Goal: Information Seeking & Learning: Learn about a topic

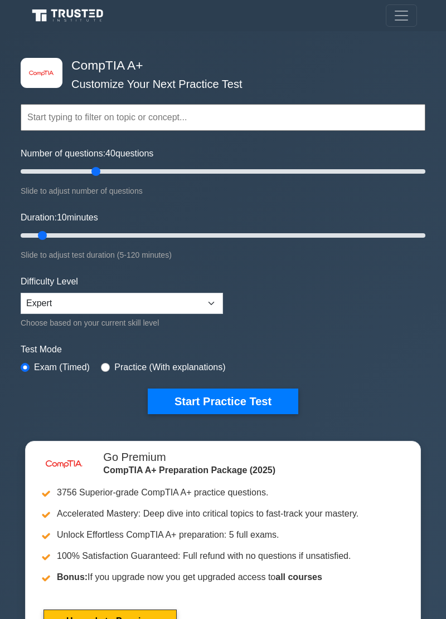
type input "40"
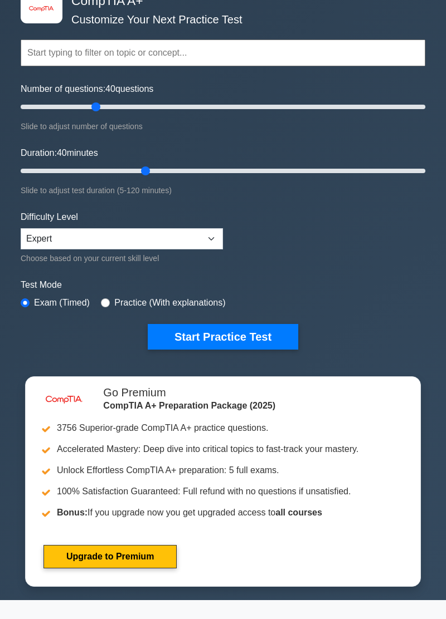
scroll to position [66, 0]
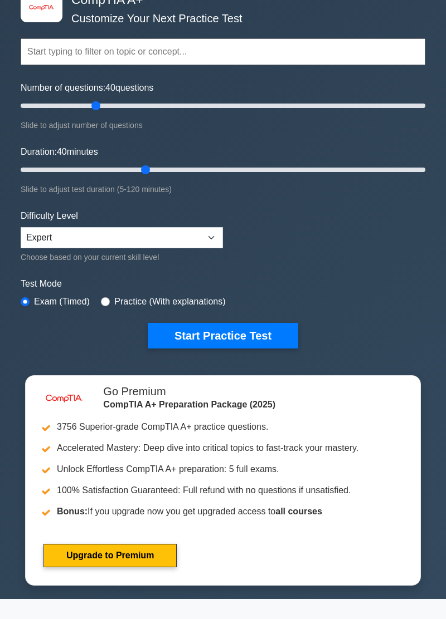
click at [212, 307] on label "Practice (With explanations)" at bounding box center [169, 301] width 111 height 13
click at [108, 302] on input "radio" at bounding box center [105, 301] width 9 height 9
radio input "true"
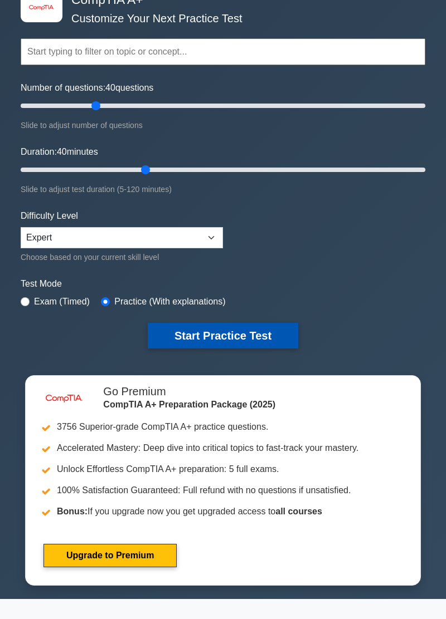
click at [229, 339] on button "Start Practice Test" at bounding box center [223, 336] width 150 height 26
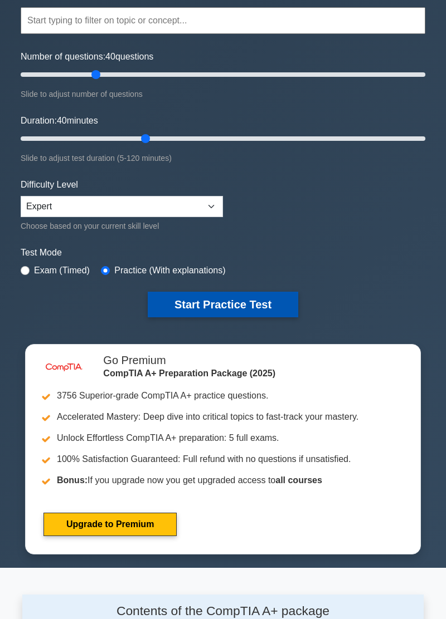
scroll to position [119, 0]
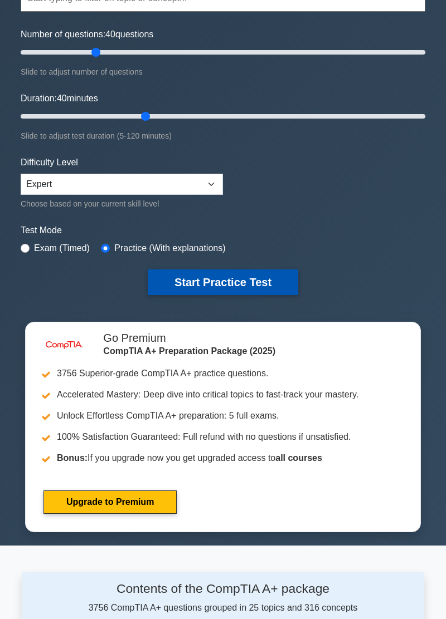
click at [246, 286] on button "Start Practice Test" at bounding box center [223, 283] width 150 height 26
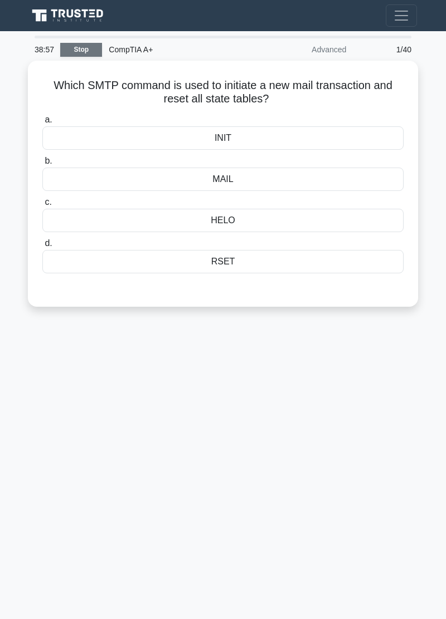
click at [82, 48] on link "Stop" at bounding box center [81, 50] width 42 height 14
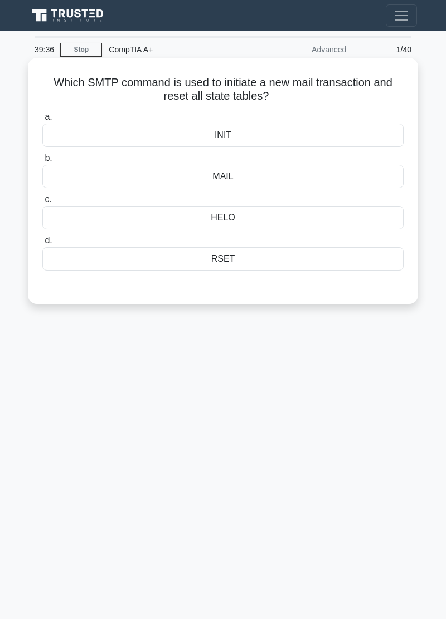
click at [346, 140] on div "INIT" at bounding box center [222, 135] width 361 height 23
click at [42, 121] on input "a. INIT" at bounding box center [42, 117] width 0 height 7
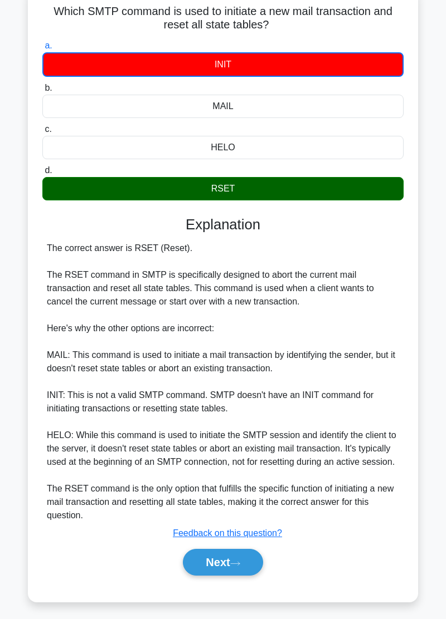
scroll to position [73, 0]
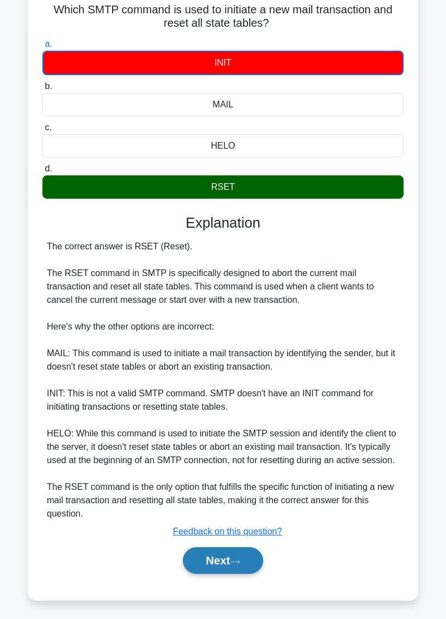
click at [247, 558] on button "Next" at bounding box center [223, 560] width 80 height 27
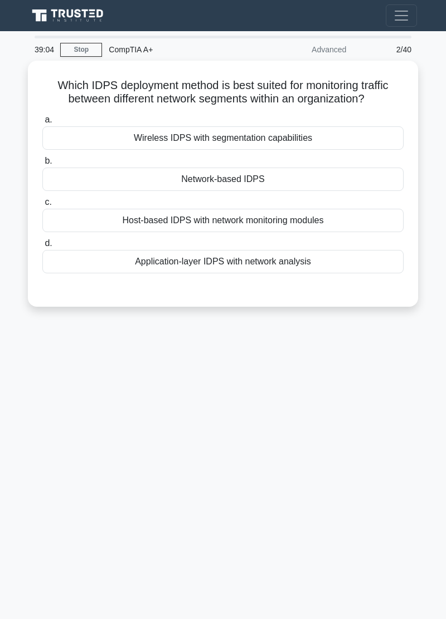
scroll to position [0, 0]
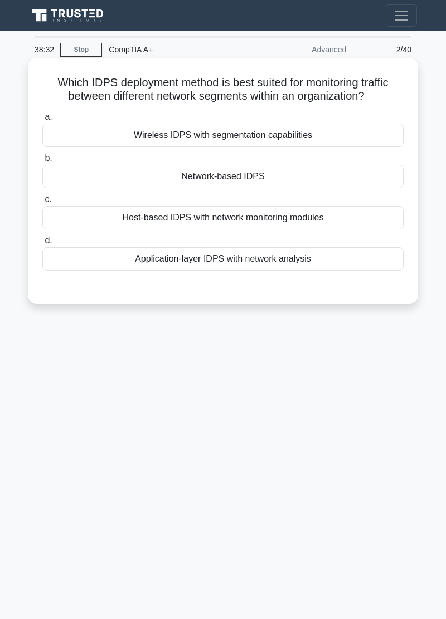
click at [343, 174] on div "Network-based IDPS" at bounding box center [222, 176] width 361 height 23
click at [42, 162] on input "b. Network-based IDPS" at bounding box center [42, 158] width 0 height 7
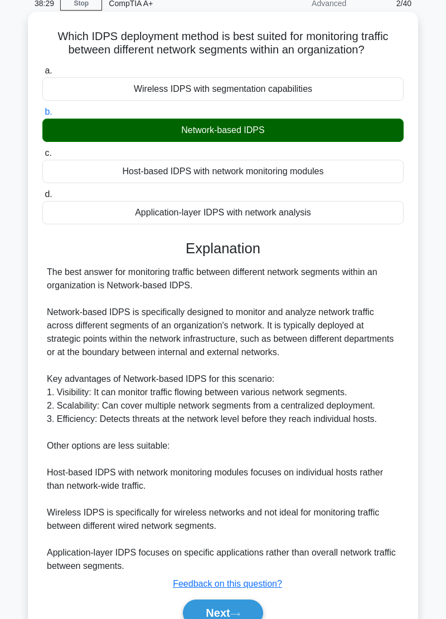
scroll to position [47, 0]
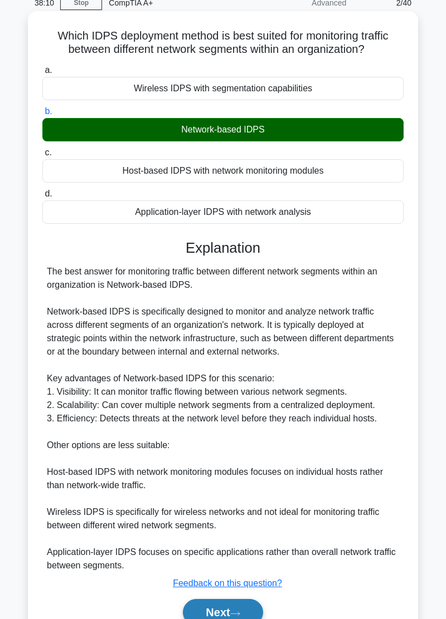
click at [240, 615] on icon at bounding box center [235, 614] width 10 height 6
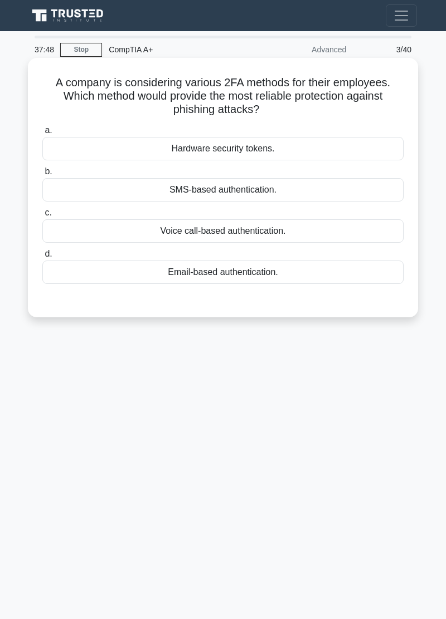
click at [321, 149] on div "Hardware security tokens." at bounding box center [222, 148] width 361 height 23
click at [42, 134] on input "a. Hardware security tokens." at bounding box center [42, 130] width 0 height 7
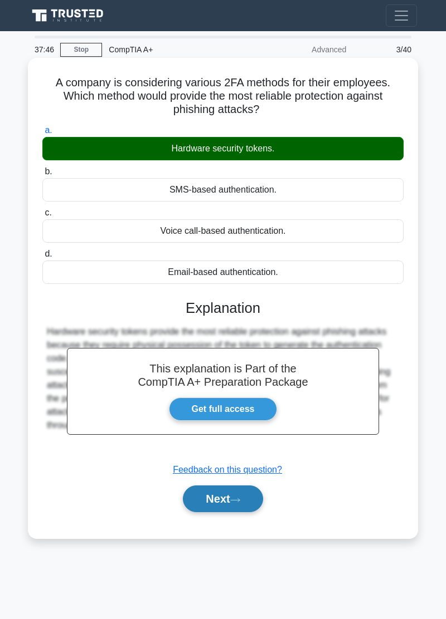
click at [236, 501] on icon at bounding box center [235, 500] width 10 height 6
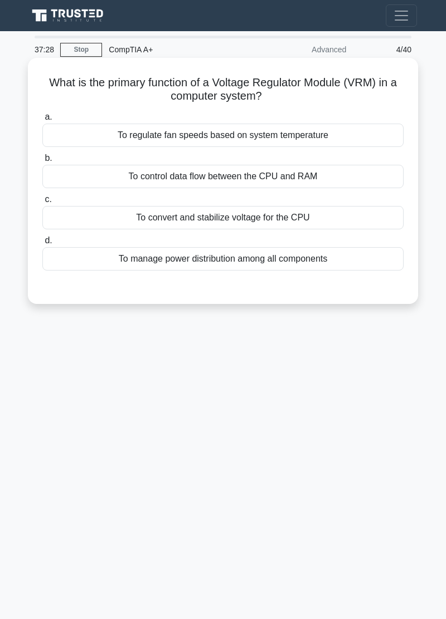
click at [327, 212] on div "To convert and stabilize voltage for the CPU" at bounding box center [222, 217] width 361 height 23
click at [42, 203] on input "c. To convert and stabilize voltage for the CPU" at bounding box center [42, 199] width 0 height 7
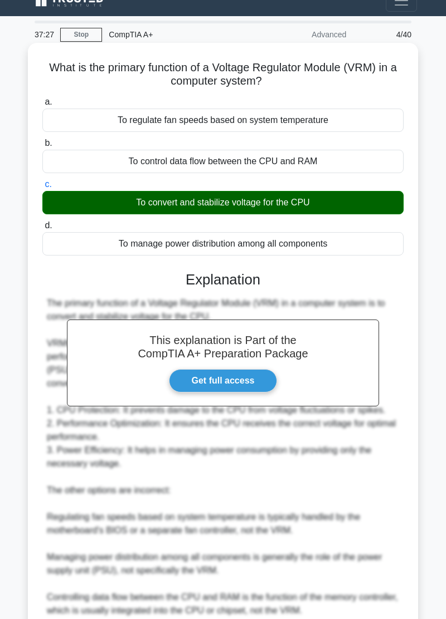
scroll to position [61, 0]
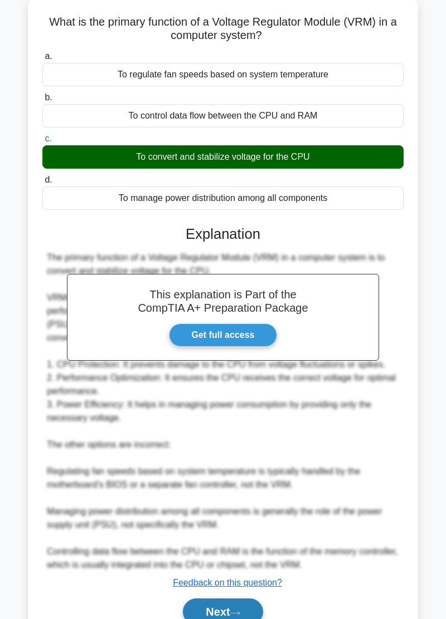
click at [246, 614] on button "Next" at bounding box center [223, 612] width 80 height 27
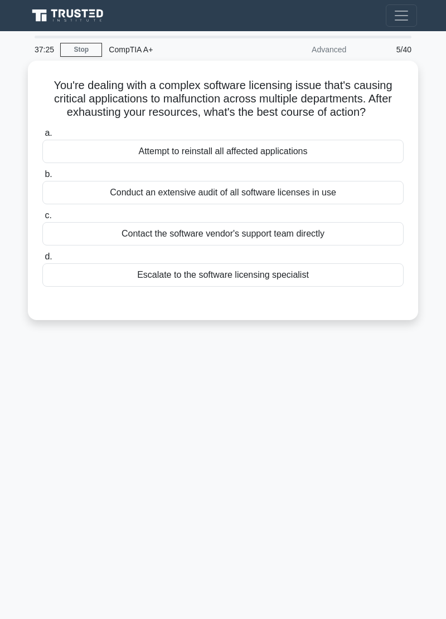
scroll to position [0, 0]
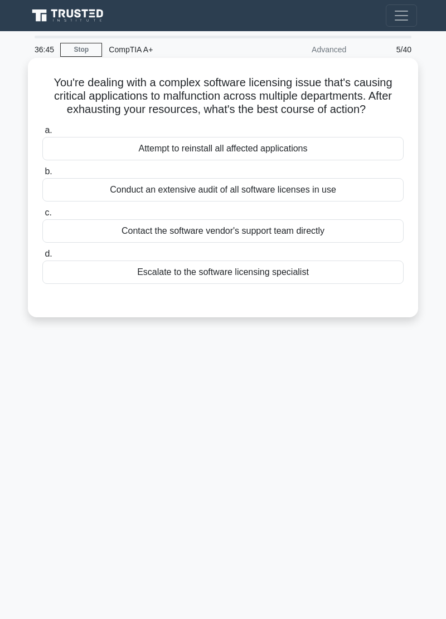
click at [325, 270] on div "Escalate to the software licensing specialist" at bounding box center [222, 272] width 361 height 23
click at [42, 258] on input "d. Escalate to the software licensing specialist" at bounding box center [42, 254] width 0 height 7
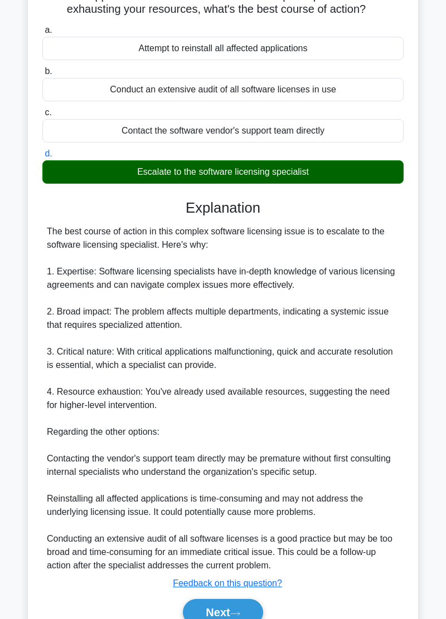
scroll to position [101, 0]
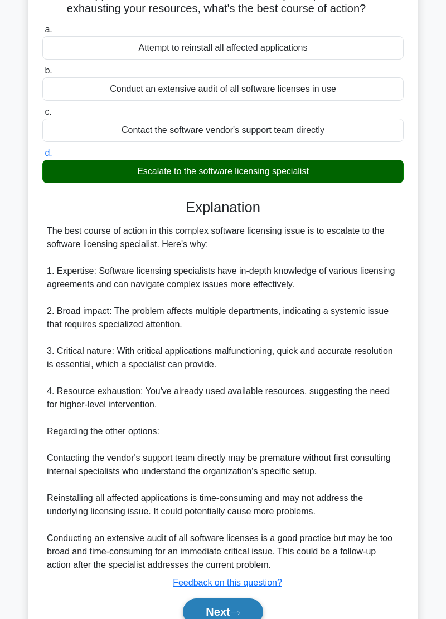
click at [250, 612] on button "Next" at bounding box center [223, 612] width 80 height 27
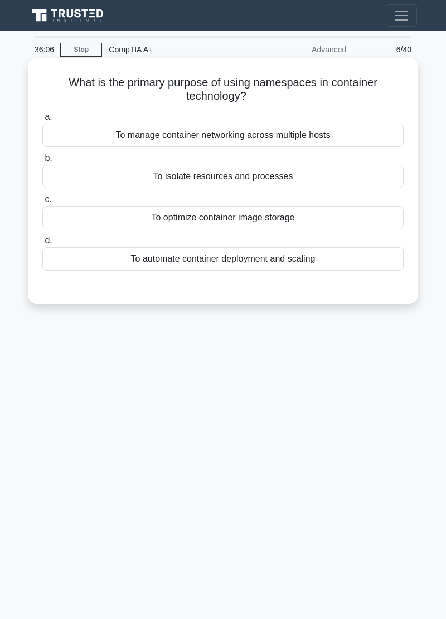
click at [317, 180] on div "To isolate resources and processes" at bounding box center [222, 176] width 361 height 23
click at [42, 162] on input "b. To isolate resources and processes" at bounding box center [42, 158] width 0 height 7
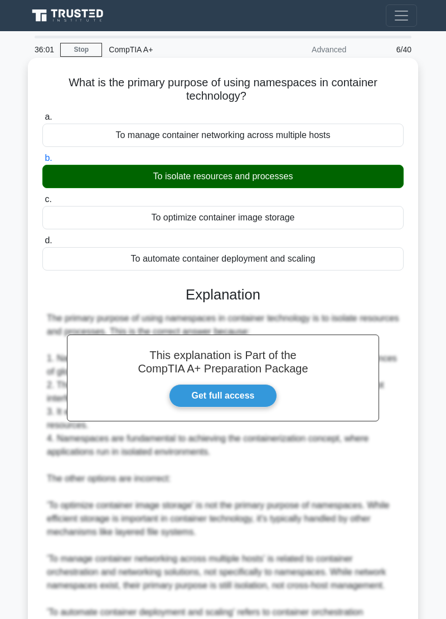
scroll to position [74, 0]
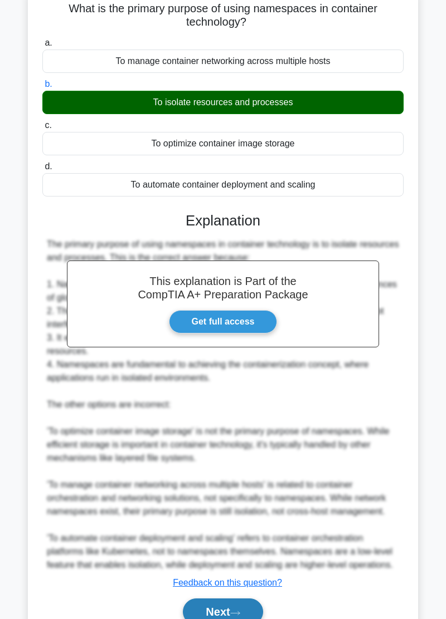
click at [248, 618] on button "Next" at bounding box center [223, 612] width 80 height 27
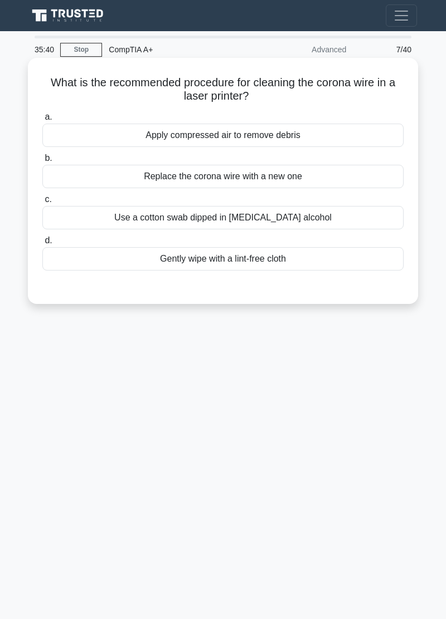
click at [85, 133] on div "Apply compressed air to remove debris" at bounding box center [222, 135] width 361 height 23
click at [42, 121] on input "a. Apply compressed air to remove debris" at bounding box center [42, 117] width 0 height 7
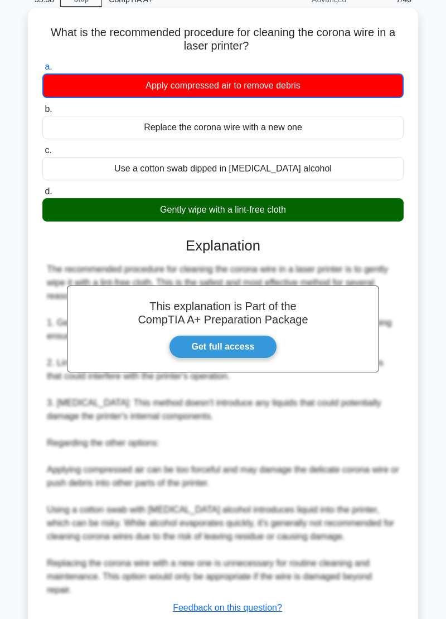
scroll to position [62, 0]
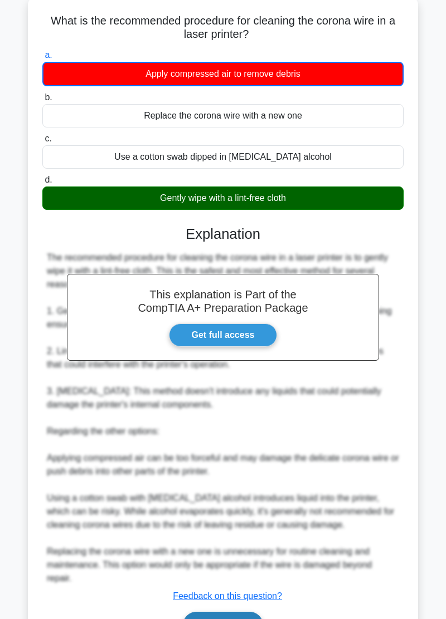
click at [242, 619] on button "Next" at bounding box center [223, 625] width 80 height 27
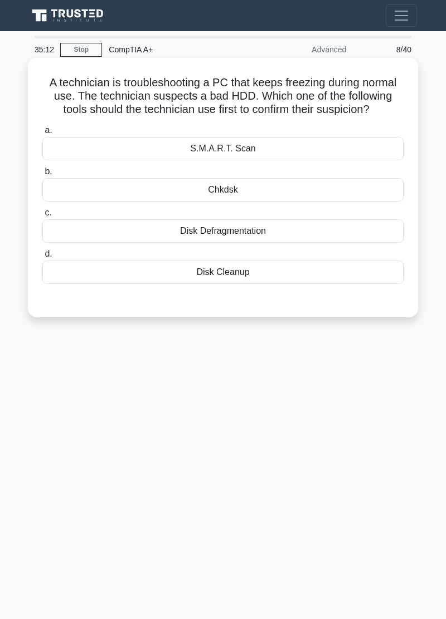
click at [73, 198] on div "Chkdsk" at bounding box center [222, 189] width 361 height 23
click at [42, 175] on input "b. Chkdsk" at bounding box center [42, 171] width 0 height 7
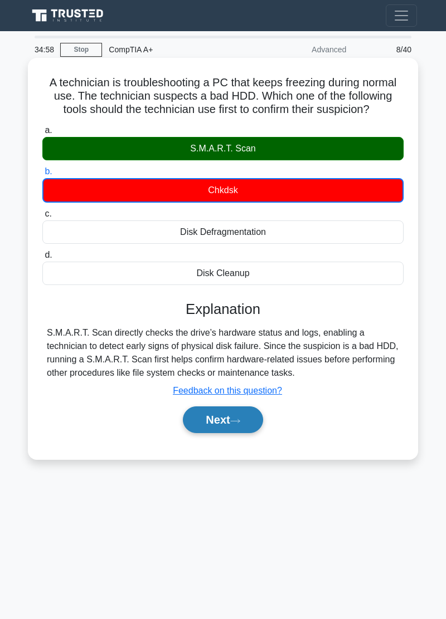
click at [233, 430] on button "Next" at bounding box center [223, 420] width 80 height 27
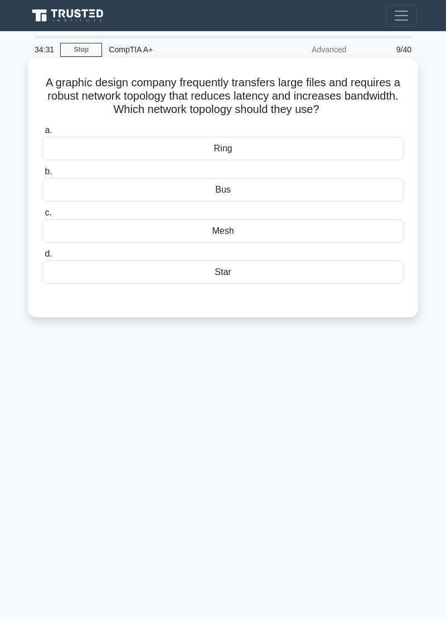
click at [60, 156] on div "Ring" at bounding box center [222, 148] width 361 height 23
click at [42, 134] on input "a. Ring" at bounding box center [42, 130] width 0 height 7
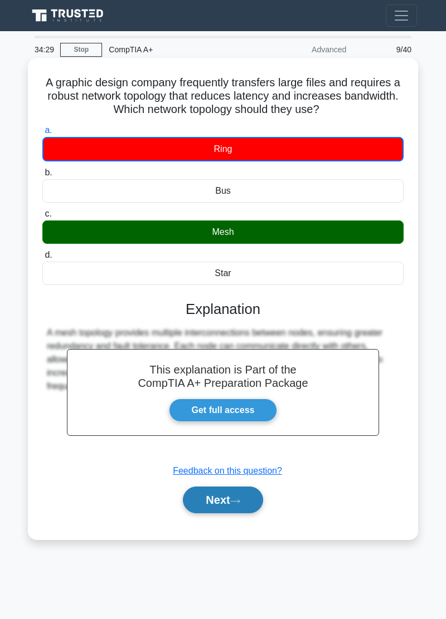
click at [238, 510] on button "Next" at bounding box center [223, 500] width 80 height 27
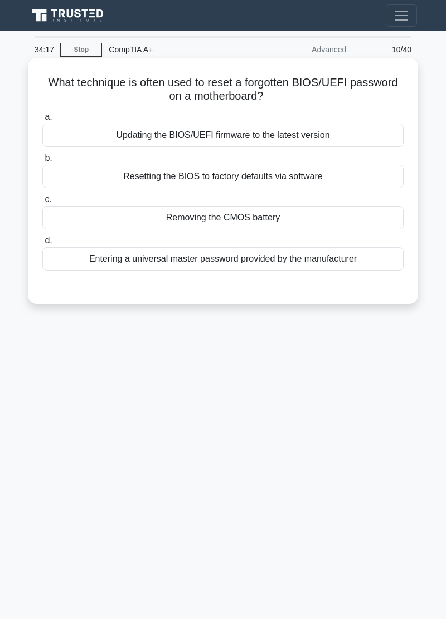
click at [84, 224] on div "Removing the CMOS battery" at bounding box center [222, 217] width 361 height 23
click at [42, 203] on input "c. Removing the CMOS battery" at bounding box center [42, 199] width 0 height 7
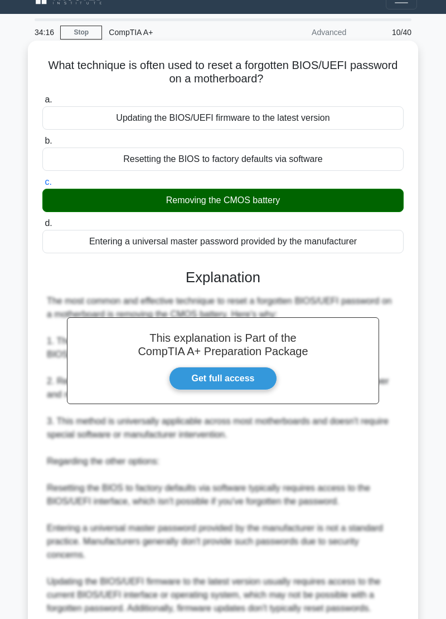
scroll to position [61, 0]
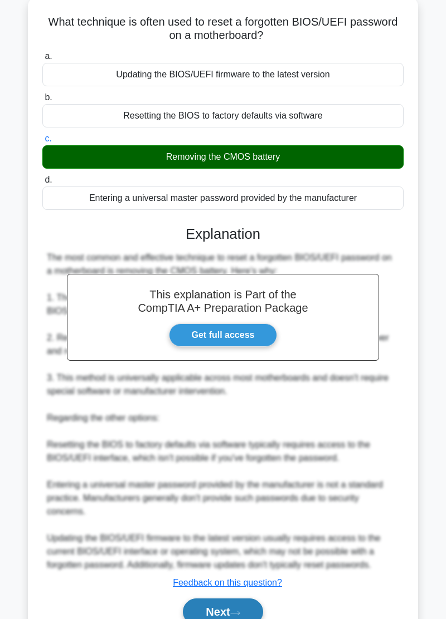
click at [236, 613] on icon at bounding box center [235, 613] width 10 height 6
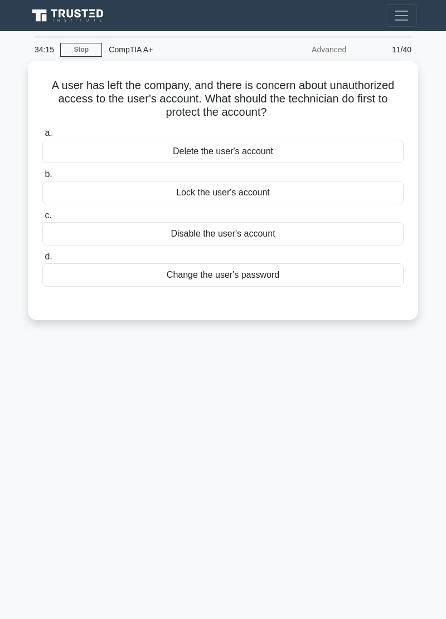
scroll to position [0, 0]
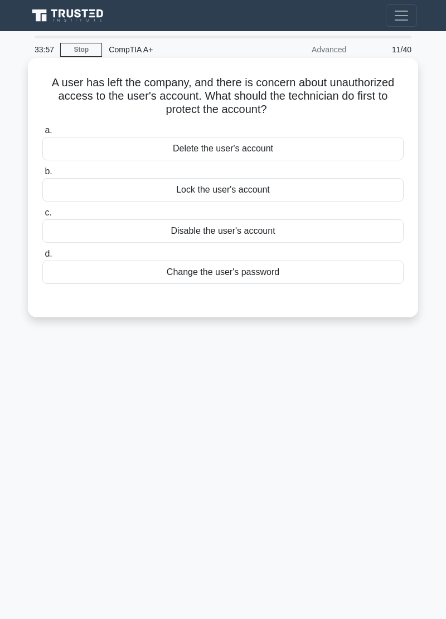
click at [85, 278] on div "Change the user's password" at bounding box center [222, 272] width 361 height 23
click at [42, 258] on input "d. Change the user's password" at bounding box center [42, 254] width 0 height 7
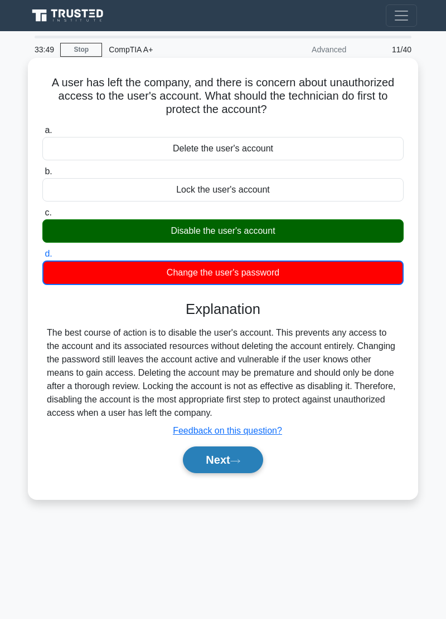
click at [241, 467] on button "Next" at bounding box center [223, 460] width 80 height 27
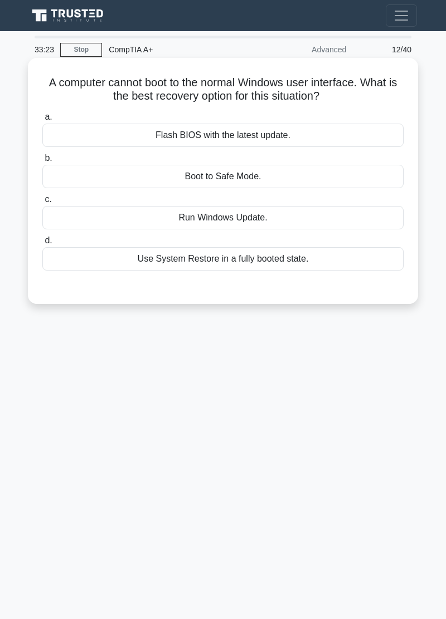
click at [84, 185] on div "Boot to Safe Mode." at bounding box center [222, 176] width 361 height 23
click at [42, 162] on input "b. Boot to Safe Mode." at bounding box center [42, 158] width 0 height 7
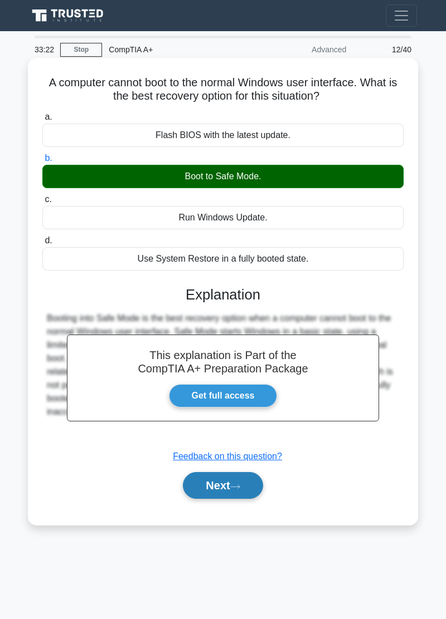
click at [238, 496] on button "Next" at bounding box center [223, 485] width 80 height 27
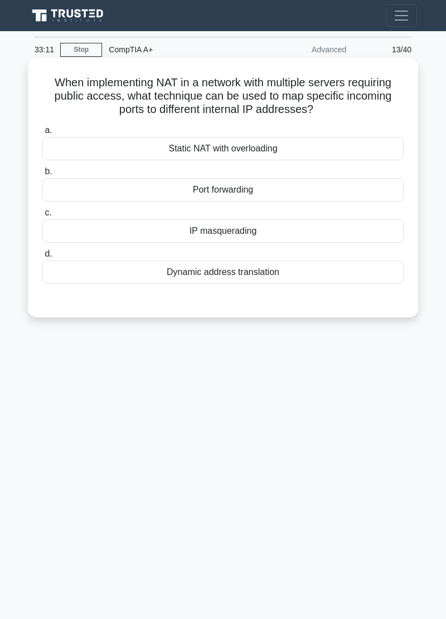
click at [76, 190] on div "Port forwarding" at bounding box center [222, 189] width 361 height 23
click at [42, 175] on input "b. Port forwarding" at bounding box center [42, 171] width 0 height 7
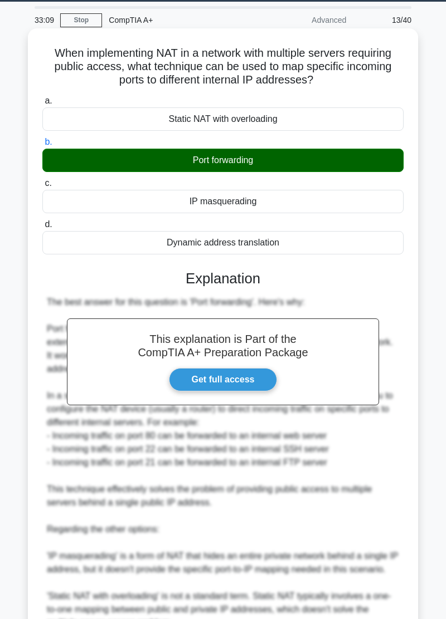
scroll to position [141, 0]
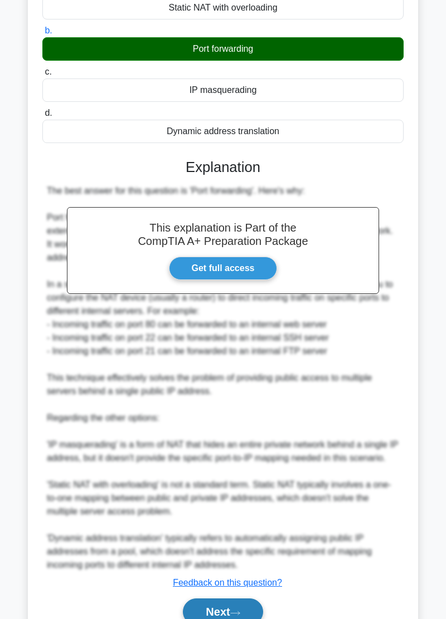
click at [240, 615] on icon at bounding box center [235, 613] width 10 height 6
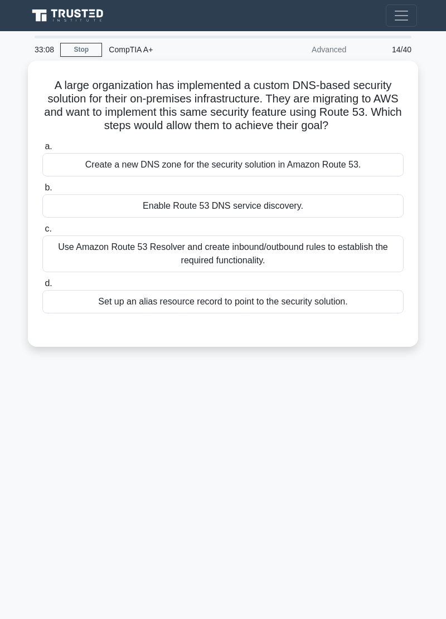
scroll to position [0, 0]
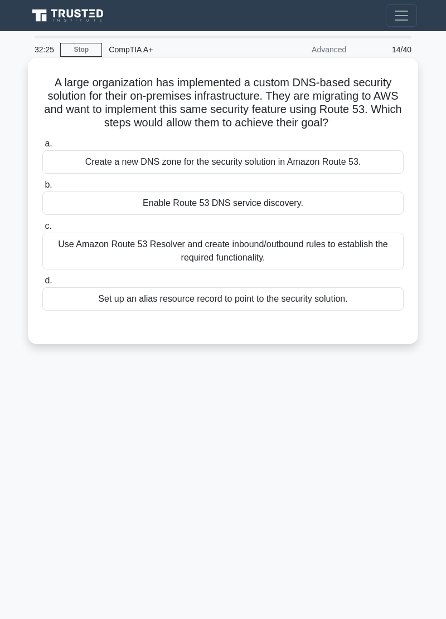
click at [92, 200] on div "Enable Route 53 DNS service discovery." at bounding box center [222, 203] width 361 height 23
click at [42, 189] on input "b. Enable Route 53 DNS service discovery." at bounding box center [42, 185] width 0 height 7
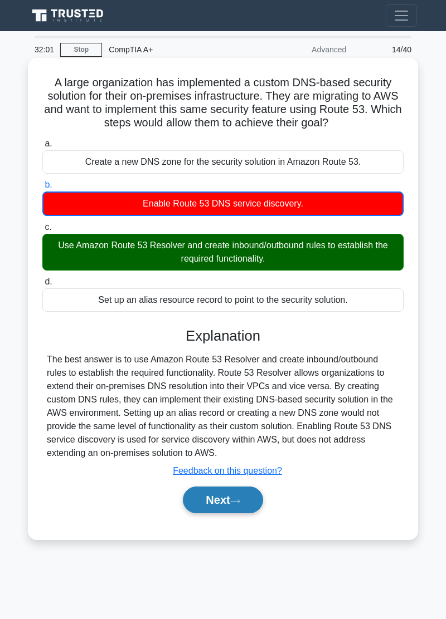
click at [229, 505] on button "Next" at bounding box center [223, 500] width 80 height 27
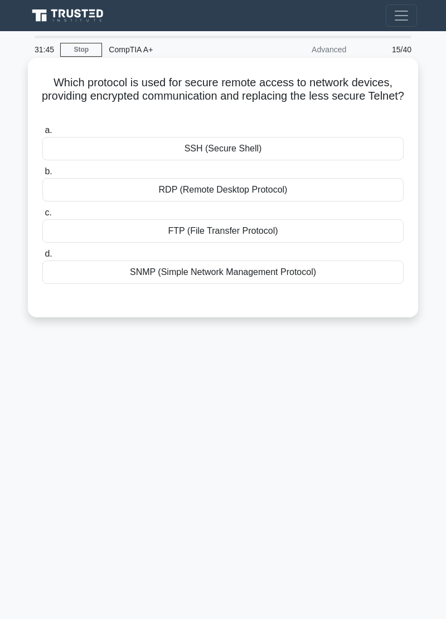
click at [79, 155] on div "SSH (Secure Shell)" at bounding box center [222, 148] width 361 height 23
click at [42, 134] on input "a. SSH (Secure Shell)" at bounding box center [42, 130] width 0 height 7
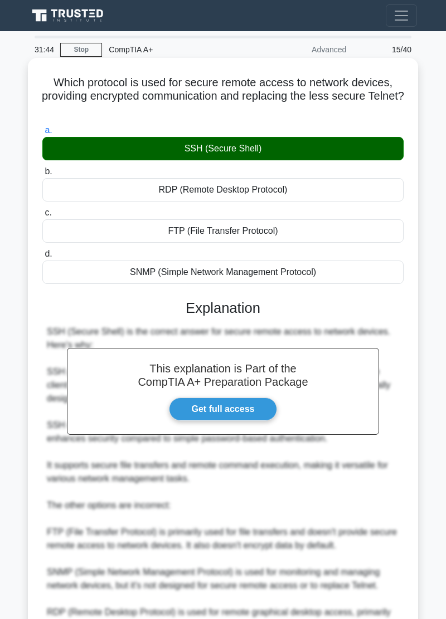
scroll to position [74, 0]
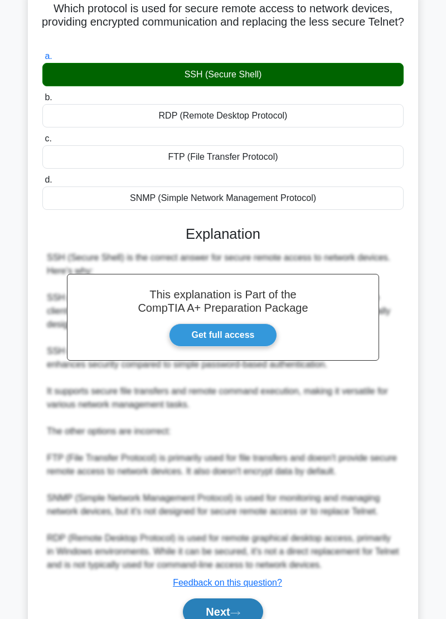
click at [246, 617] on button "Next" at bounding box center [223, 612] width 80 height 27
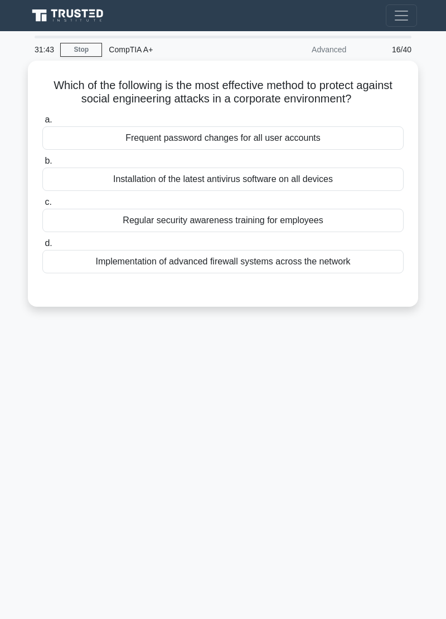
scroll to position [0, 0]
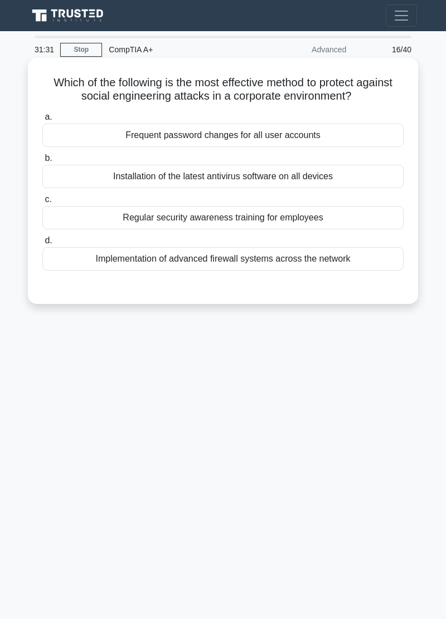
click at [95, 222] on div "Regular security awareness training for employees" at bounding box center [222, 217] width 361 height 23
click at [42, 203] on input "c. Regular security awareness training for employees" at bounding box center [42, 199] width 0 height 7
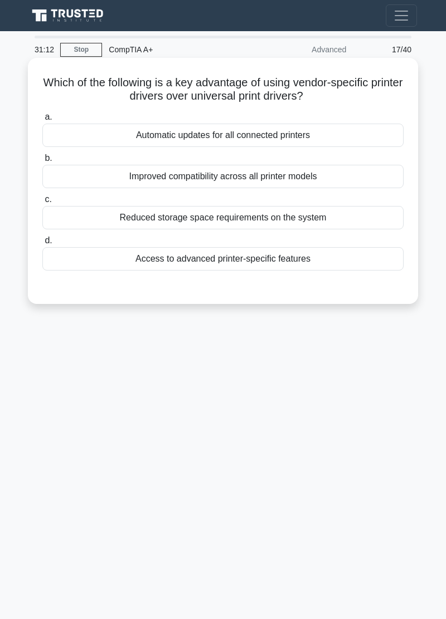
click at [101, 264] on div "Access to advanced printer-specific features" at bounding box center [222, 258] width 361 height 23
click at [42, 244] on input "d. Access to advanced printer-specific features" at bounding box center [42, 240] width 0 height 7
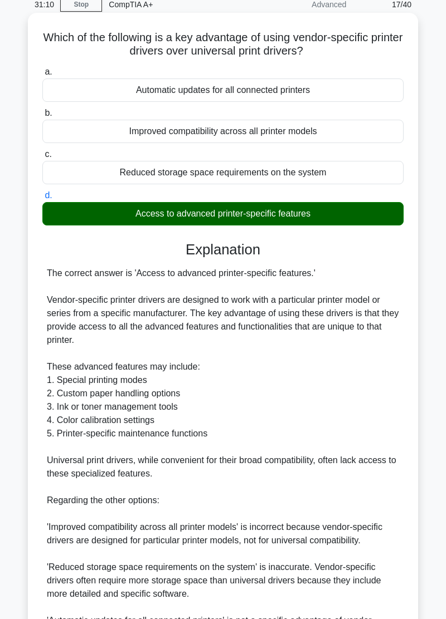
scroll to position [128, 0]
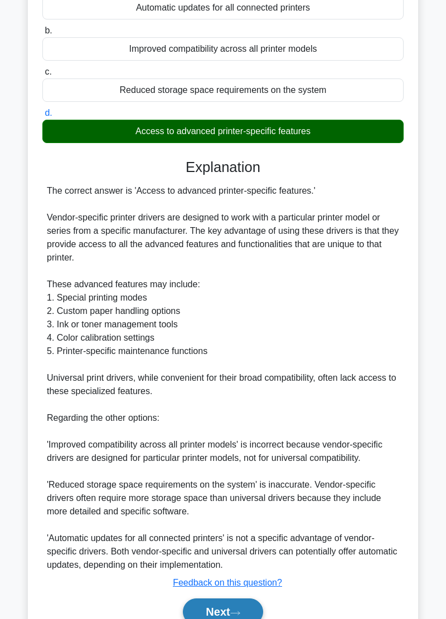
click at [238, 611] on icon at bounding box center [235, 613] width 10 height 6
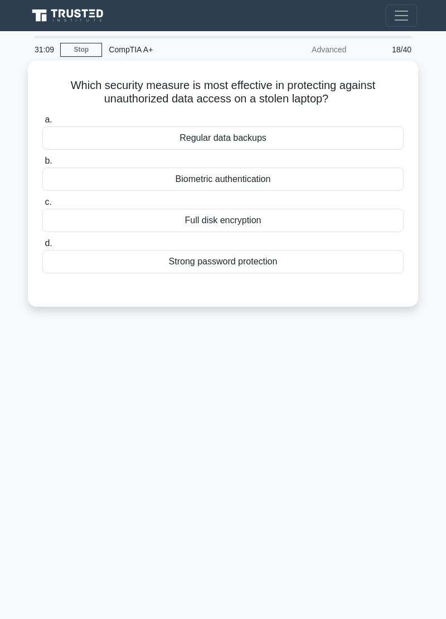
scroll to position [0, 0]
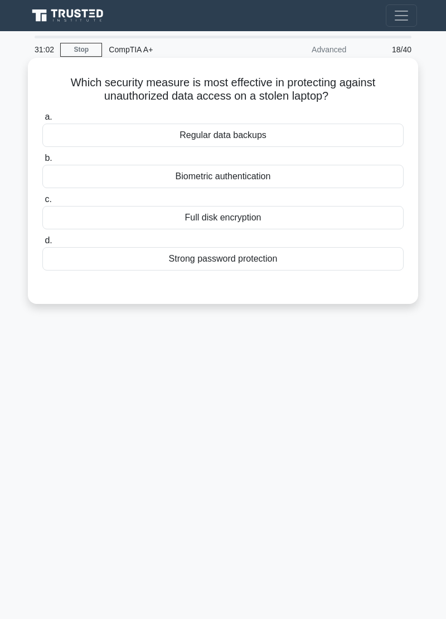
click at [81, 219] on div "Full disk encryption" at bounding box center [222, 217] width 361 height 23
click at [42, 203] on input "c. Full disk encryption" at bounding box center [42, 199] width 0 height 7
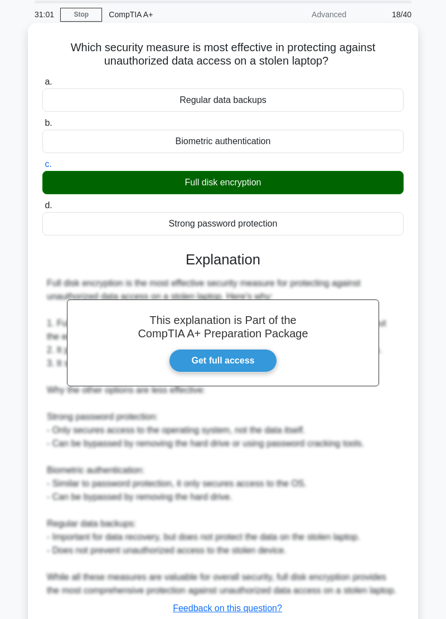
scroll to position [61, 0]
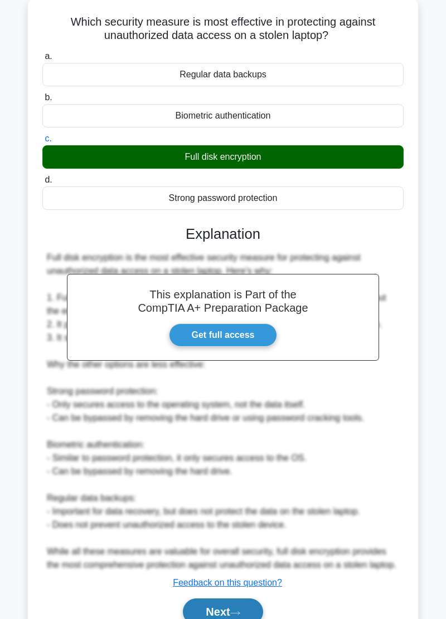
click at [236, 618] on button "Next" at bounding box center [223, 612] width 80 height 27
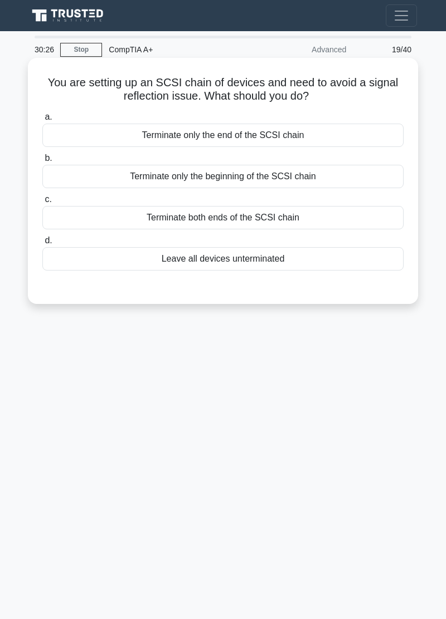
click at [94, 266] on div "Leave all devices unterminated" at bounding box center [222, 258] width 361 height 23
click at [42, 244] on input "d. Leave all devices unterminated" at bounding box center [42, 240] width 0 height 7
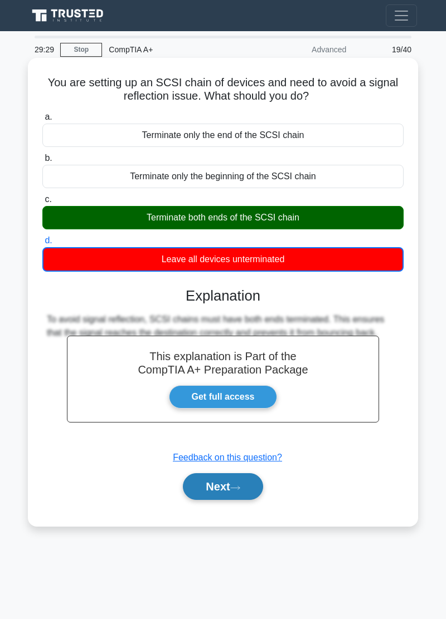
click at [230, 487] on button "Next" at bounding box center [223, 486] width 80 height 27
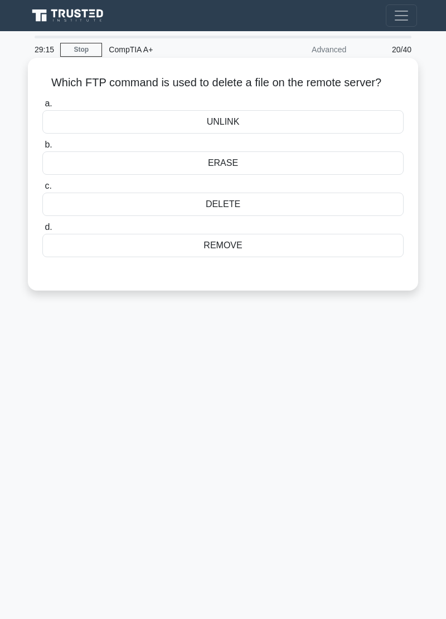
click at [263, 250] on div "REMOVE" at bounding box center [222, 245] width 361 height 23
click at [42, 231] on input "d. REMOVE" at bounding box center [42, 227] width 0 height 7
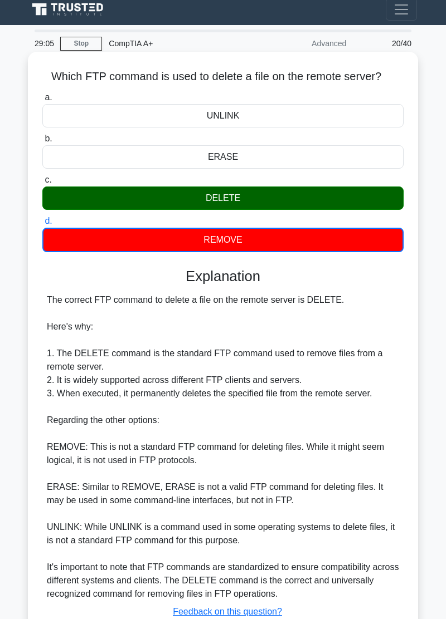
scroll to position [35, 0]
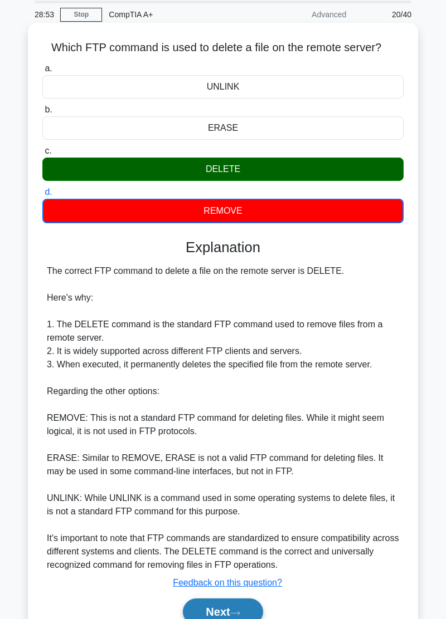
click at [230, 618] on button "Next" at bounding box center [223, 612] width 80 height 27
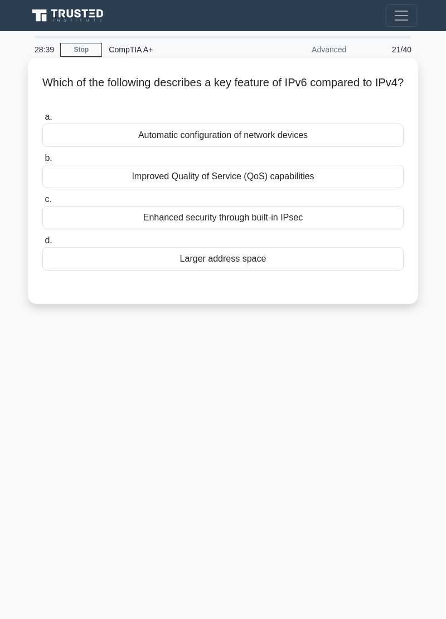
click at [94, 265] on div "Larger address space" at bounding box center [222, 258] width 361 height 23
click at [42, 244] on input "d. Larger address space" at bounding box center [42, 240] width 0 height 7
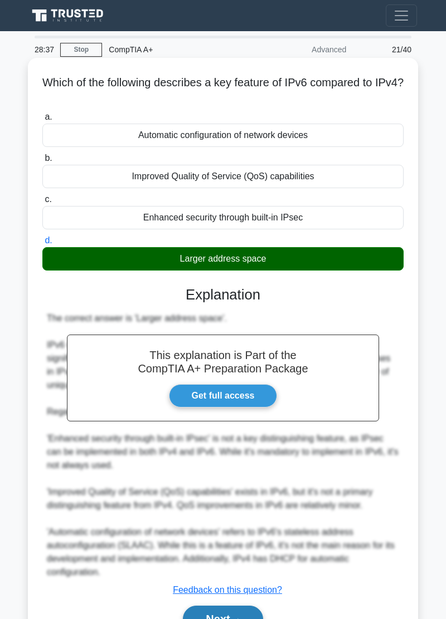
click at [231, 615] on button "Next" at bounding box center [223, 619] width 80 height 27
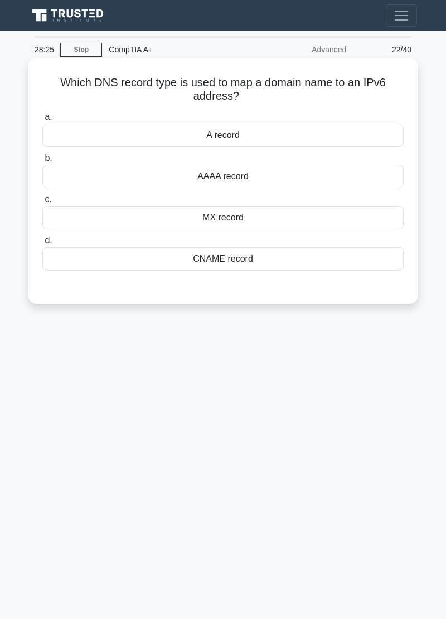
click at [84, 182] on div "AAAA record" at bounding box center [222, 176] width 361 height 23
click at [42, 162] on input "b. AAAA record" at bounding box center [42, 158] width 0 height 7
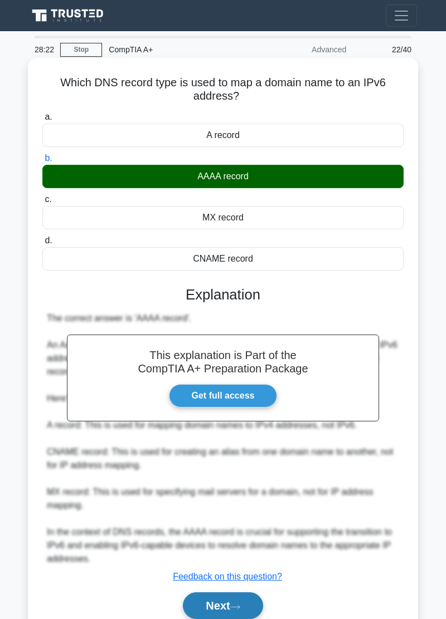
click at [221, 605] on button "Next" at bounding box center [223, 606] width 80 height 27
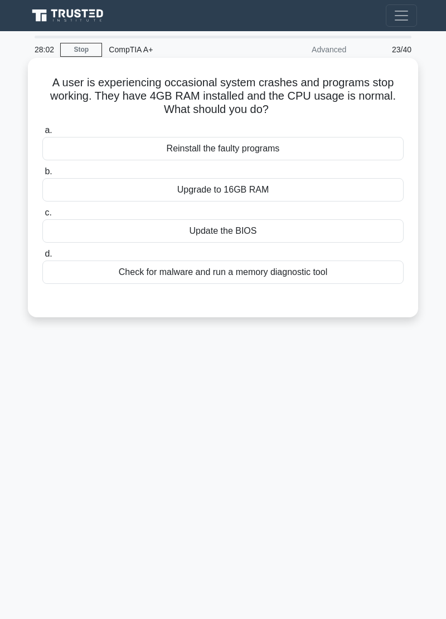
click at [307, 282] on div "Check for malware and run a memory diagnostic tool" at bounding box center [222, 272] width 361 height 23
click at [42, 258] on input "d. Check for malware and run a memory diagnostic tool" at bounding box center [42, 254] width 0 height 7
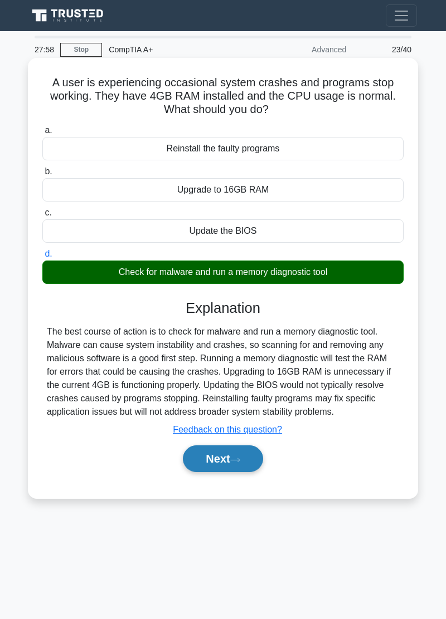
click at [240, 462] on icon at bounding box center [235, 460] width 10 height 6
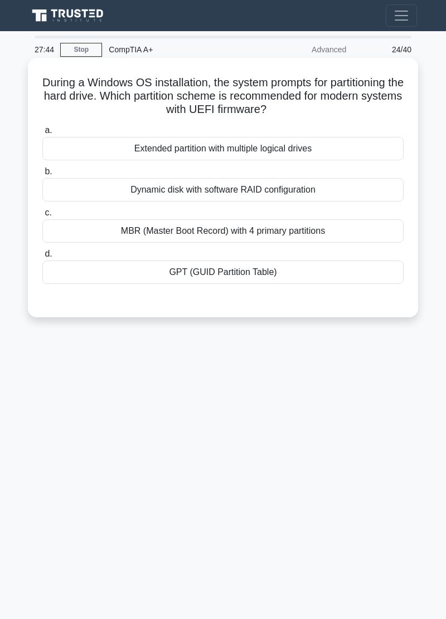
click at [306, 281] on div "GPT (GUID Partition Table)" at bounding box center [222, 272] width 361 height 23
click at [42, 258] on input "d. GPT (GUID Partition Table)" at bounding box center [42, 254] width 0 height 7
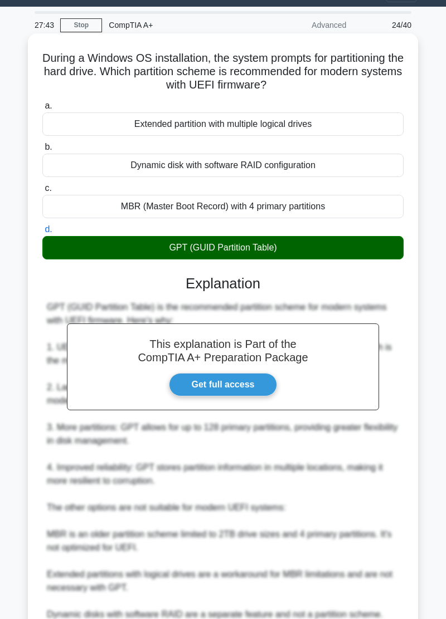
scroll to position [87, 0]
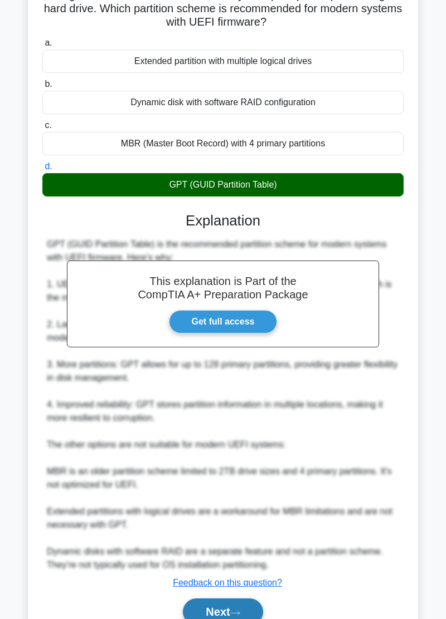
click at [238, 619] on button "Next" at bounding box center [223, 612] width 80 height 27
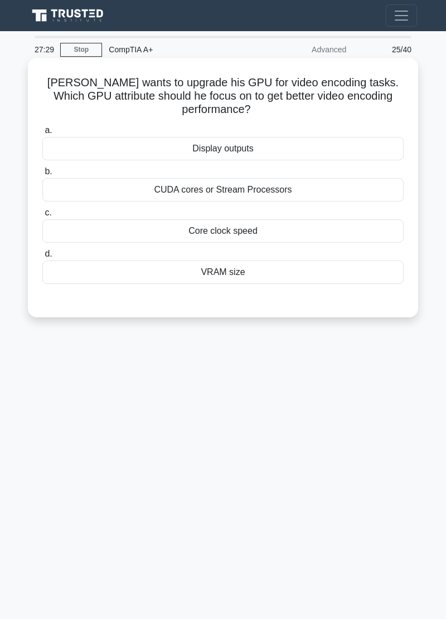
click at [335, 272] on div "VRAM size" at bounding box center [222, 272] width 361 height 23
click at [42, 258] on input "d. VRAM size" at bounding box center [42, 254] width 0 height 7
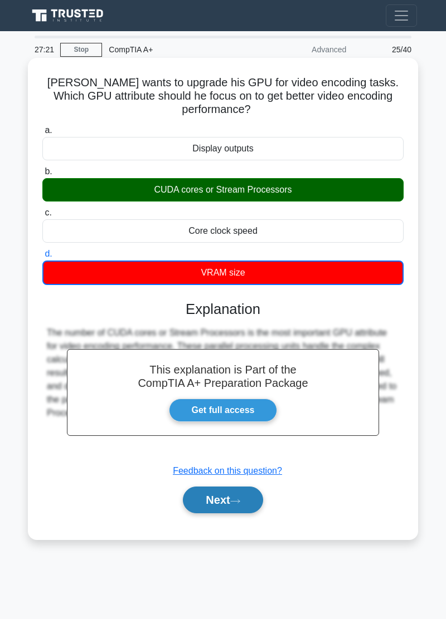
click at [227, 503] on button "Next" at bounding box center [223, 500] width 80 height 27
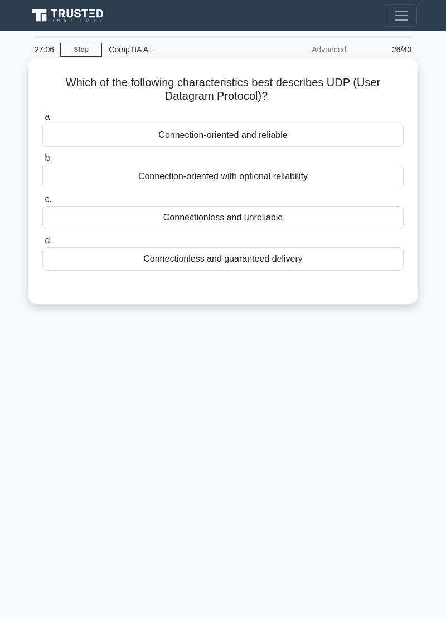
click at [108, 218] on div "Connectionless and unreliable" at bounding box center [222, 217] width 361 height 23
click at [42, 203] on input "c. Connectionless and unreliable" at bounding box center [42, 199] width 0 height 7
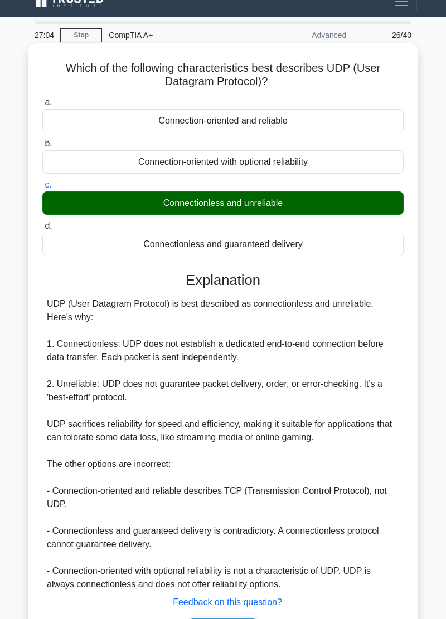
scroll to position [34, 0]
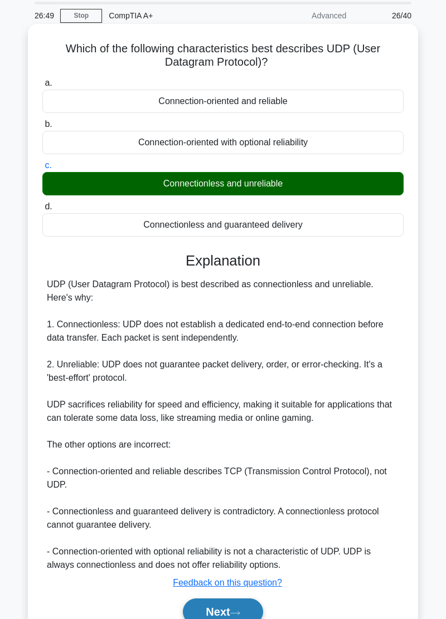
click at [224, 615] on button "Next" at bounding box center [223, 612] width 80 height 27
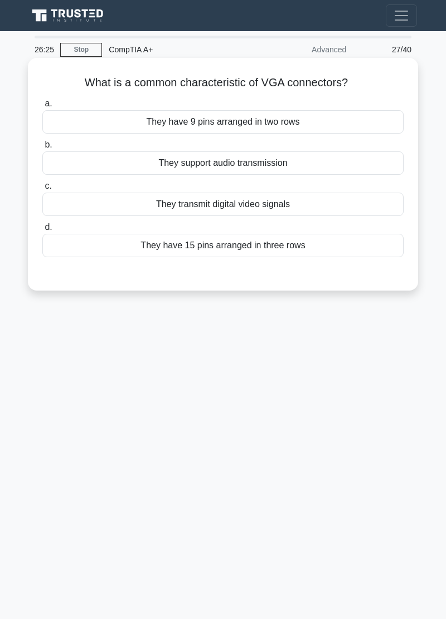
click at [99, 119] on div "They have 9 pins arranged in two rows" at bounding box center [222, 121] width 361 height 23
click at [42, 107] on input "a. They have 9 pins arranged in two rows" at bounding box center [42, 103] width 0 height 7
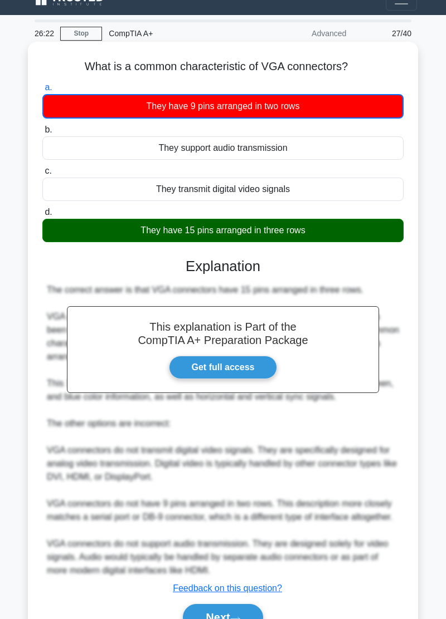
scroll to position [22, 0]
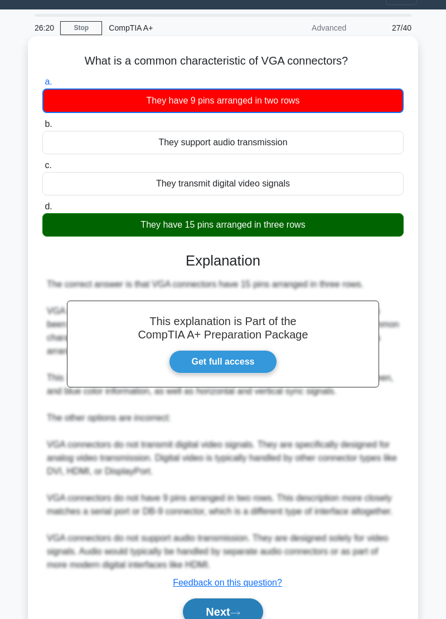
click at [229, 616] on button "Next" at bounding box center [223, 612] width 80 height 27
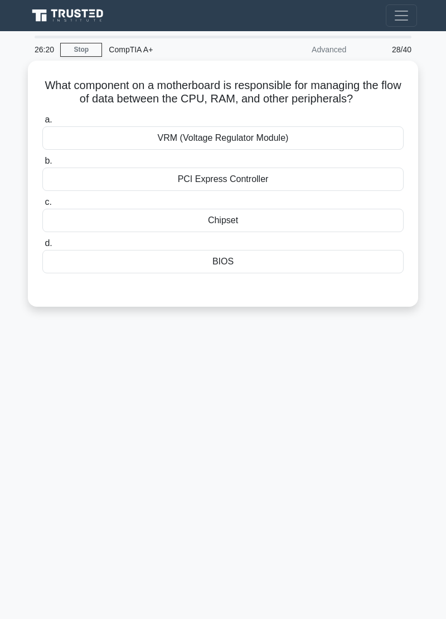
scroll to position [0, 0]
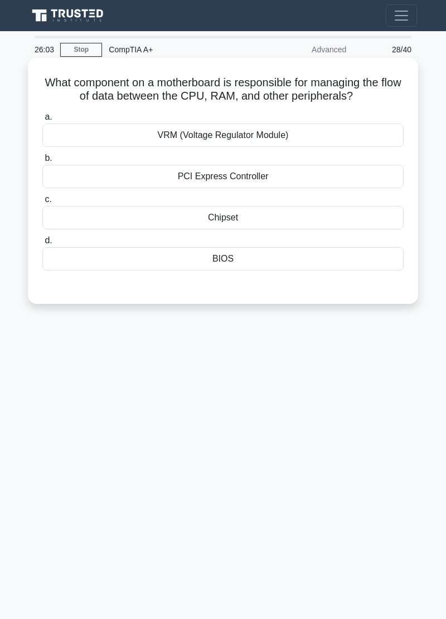
click at [109, 183] on div "PCI Express Controller" at bounding box center [222, 176] width 361 height 23
click at [42, 162] on input "b. PCI Express Controller" at bounding box center [42, 158] width 0 height 7
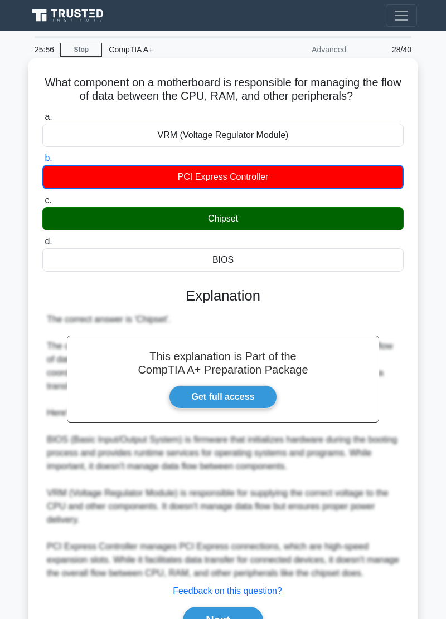
scroll to position [8, 0]
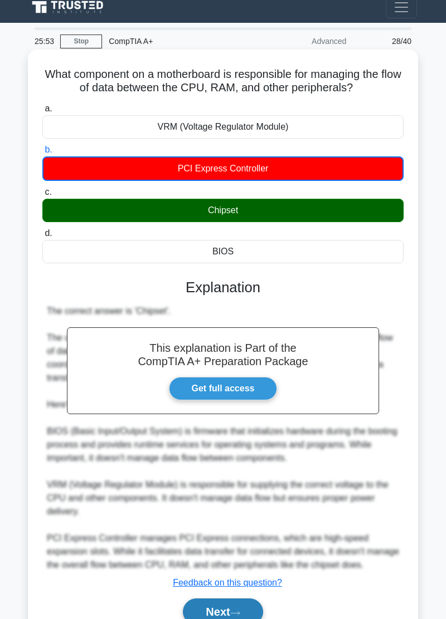
click at [241, 619] on button "Next" at bounding box center [223, 612] width 80 height 27
click at [232, 619] on button "Next" at bounding box center [223, 612] width 80 height 27
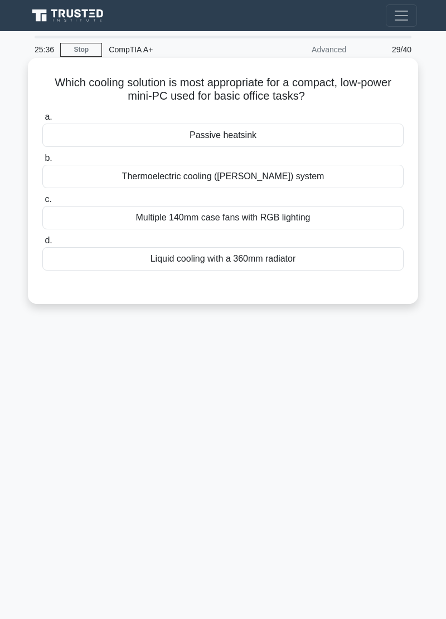
click at [140, 136] on div "Passive heatsink" at bounding box center [222, 135] width 361 height 23
click at [42, 121] on input "a. Passive heatsink" at bounding box center [42, 117] width 0 height 7
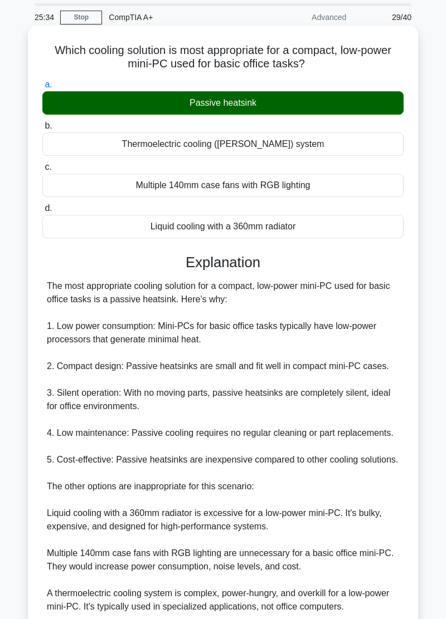
scroll to position [74, 0]
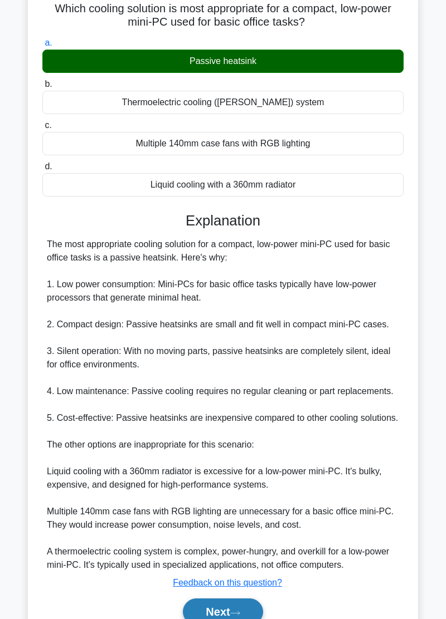
click at [227, 619] on button "Next" at bounding box center [223, 612] width 80 height 27
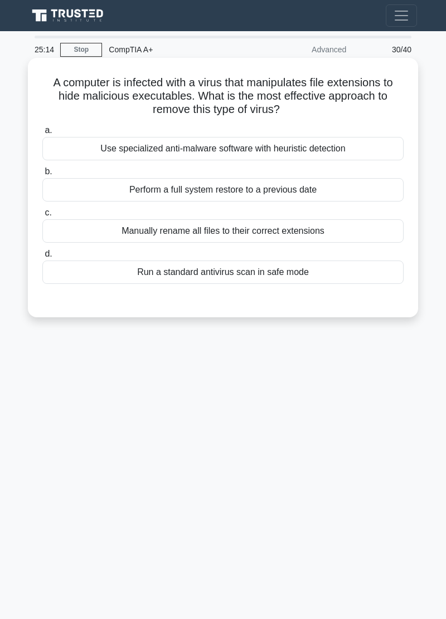
click at [112, 190] on div "Perform a full system restore to a previous date" at bounding box center [222, 189] width 361 height 23
click at [42, 175] on input "b. Perform a full system restore to a previous date" at bounding box center [42, 171] width 0 height 7
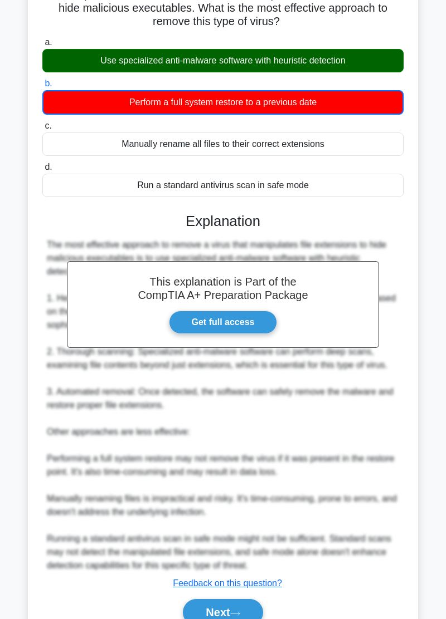
scroll to position [89, 0]
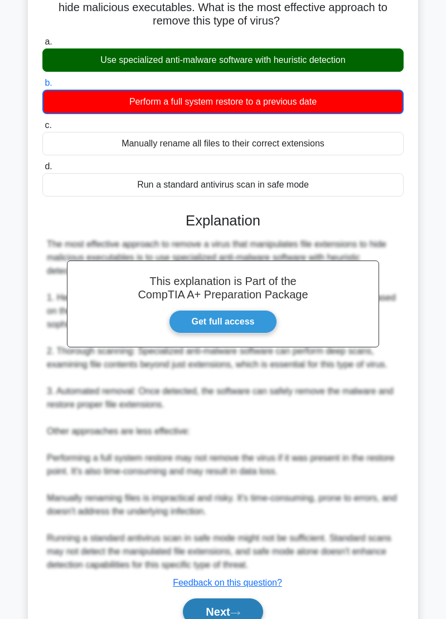
click at [227, 612] on button "Next" at bounding box center [223, 612] width 80 height 27
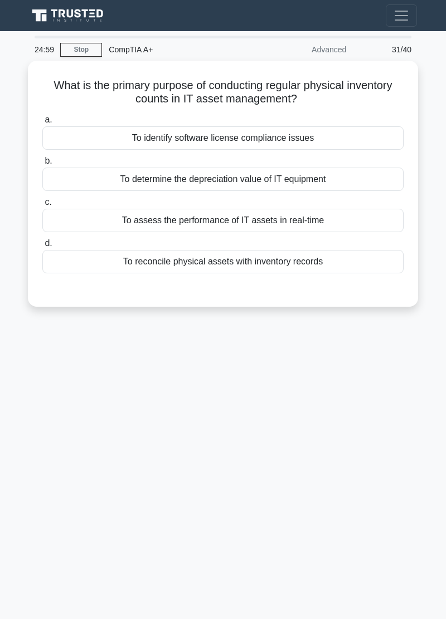
scroll to position [0, 0]
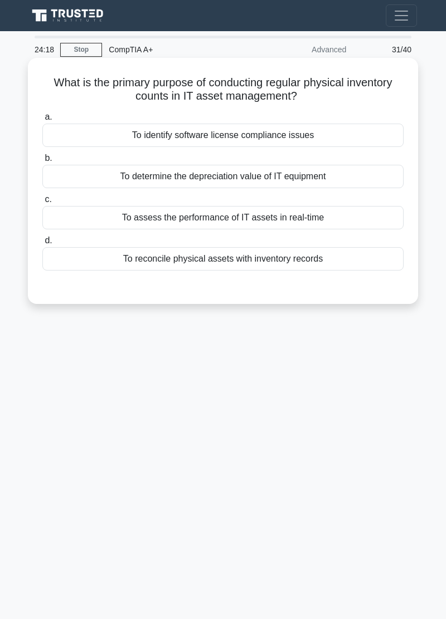
click at [113, 180] on div "To determine the depreciation value of IT equipment" at bounding box center [222, 176] width 361 height 23
click at [42, 162] on input "b. To determine the depreciation value of IT equipment" at bounding box center [42, 158] width 0 height 7
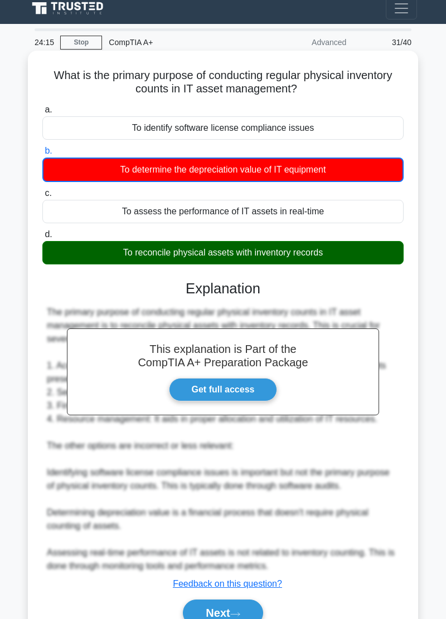
scroll to position [8, 0]
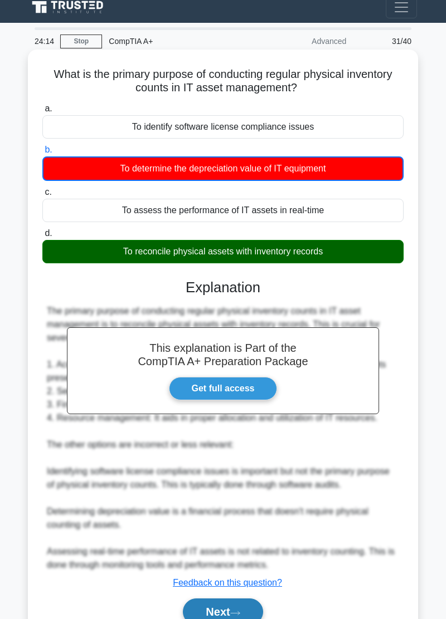
click at [228, 618] on button "Next" at bounding box center [223, 612] width 80 height 27
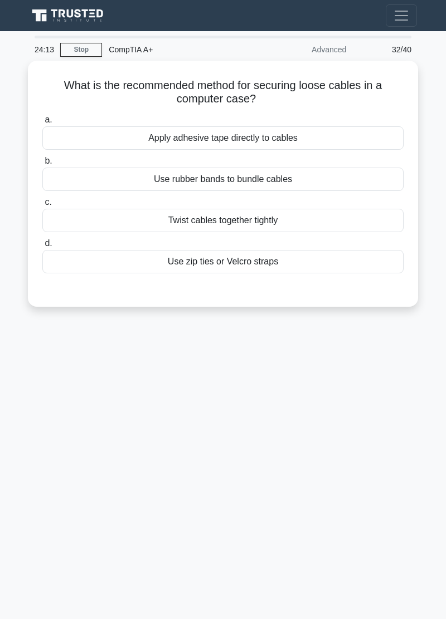
scroll to position [0, 0]
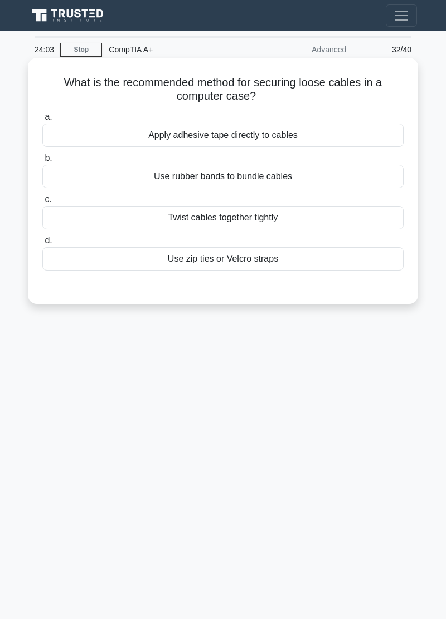
click at [107, 259] on div "Use zip ties or Velcro straps" at bounding box center [222, 258] width 361 height 23
click at [42, 244] on input "d. Use zip ties or Velcro straps" at bounding box center [42, 240] width 0 height 7
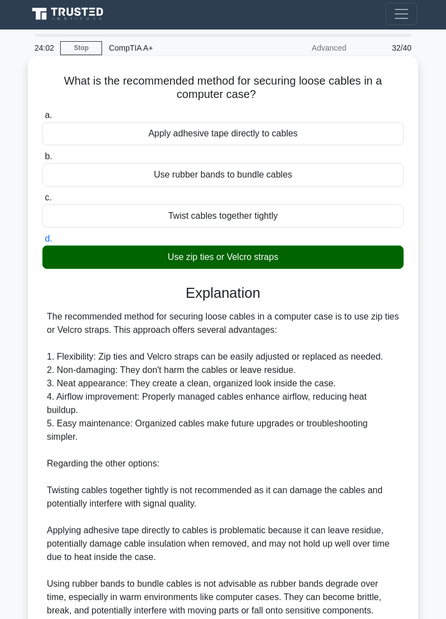
scroll to position [47, 0]
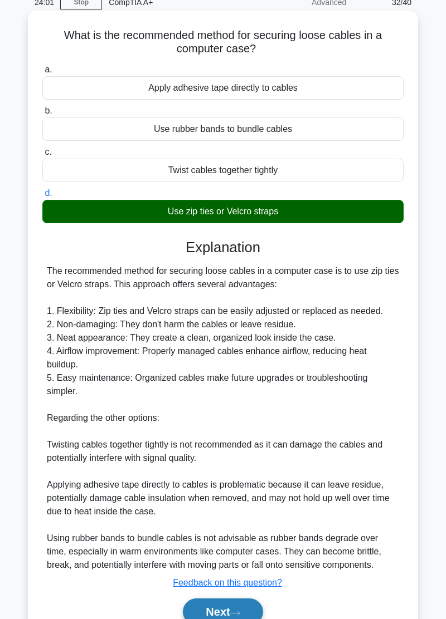
click at [240, 615] on icon at bounding box center [235, 613] width 10 height 6
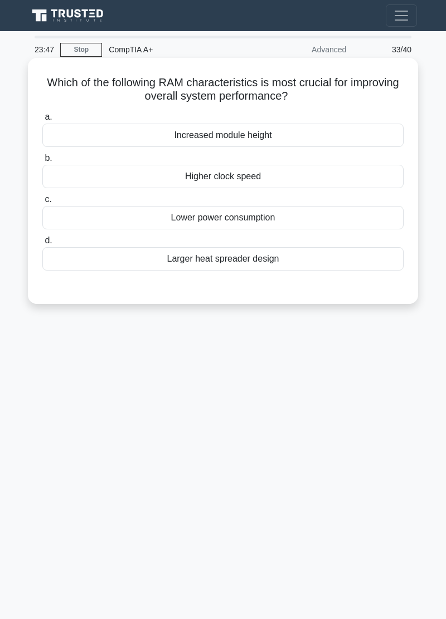
click at [98, 179] on div "Higher clock speed" at bounding box center [222, 176] width 361 height 23
click at [42, 162] on input "b. Higher clock speed" at bounding box center [42, 158] width 0 height 7
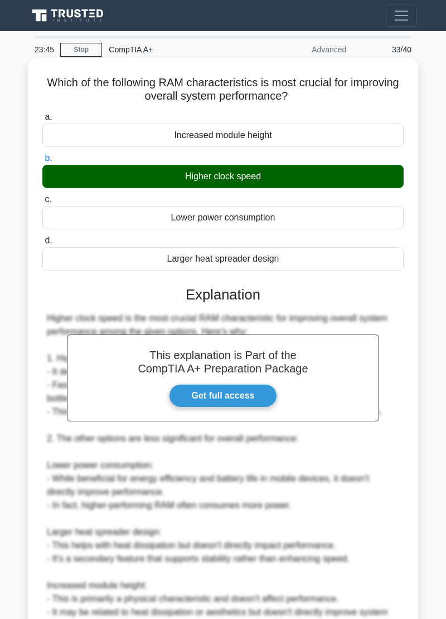
scroll to position [114, 0]
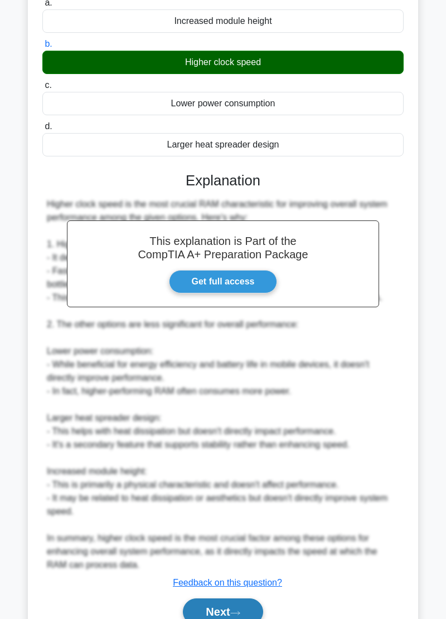
click at [223, 619] on button "Next" at bounding box center [223, 612] width 80 height 27
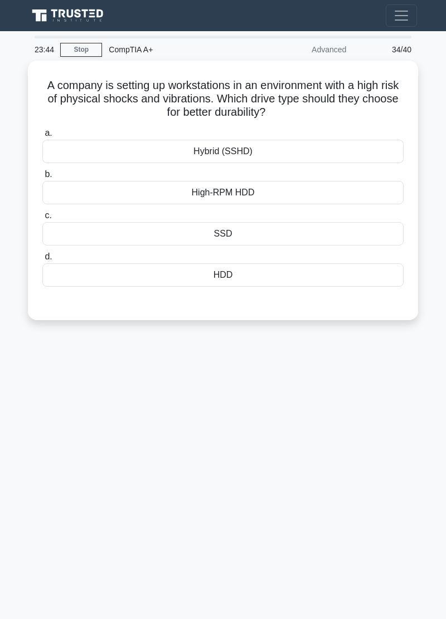
scroll to position [0, 0]
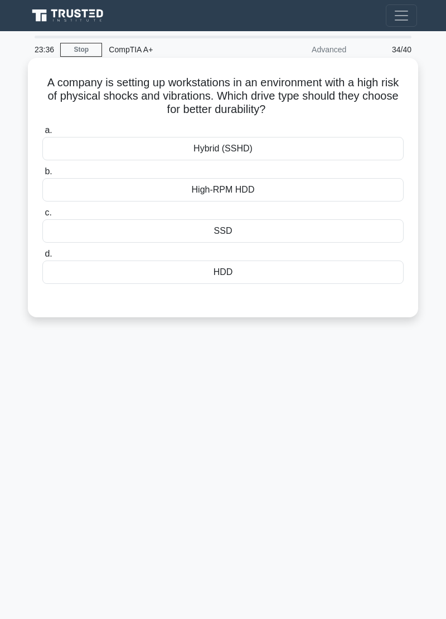
click at [105, 228] on div "SSD" at bounding box center [222, 230] width 361 height 23
click at [42, 217] on input "c. SSD" at bounding box center [42, 212] width 0 height 7
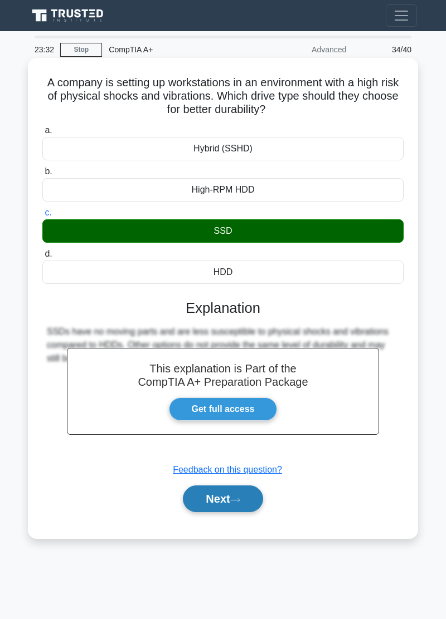
click at [228, 503] on button "Next" at bounding box center [223, 499] width 80 height 27
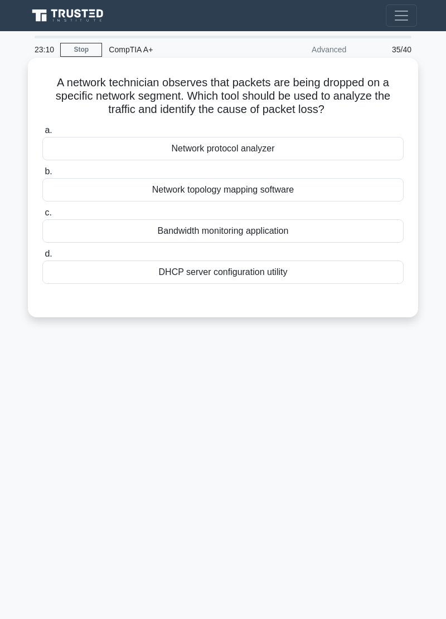
click at [136, 155] on div "Network protocol analyzer" at bounding box center [222, 148] width 361 height 23
click at [42, 134] on input "a. Network protocol analyzer" at bounding box center [42, 130] width 0 height 7
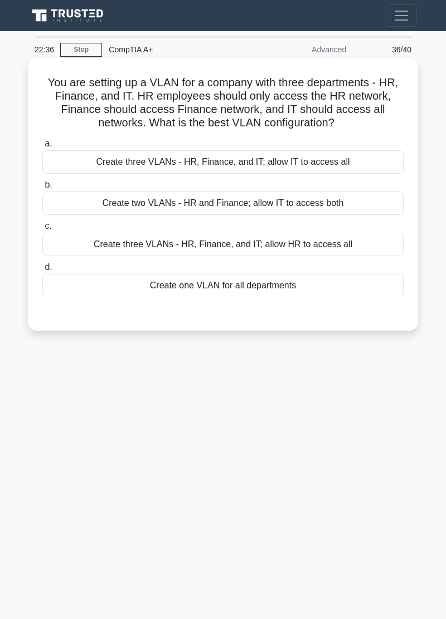
click at [82, 163] on div "Create three VLANs - HR, Finance, and IT; allow IT to access all" at bounding box center [222, 161] width 361 height 23
click at [42, 148] on input "a. Create three VLANs - HR, Finance, and IT; allow IT to access all" at bounding box center [42, 143] width 0 height 7
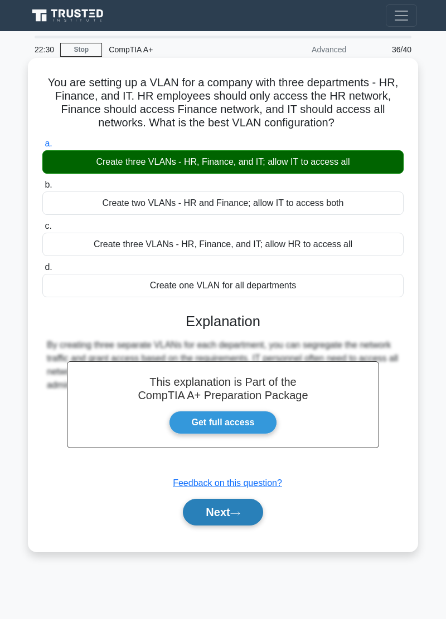
click at [238, 508] on button "Next" at bounding box center [223, 512] width 80 height 27
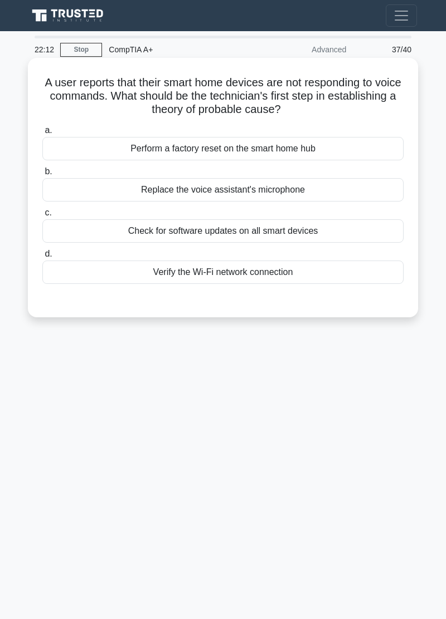
click at [87, 279] on div "Verify the Wi-Fi network connection" at bounding box center [222, 272] width 361 height 23
click at [42, 258] on input "d. Verify the Wi-Fi network connection" at bounding box center [42, 254] width 0 height 7
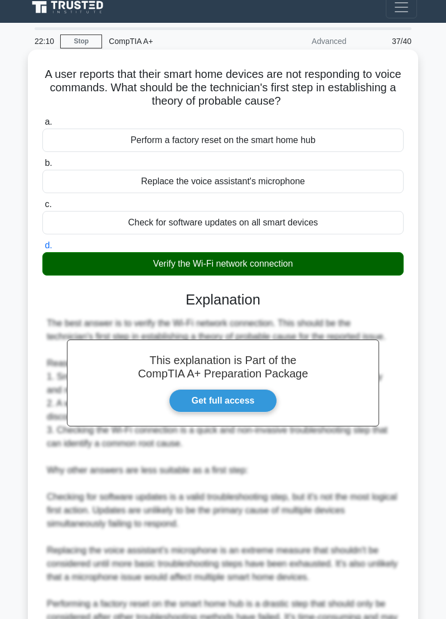
scroll to position [74, 0]
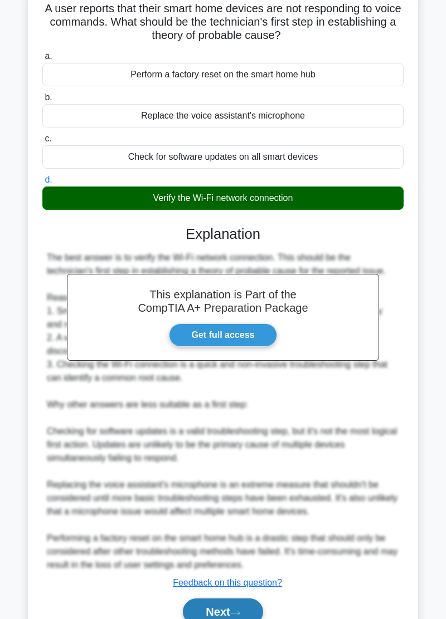
click at [239, 616] on button "Next" at bounding box center [223, 612] width 80 height 27
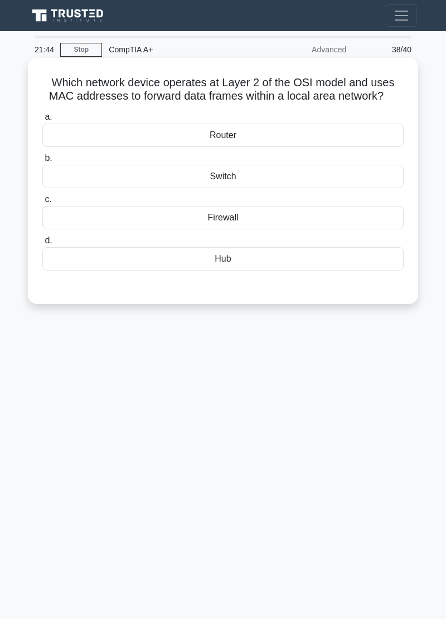
click at [71, 179] on div "Switch" at bounding box center [222, 176] width 361 height 23
click at [42, 162] on input "b. Switch" at bounding box center [42, 158] width 0 height 7
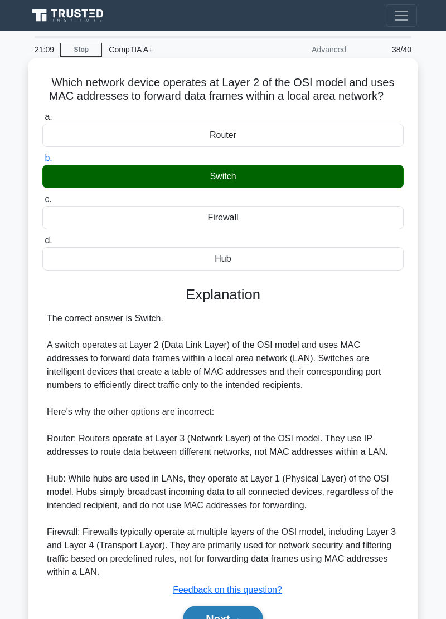
click at [228, 618] on button "Next" at bounding box center [223, 619] width 80 height 27
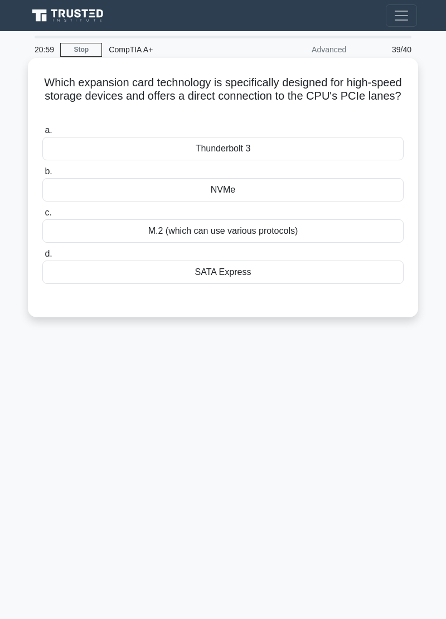
click at [95, 198] on div "NVMe" at bounding box center [222, 189] width 361 height 23
click at [42, 175] on input "b. NVMe" at bounding box center [42, 171] width 0 height 7
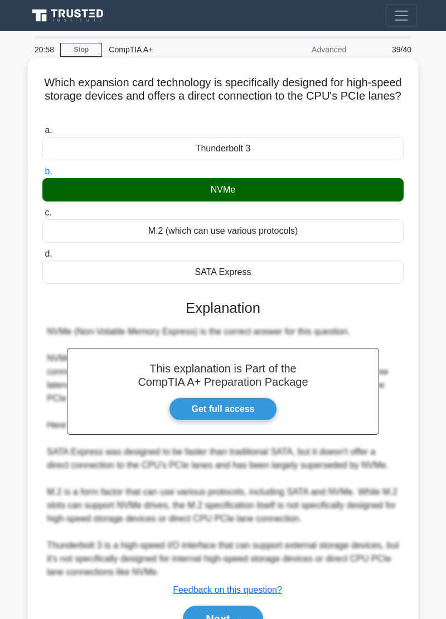
scroll to position [7, 0]
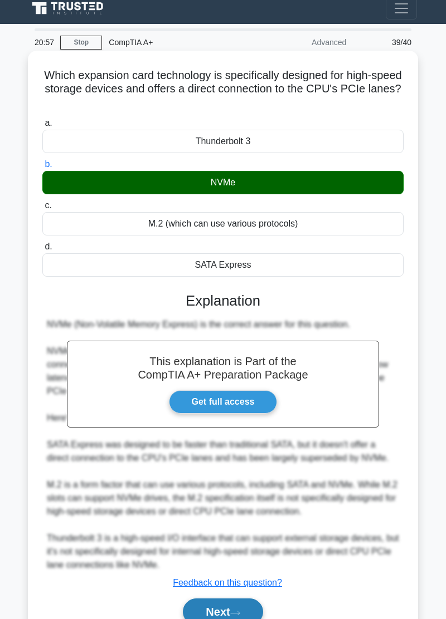
click at [225, 619] on button "Next" at bounding box center [223, 612] width 80 height 27
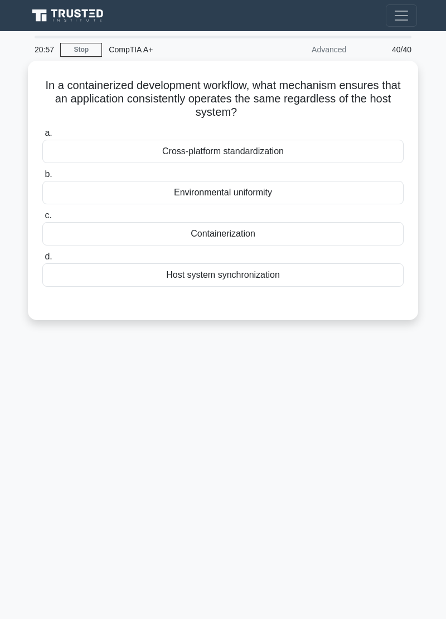
scroll to position [0, 0]
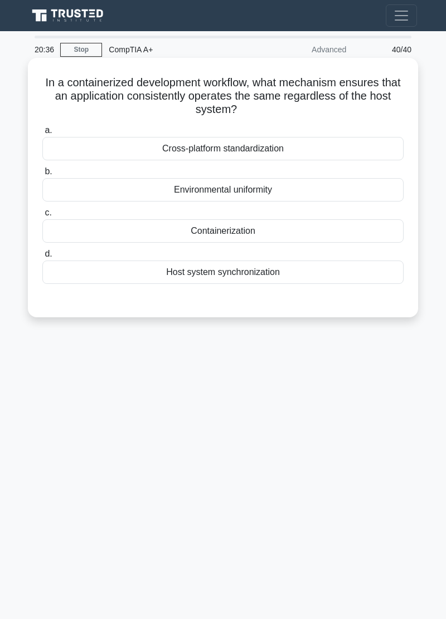
click at [99, 150] on div "Cross-platform standardization" at bounding box center [222, 148] width 361 height 23
click at [42, 134] on input "a. Cross-platform standardization" at bounding box center [42, 130] width 0 height 7
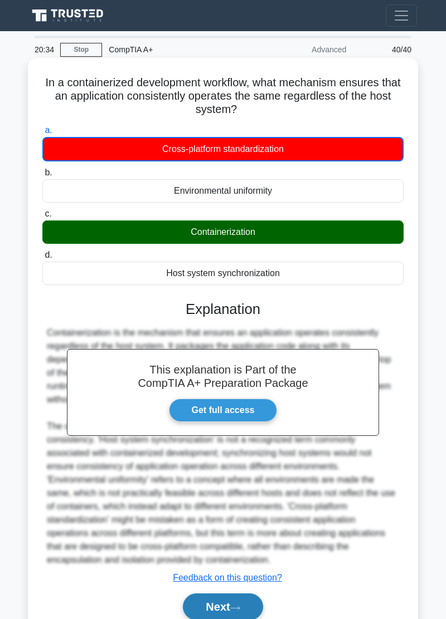
click at [230, 612] on button "Next" at bounding box center [223, 607] width 80 height 27
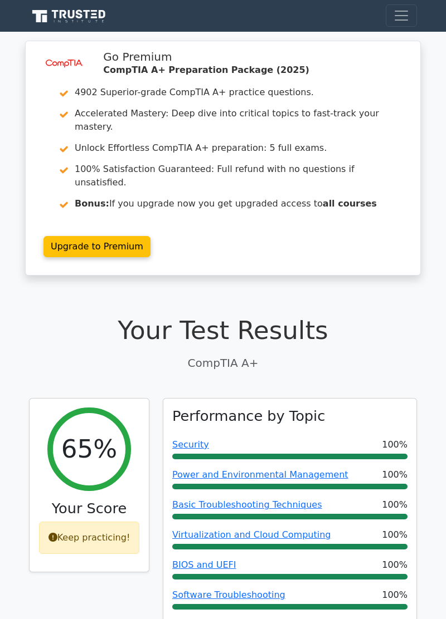
click at [41, 15] on icon at bounding box center [69, 16] width 80 height 16
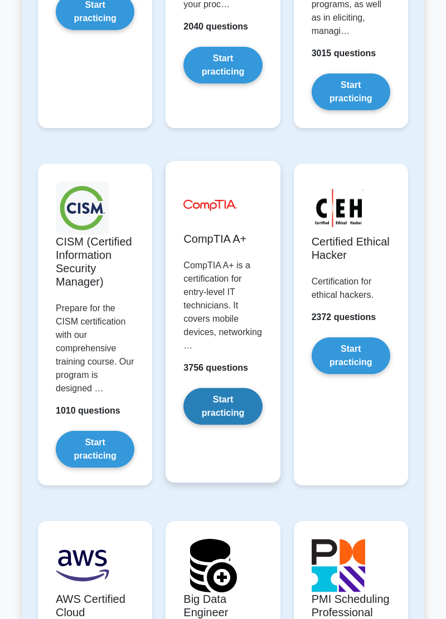
click at [241, 417] on link "Start practicing" at bounding box center [222, 406] width 79 height 37
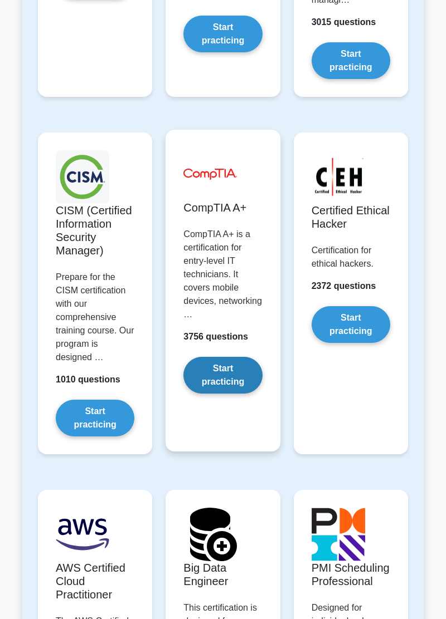
scroll to position [2224, 0]
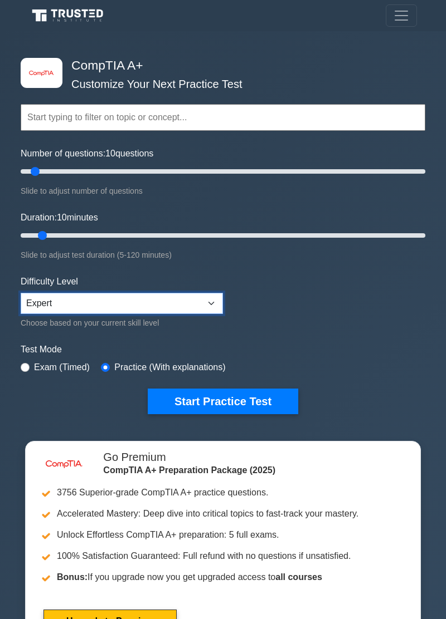
click at [210, 303] on select "Beginner Intermediate Expert" at bounding box center [122, 303] width 202 height 21
select select "intermediate"
type input "40"
type input "35"
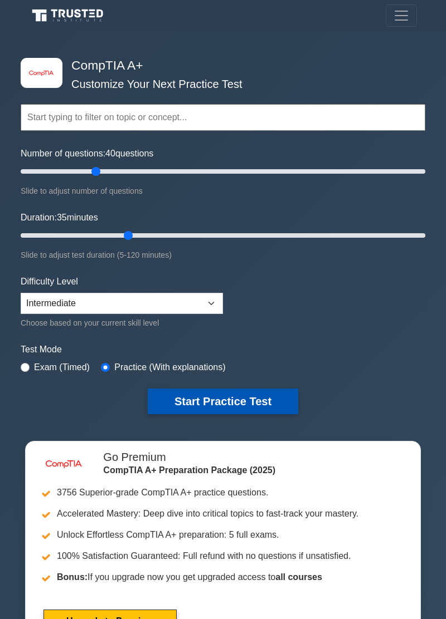
click at [250, 398] on button "Start Practice Test" at bounding box center [223, 402] width 150 height 26
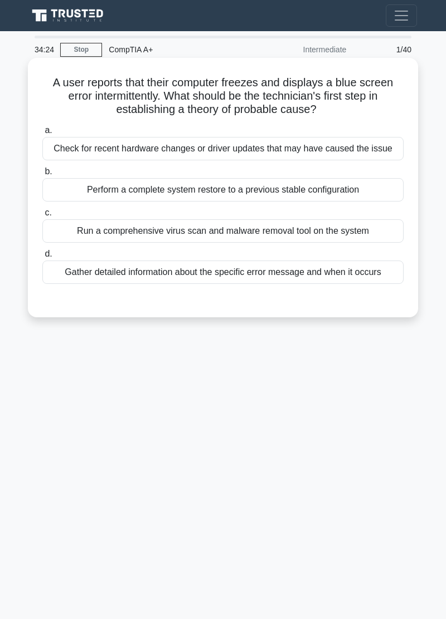
click at [96, 276] on div "Gather detailed information about the specific error message and when it occurs" at bounding box center [222, 272] width 361 height 23
click at [42, 258] on input "d. Gather detailed information about the specific error message and when it occ…" at bounding box center [42, 254] width 0 height 7
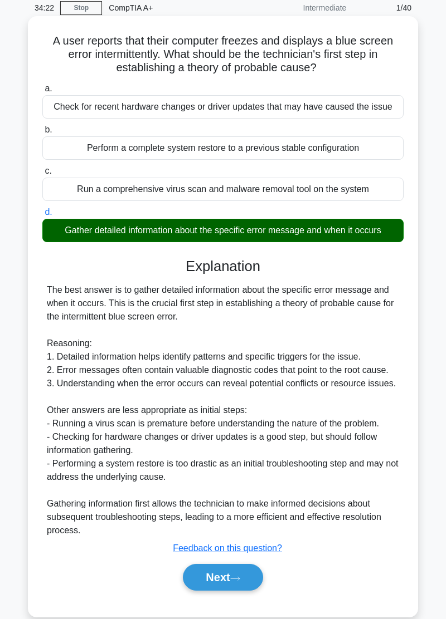
scroll to position [61, 0]
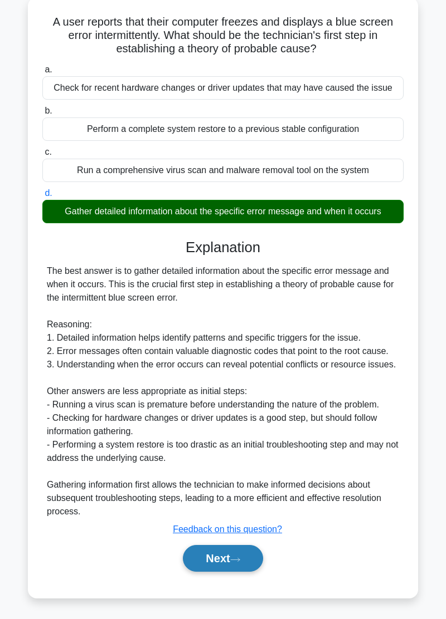
click at [228, 558] on button "Next" at bounding box center [223, 558] width 80 height 27
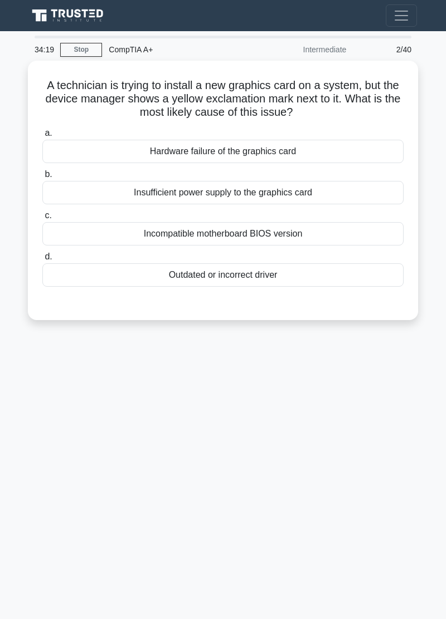
scroll to position [0, 0]
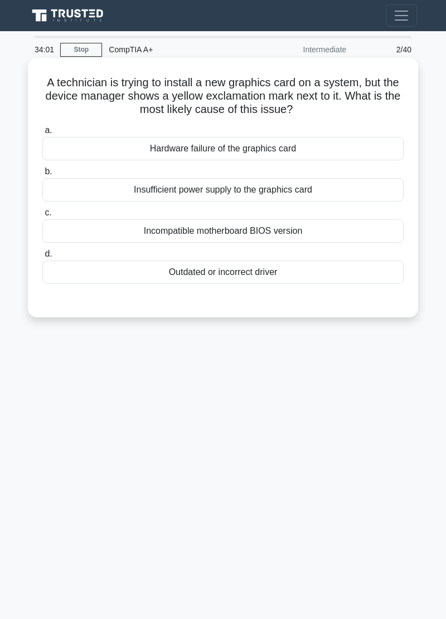
click at [100, 276] on div "Outdated or incorrect driver" at bounding box center [222, 272] width 361 height 23
click at [42, 258] on input "d. Outdated or incorrect driver" at bounding box center [42, 254] width 0 height 7
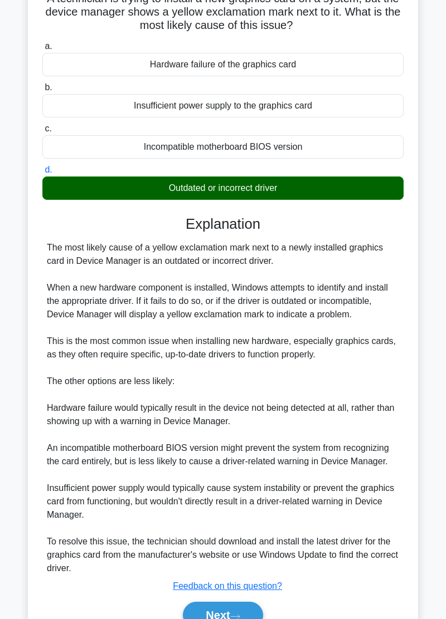
scroll to position [87, 0]
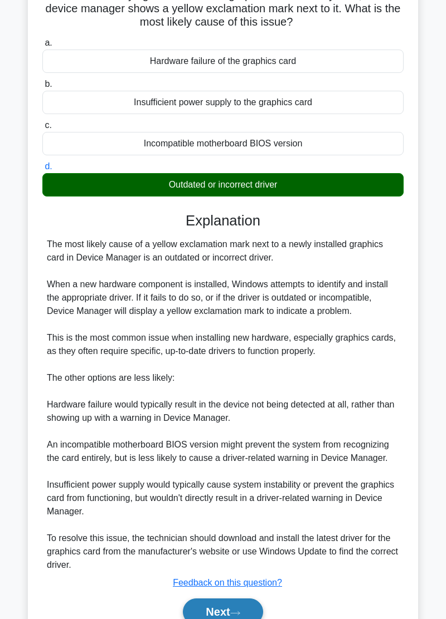
click at [229, 613] on button "Next" at bounding box center [223, 612] width 80 height 27
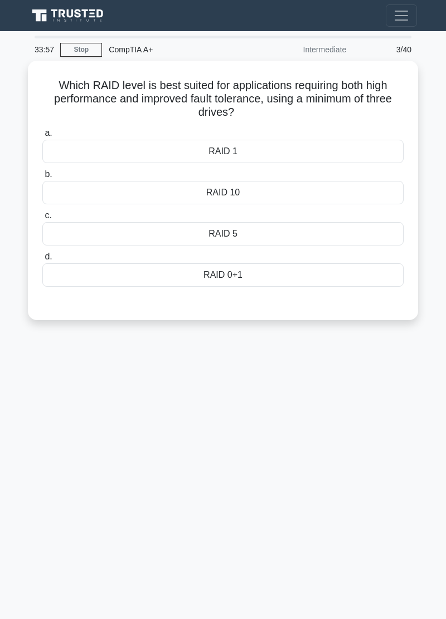
scroll to position [0, 0]
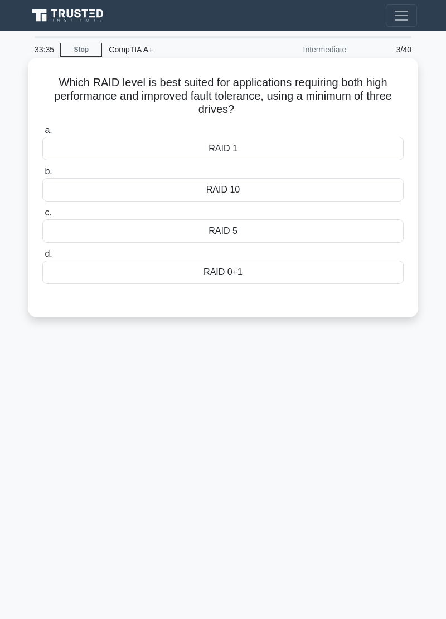
click at [84, 234] on div "RAID 5" at bounding box center [222, 230] width 361 height 23
click at [42, 217] on input "c. RAID 5" at bounding box center [42, 212] width 0 height 7
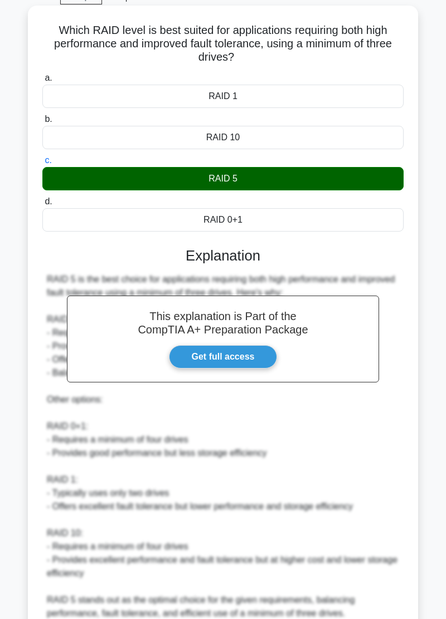
scroll to position [101, 0]
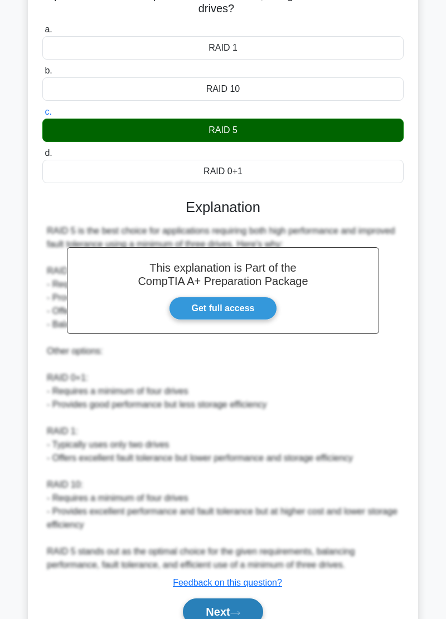
click at [223, 619] on button "Next" at bounding box center [223, 612] width 80 height 27
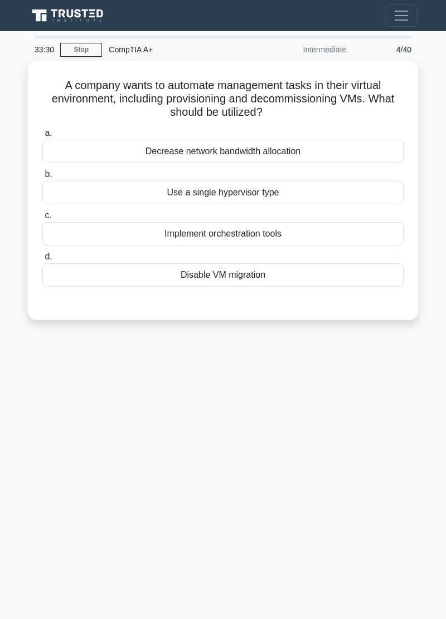
scroll to position [0, 0]
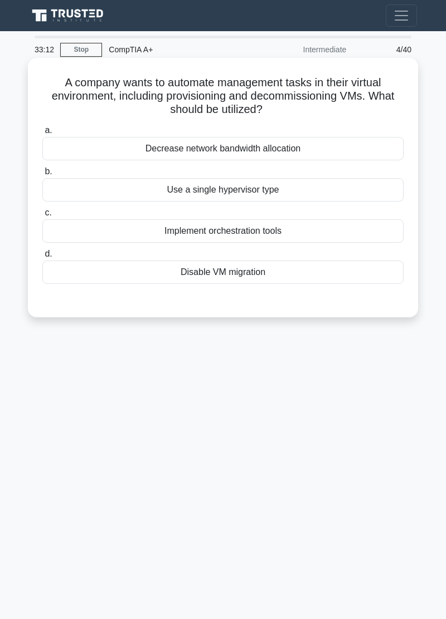
click at [110, 188] on div "Use a single hypervisor type" at bounding box center [222, 189] width 361 height 23
click at [42, 175] on input "b. Use a single hypervisor type" at bounding box center [42, 171] width 0 height 7
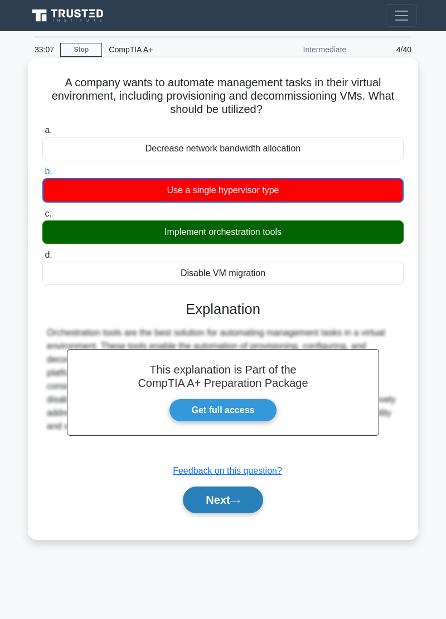
click at [225, 502] on button "Next" at bounding box center [223, 500] width 80 height 27
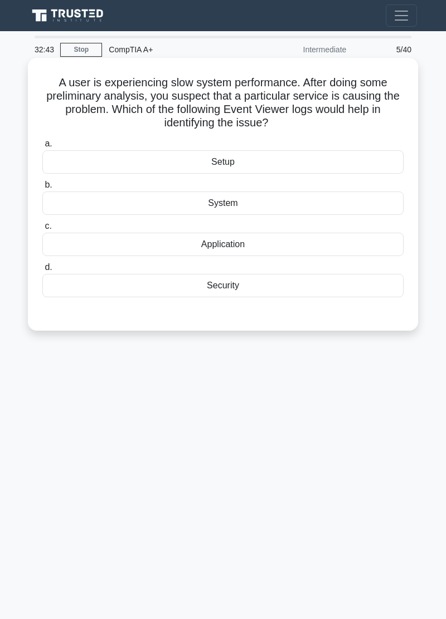
click at [66, 207] on div "System" at bounding box center [222, 203] width 361 height 23
click at [42, 189] on input "b. System" at bounding box center [42, 185] width 0 height 7
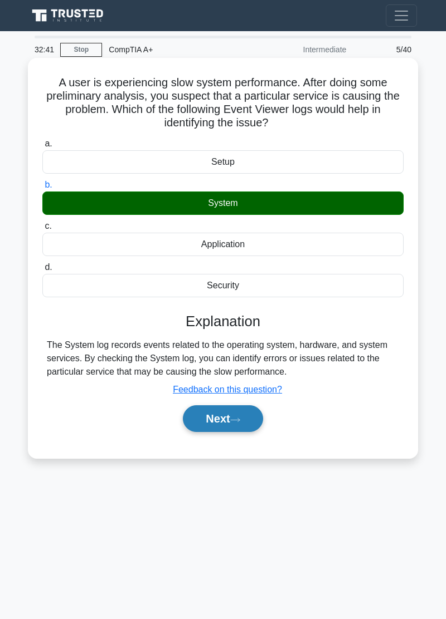
click at [239, 417] on icon at bounding box center [235, 420] width 10 height 6
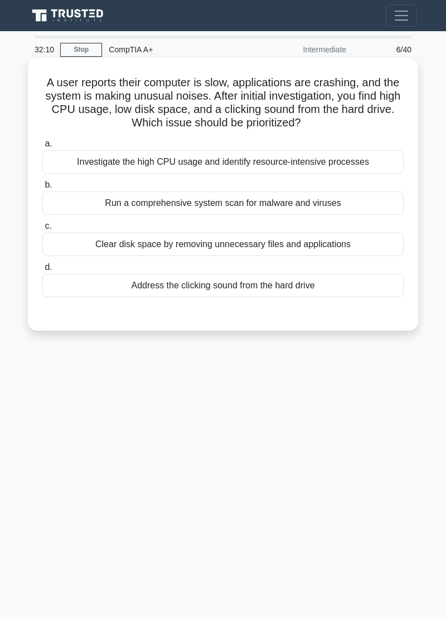
click at [74, 159] on div "Investigate the high CPU usage and identify resource-intensive processes" at bounding box center [222, 161] width 361 height 23
click at [42, 148] on input "a. Investigate the high CPU usage and identify resource-intensive processes" at bounding box center [42, 143] width 0 height 7
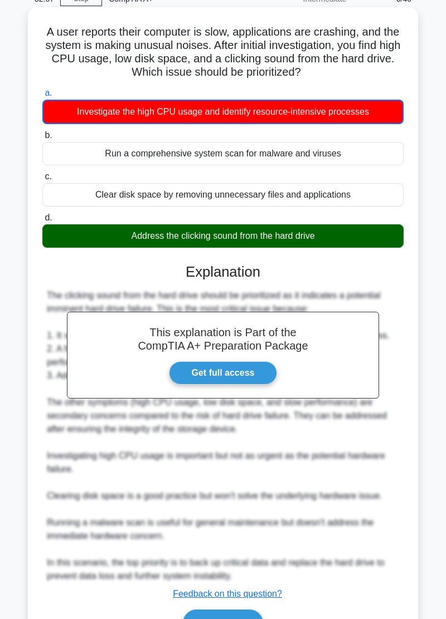
scroll to position [62, 0]
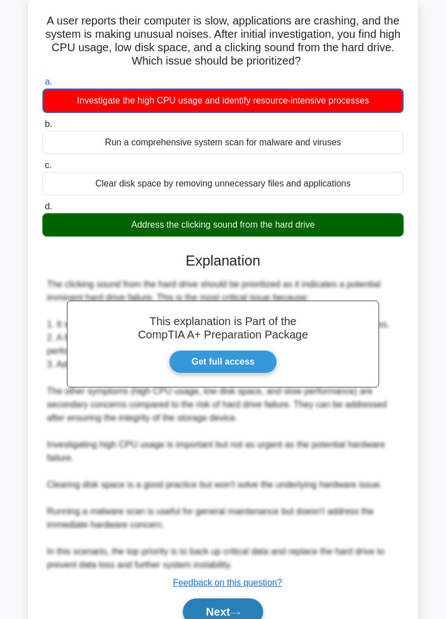
click at [226, 614] on button "Next" at bounding box center [223, 612] width 80 height 27
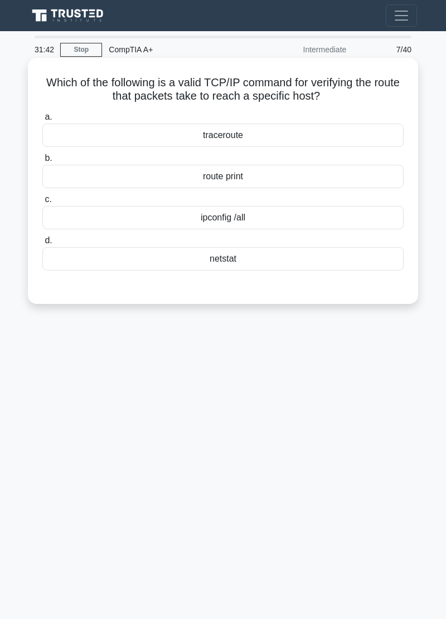
click at [87, 134] on div "traceroute" at bounding box center [222, 135] width 361 height 23
click at [42, 121] on input "a. traceroute" at bounding box center [42, 117] width 0 height 7
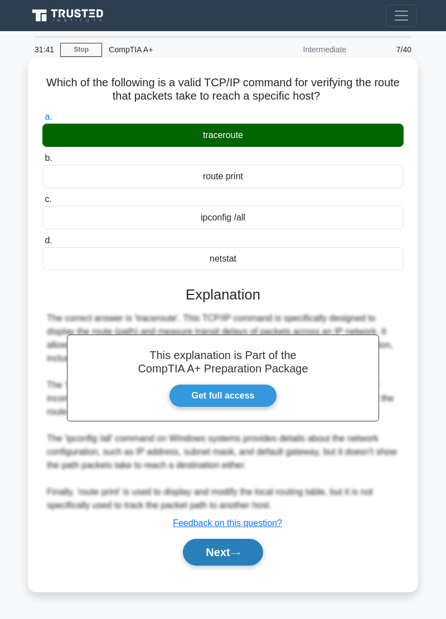
click at [236, 549] on button "Next" at bounding box center [223, 552] width 80 height 27
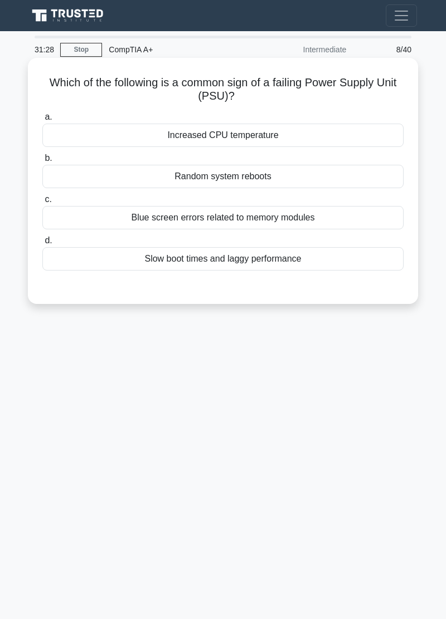
click at [109, 260] on div "Slow boot times and laggy performance" at bounding box center [222, 258] width 361 height 23
click at [42, 244] on input "d. Slow boot times and laggy performance" at bounding box center [42, 240] width 0 height 7
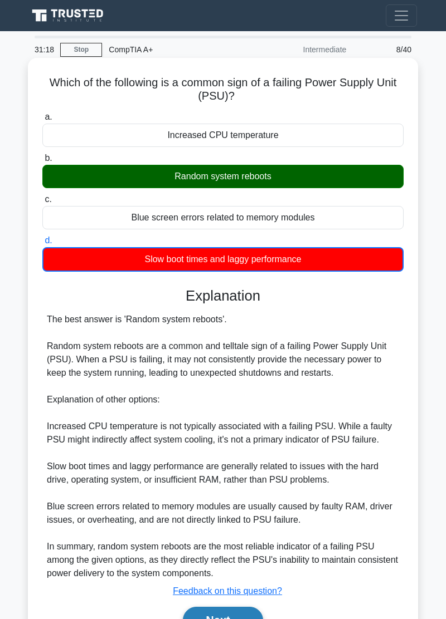
click at [222, 619] on button "Next" at bounding box center [223, 620] width 80 height 27
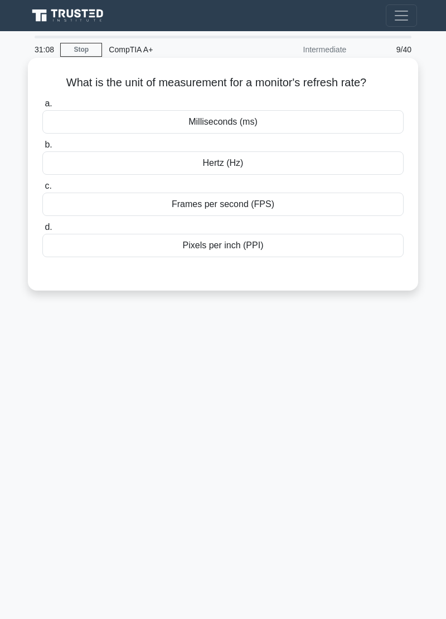
click at [69, 158] on div "Hertz (Hz)" at bounding box center [222, 162] width 361 height 23
click at [42, 149] on input "b. Hertz (Hz)" at bounding box center [42, 144] width 0 height 7
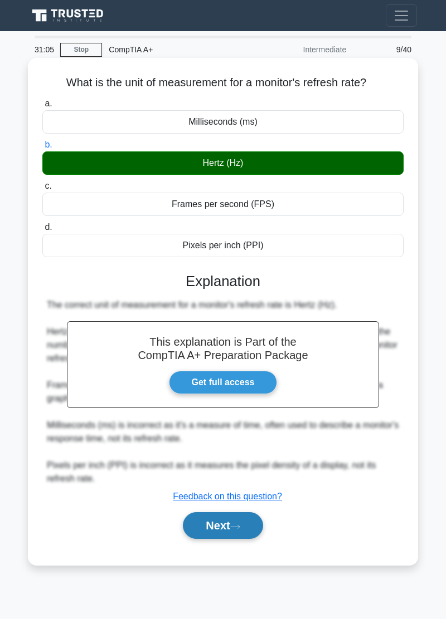
click at [239, 522] on button "Next" at bounding box center [223, 525] width 80 height 27
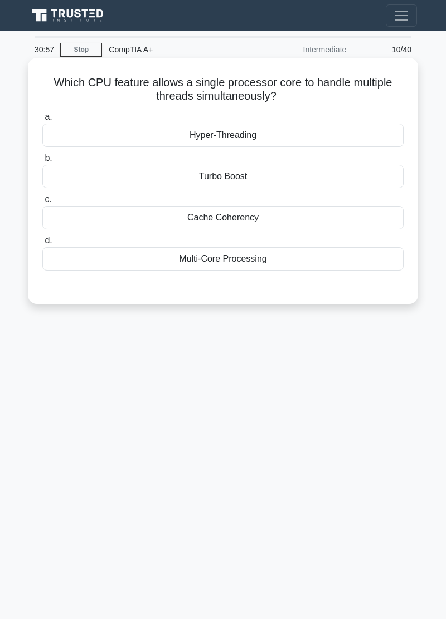
click at [126, 138] on div "Hyper-Threading" at bounding box center [222, 135] width 361 height 23
click at [42, 121] on input "a. Hyper-Threading" at bounding box center [42, 117] width 0 height 7
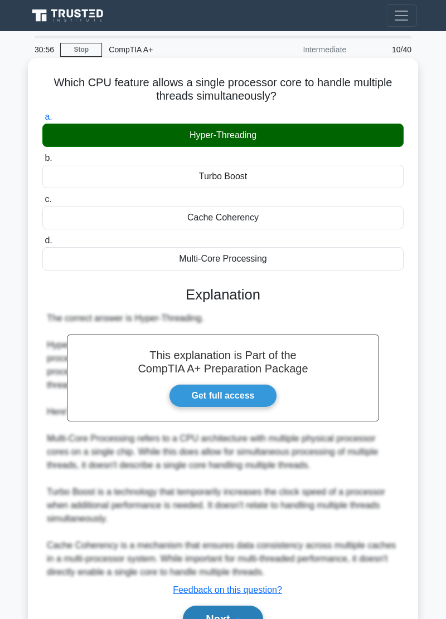
click at [231, 619] on button "Next" at bounding box center [223, 619] width 80 height 27
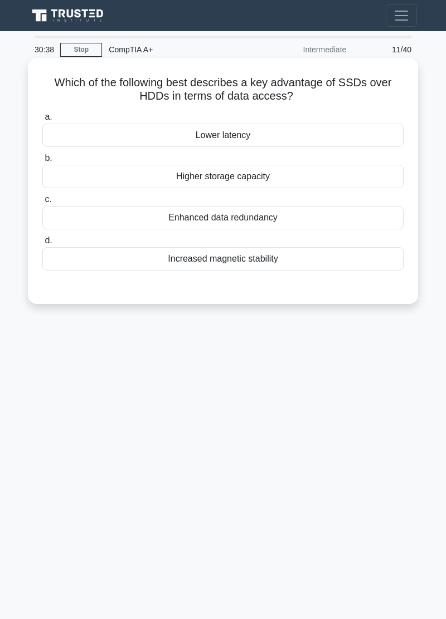
click at [82, 134] on div "Lower latency" at bounding box center [222, 135] width 361 height 23
click at [42, 121] on input "a. Lower latency" at bounding box center [42, 117] width 0 height 7
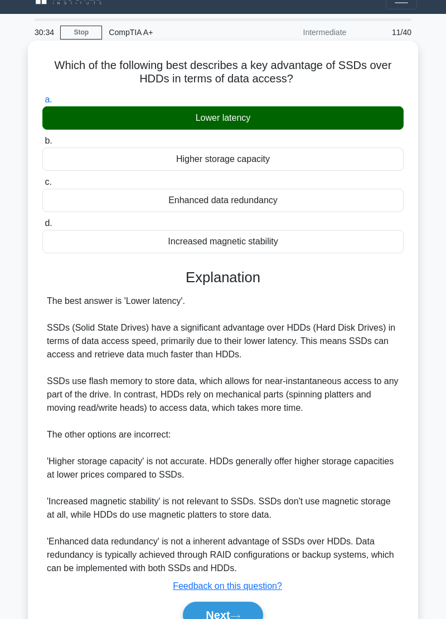
scroll to position [21, 0]
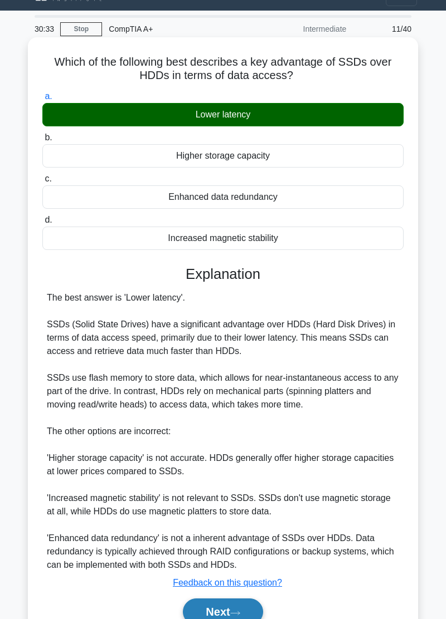
click at [230, 608] on button "Next" at bounding box center [223, 612] width 80 height 27
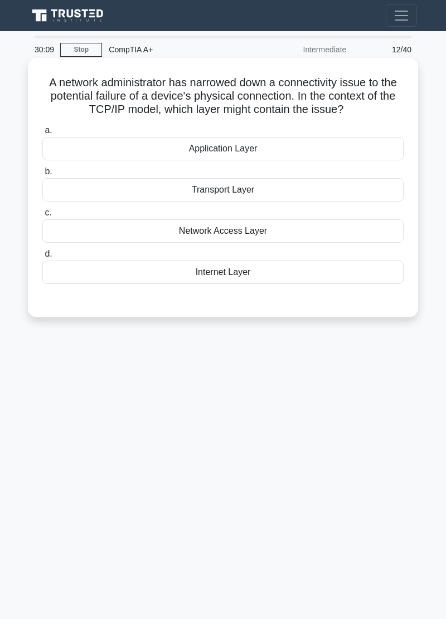
click at [75, 190] on div "Transport Layer" at bounding box center [222, 189] width 361 height 23
click at [42, 175] on input "b. Transport Layer" at bounding box center [42, 171] width 0 height 7
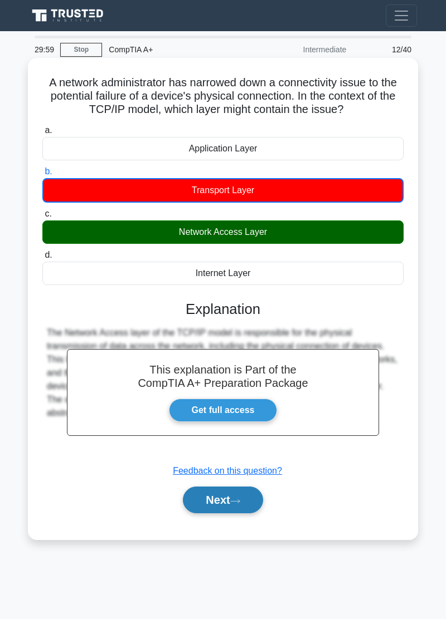
click at [229, 507] on button "Next" at bounding box center [223, 500] width 80 height 27
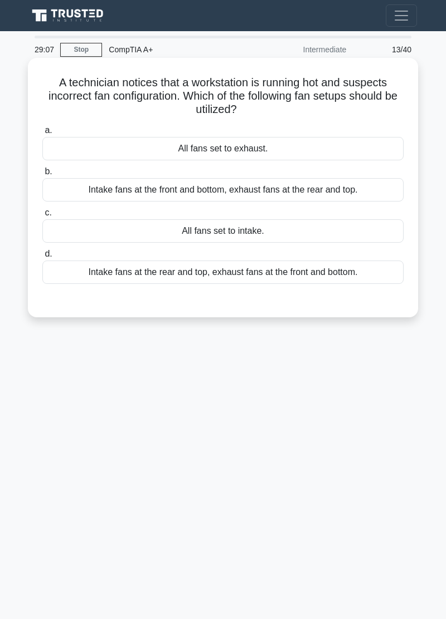
click at [59, 151] on div "All fans set to exhaust." at bounding box center [222, 148] width 361 height 23
click at [42, 134] on input "a. All fans set to exhaust." at bounding box center [42, 130] width 0 height 7
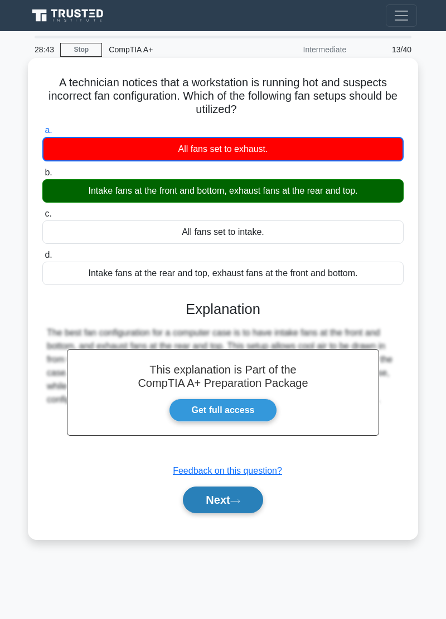
click at [227, 502] on button "Next" at bounding box center [223, 500] width 80 height 27
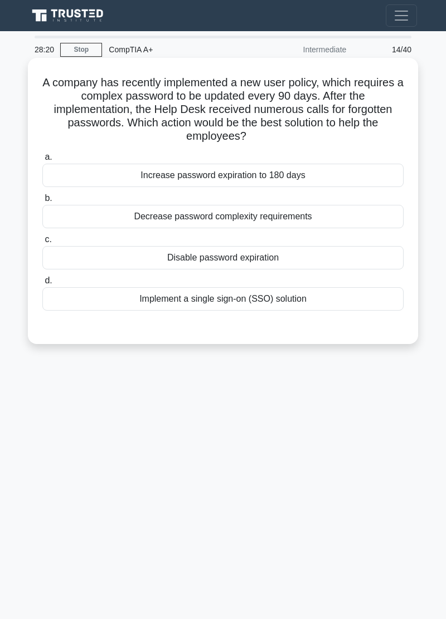
click at [332, 292] on div "Implement a single sign-on (SSO) solution" at bounding box center [222, 298] width 361 height 23
click at [42, 285] on input "d. Implement a single sign-on (SSO) solution" at bounding box center [42, 280] width 0 height 7
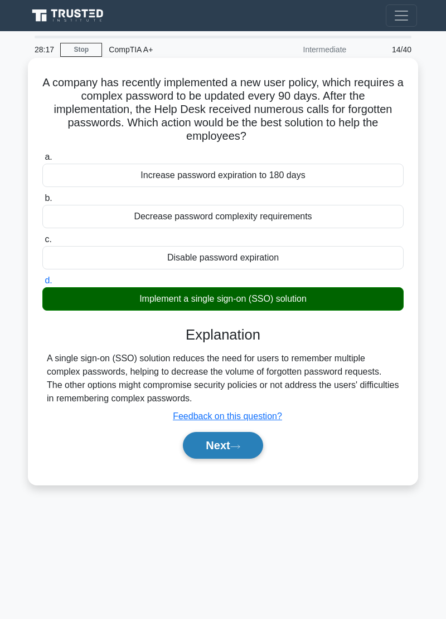
click at [239, 446] on icon at bounding box center [235, 446] width 9 height 3
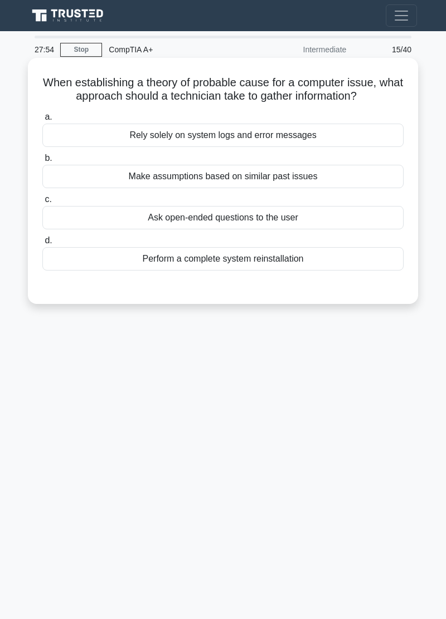
click at [346, 222] on div "Ask open-ended questions to the user" at bounding box center [222, 217] width 361 height 23
click at [42, 203] on input "c. Ask open-ended questions to the user" at bounding box center [42, 199] width 0 height 7
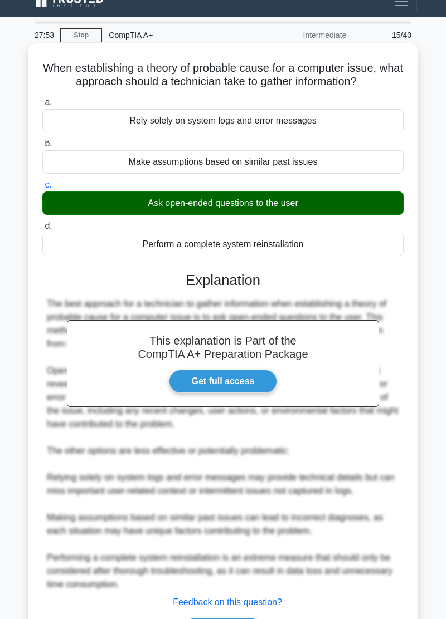
scroll to position [34, 0]
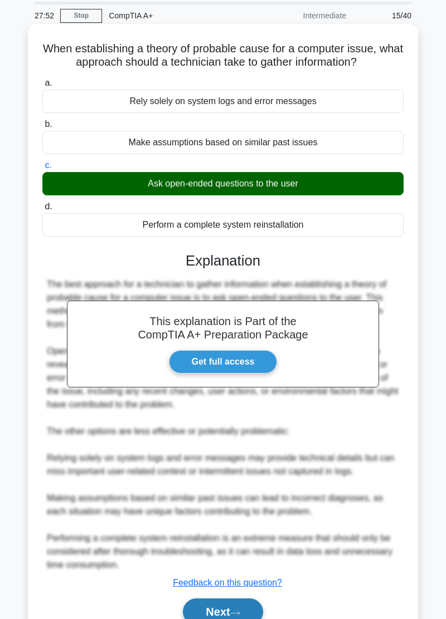
click at [227, 616] on button "Next" at bounding box center [223, 612] width 80 height 27
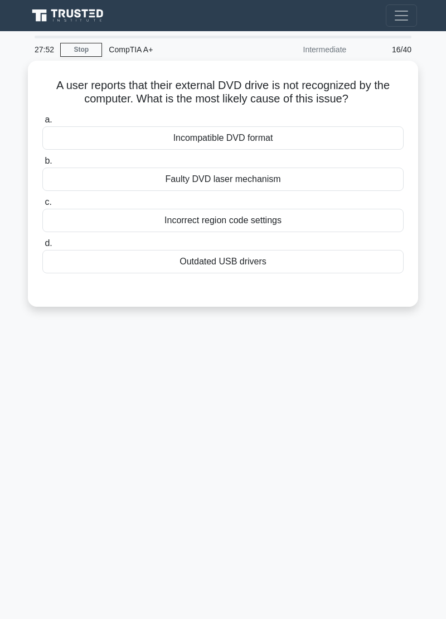
scroll to position [0, 0]
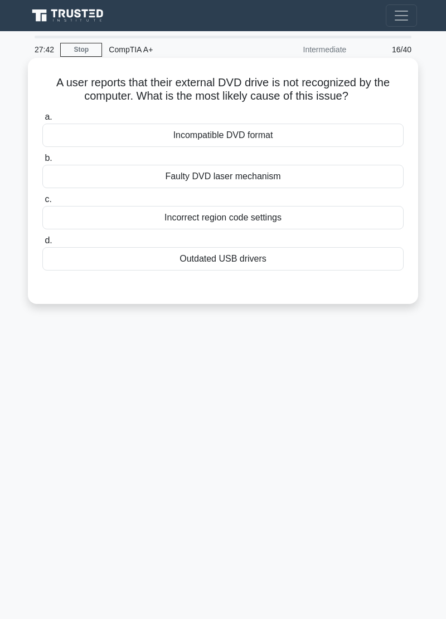
click at [282, 267] on div "Outdated USB drivers" at bounding box center [222, 258] width 361 height 23
click at [42, 244] on input "d. Outdated USB drivers" at bounding box center [42, 240] width 0 height 7
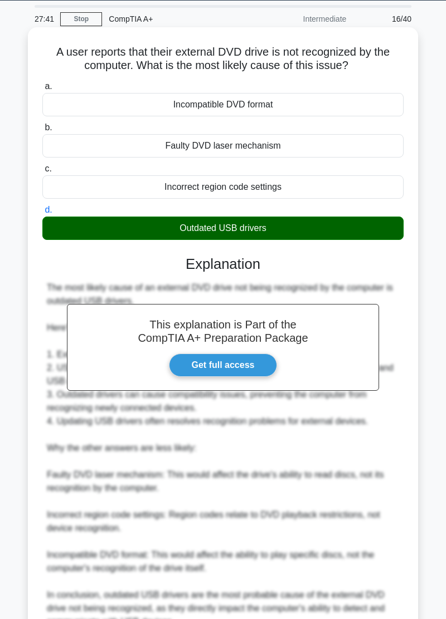
scroll to position [87, 0]
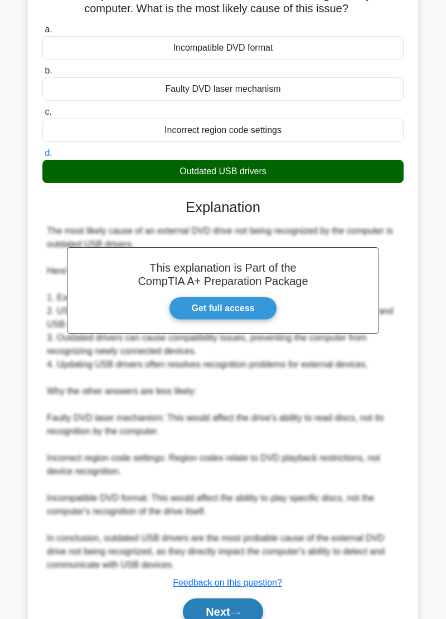
click at [222, 616] on button "Next" at bounding box center [223, 612] width 80 height 27
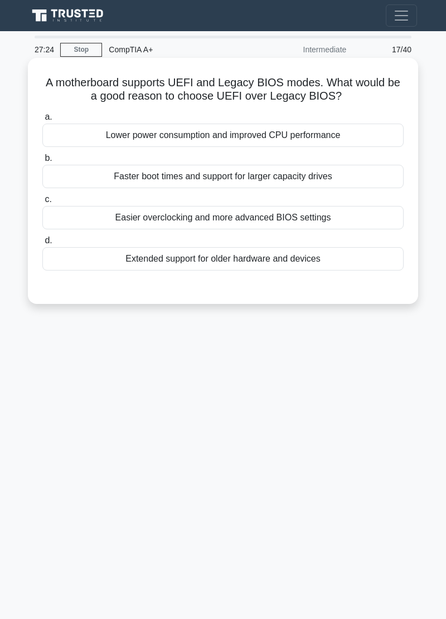
click at [337, 177] on div "Faster boot times and support for larger capacity drives" at bounding box center [222, 176] width 361 height 23
click at [42, 162] on input "b. Faster boot times and support for larger capacity drives" at bounding box center [42, 158] width 0 height 7
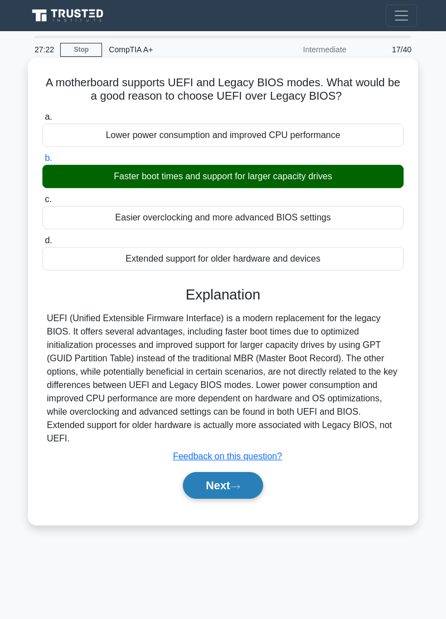
click at [234, 484] on icon at bounding box center [235, 487] width 10 height 6
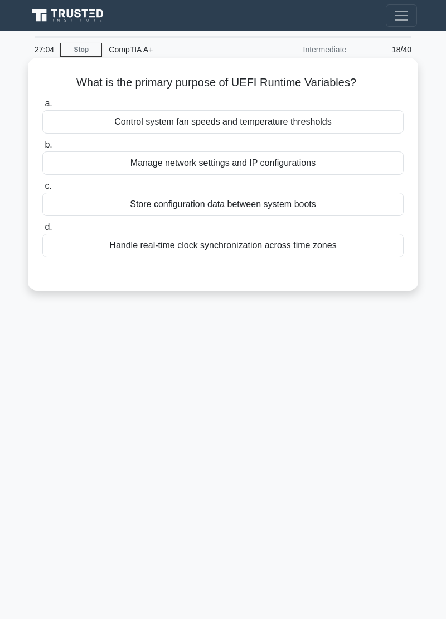
click at [310, 248] on div "Handle real-time clock synchronization across time zones" at bounding box center [222, 245] width 361 height 23
click at [42, 231] on input "d. Handle real-time clock synchronization across time zones" at bounding box center [42, 227] width 0 height 7
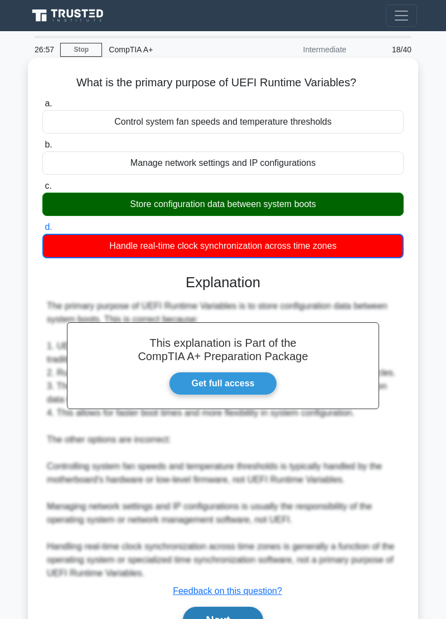
click at [229, 619] on button "Next" at bounding box center [223, 620] width 80 height 27
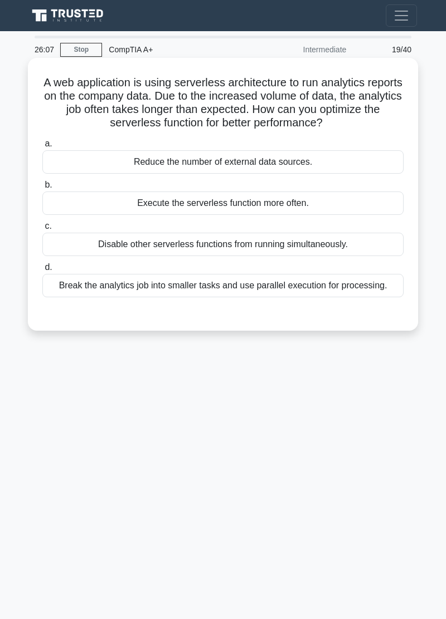
click at [365, 161] on div "Reduce the number of external data sources." at bounding box center [222, 161] width 361 height 23
click at [42, 148] on input "a. Reduce the number of external data sources." at bounding box center [42, 143] width 0 height 7
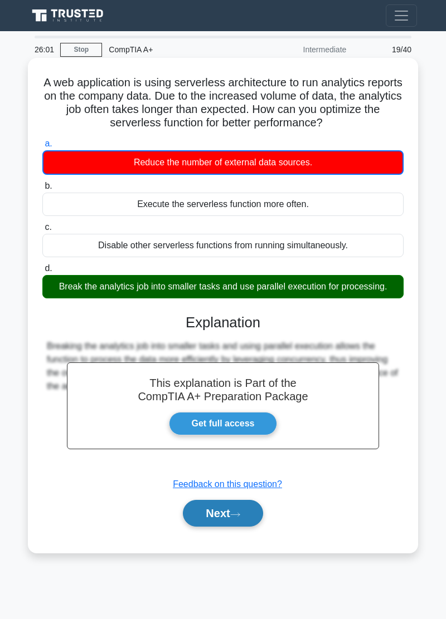
click at [239, 514] on icon at bounding box center [235, 515] width 10 height 6
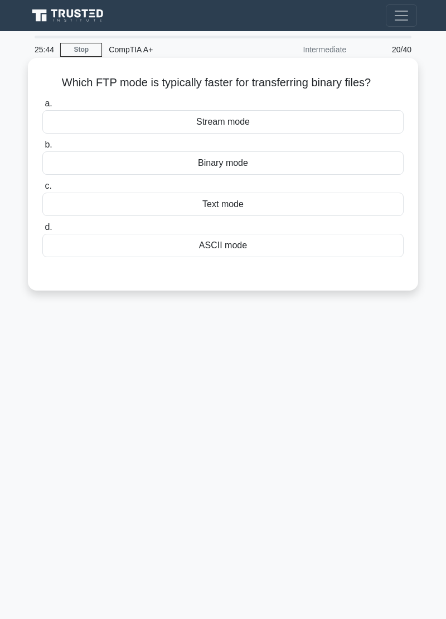
click at [307, 163] on div "Binary mode" at bounding box center [222, 162] width 361 height 23
click at [42, 149] on input "b. Binary mode" at bounding box center [42, 144] width 0 height 7
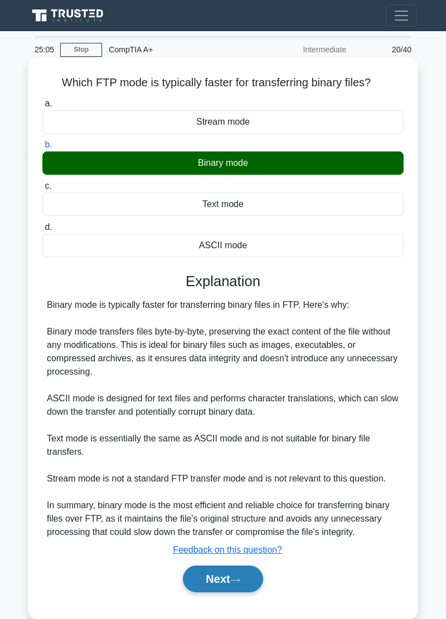
click at [228, 588] on button "Next" at bounding box center [223, 579] width 80 height 27
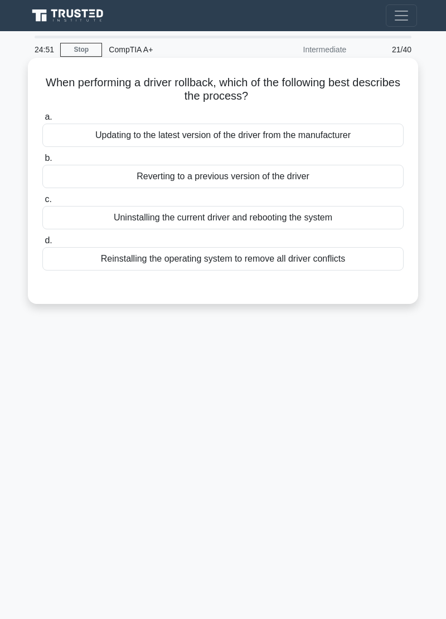
click at [378, 170] on div "Reverting to a previous version of the driver" at bounding box center [222, 176] width 361 height 23
click at [42, 162] on input "b. Reverting to a previous version of the driver" at bounding box center [42, 158] width 0 height 7
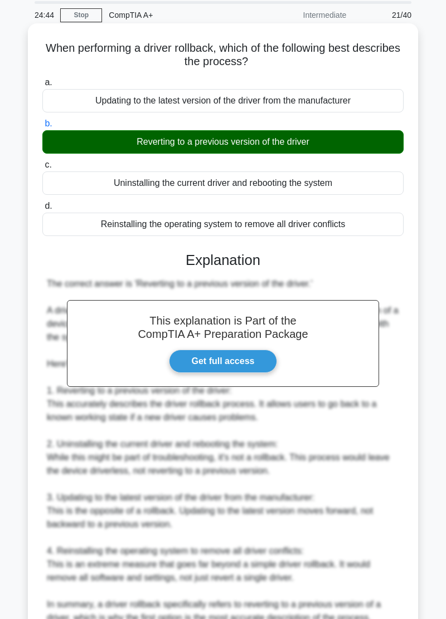
scroll to position [87, 0]
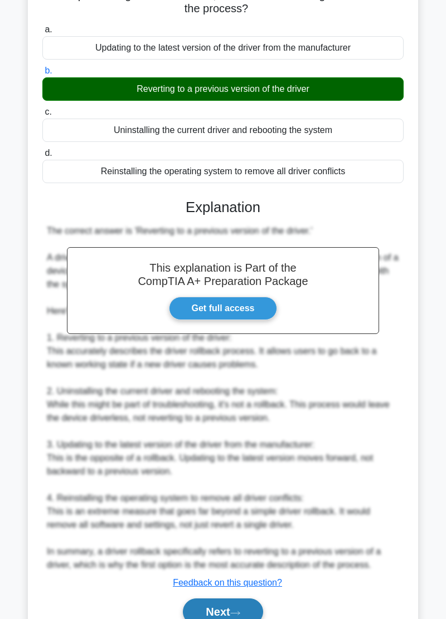
click at [237, 615] on icon at bounding box center [235, 613] width 10 height 6
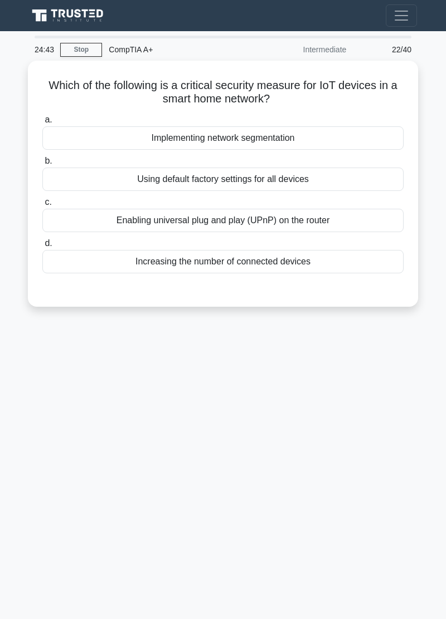
scroll to position [0, 0]
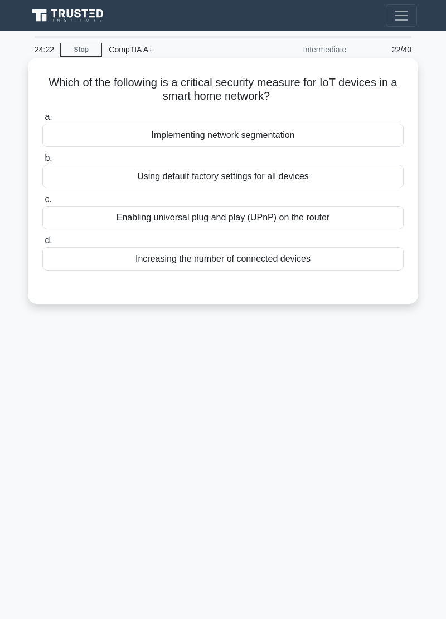
click at [286, 135] on div "Implementing network segmentation" at bounding box center [222, 135] width 361 height 23
click at [42, 121] on input "a. Implementing network segmentation" at bounding box center [42, 117] width 0 height 7
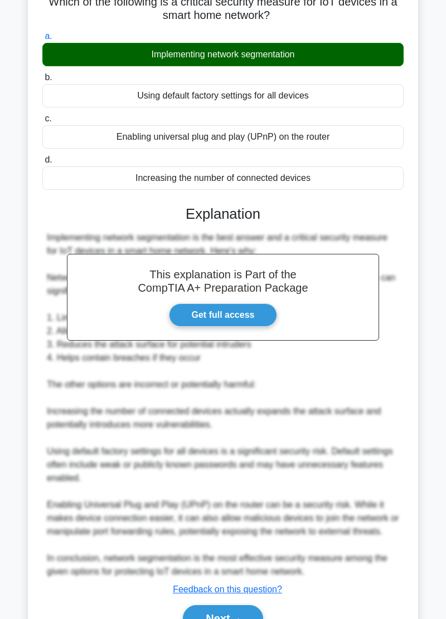
scroll to position [87, 0]
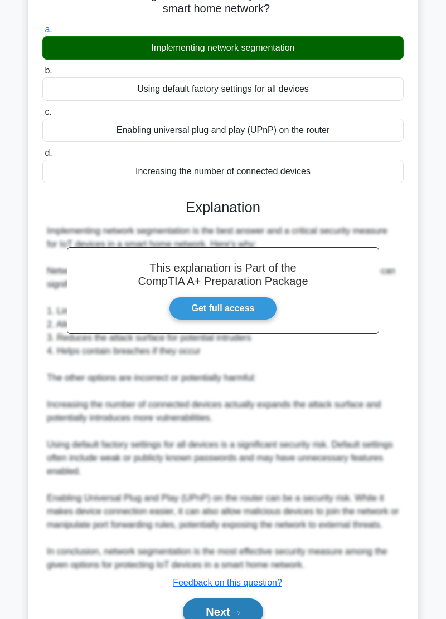
click at [226, 612] on button "Next" at bounding box center [223, 612] width 80 height 27
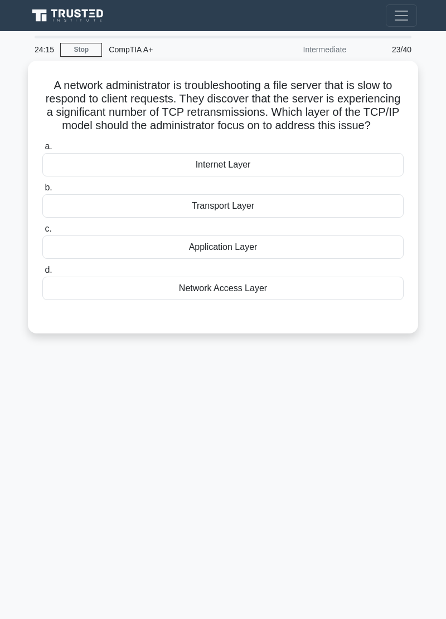
scroll to position [0, 0]
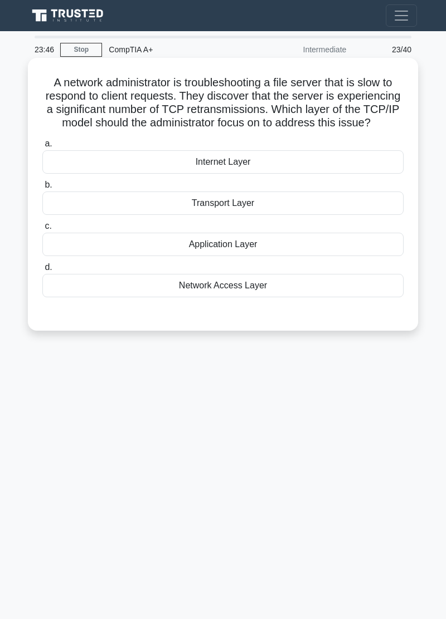
click at [304, 200] on div "Transport Layer" at bounding box center [222, 203] width 361 height 23
click at [42, 189] on input "b. Transport Layer" at bounding box center [42, 185] width 0 height 7
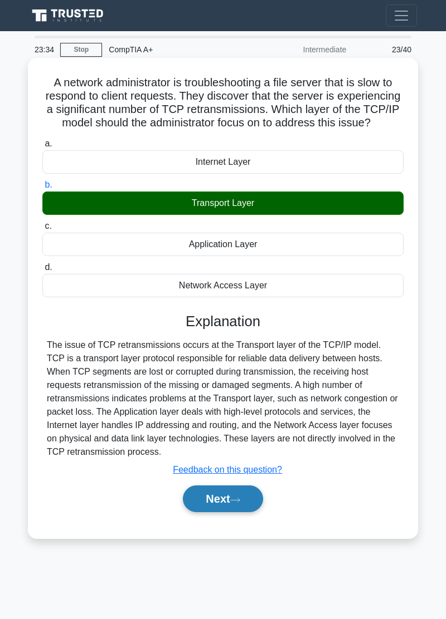
click at [226, 505] on button "Next" at bounding box center [223, 499] width 80 height 27
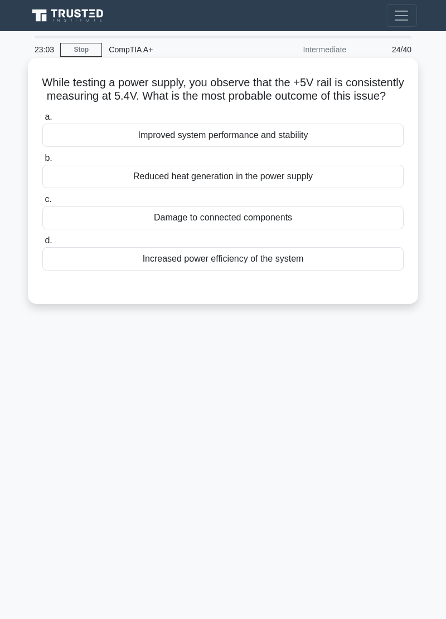
click at [307, 229] on div "Damage to connected components" at bounding box center [222, 217] width 361 height 23
click at [42, 203] on input "c. Damage to connected components" at bounding box center [42, 199] width 0 height 7
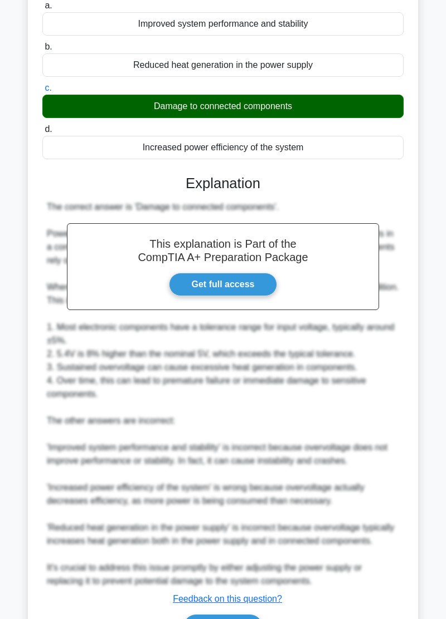
scroll to position [141, 0]
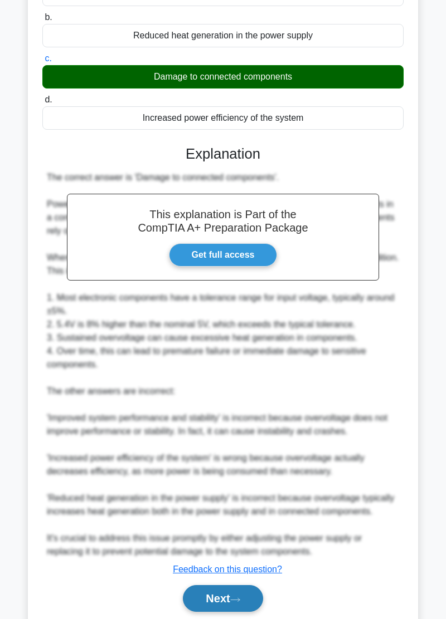
click at [230, 612] on button "Next" at bounding box center [223, 598] width 80 height 27
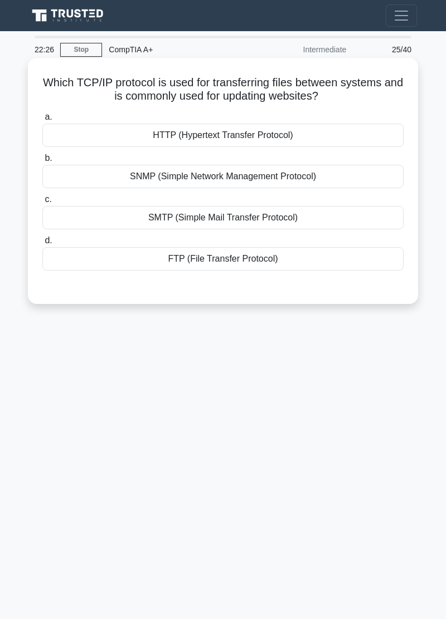
click at [289, 267] on div "FTP (File Transfer Protocol)" at bounding box center [222, 258] width 361 height 23
click at [42, 244] on input "d. FTP (File Transfer Protocol)" at bounding box center [42, 240] width 0 height 7
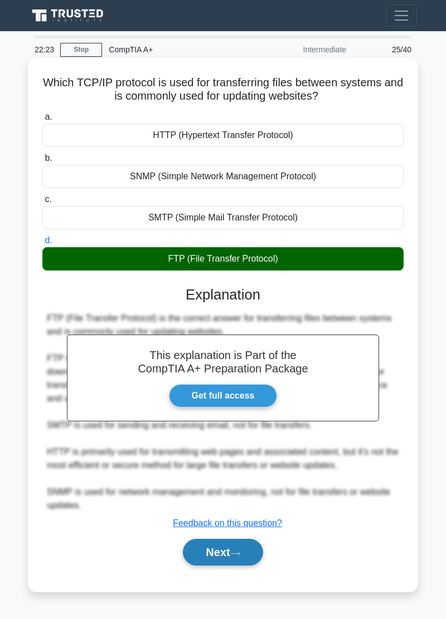
click at [236, 556] on button "Next" at bounding box center [223, 552] width 80 height 27
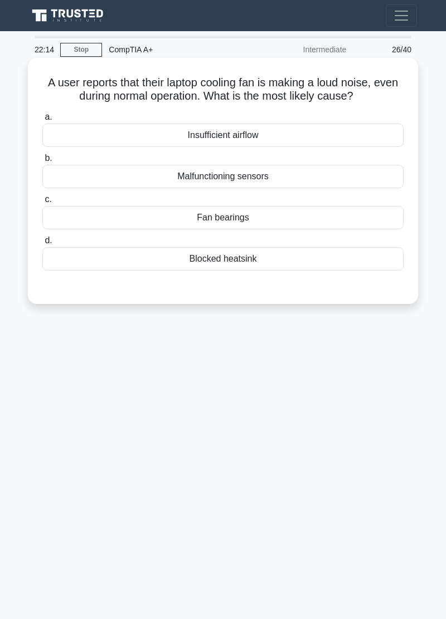
click at [69, 218] on div "Fan bearings" at bounding box center [222, 217] width 361 height 23
click at [42, 203] on input "c. Fan bearings" at bounding box center [42, 199] width 0 height 7
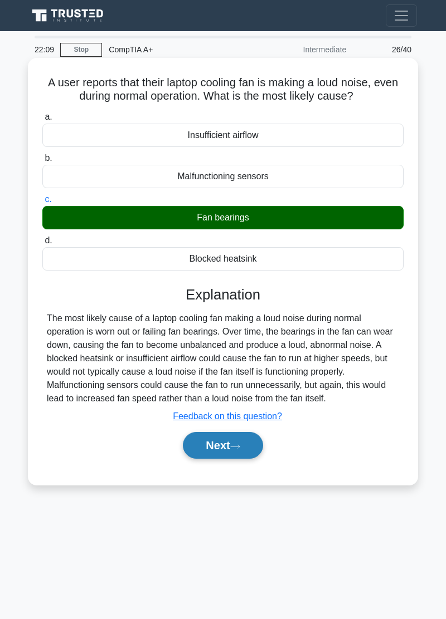
click at [226, 449] on button "Next" at bounding box center [223, 445] width 80 height 27
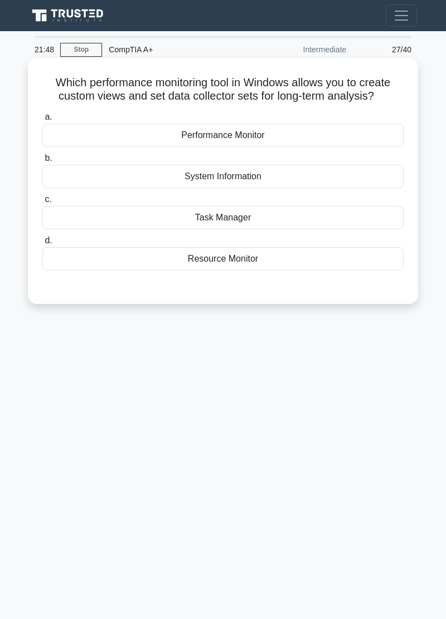
click at [336, 129] on div "Performance Monitor" at bounding box center [222, 135] width 361 height 23
click at [42, 121] on input "a. Performance Monitor" at bounding box center [42, 117] width 0 height 7
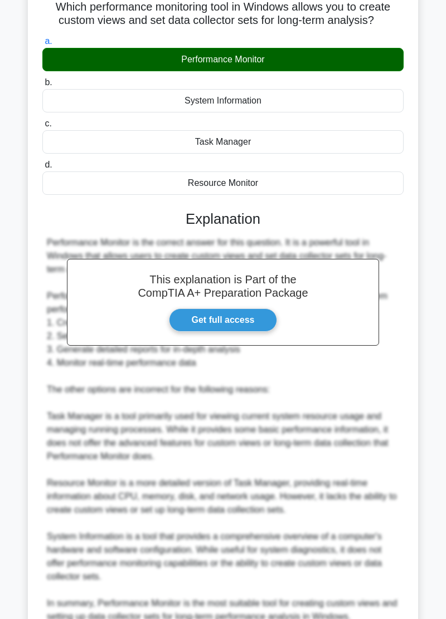
scroll to position [128, 0]
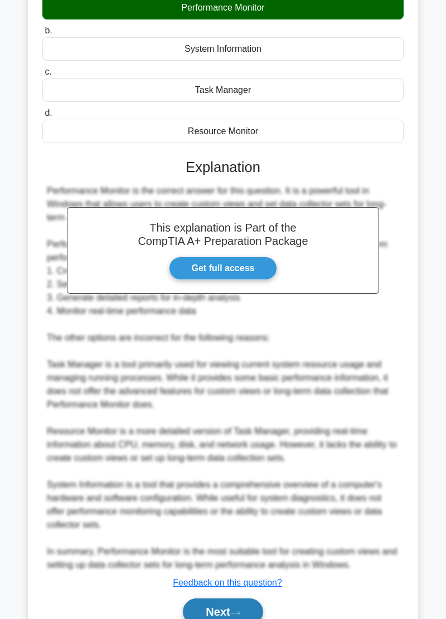
click at [243, 617] on button "Next" at bounding box center [223, 612] width 80 height 27
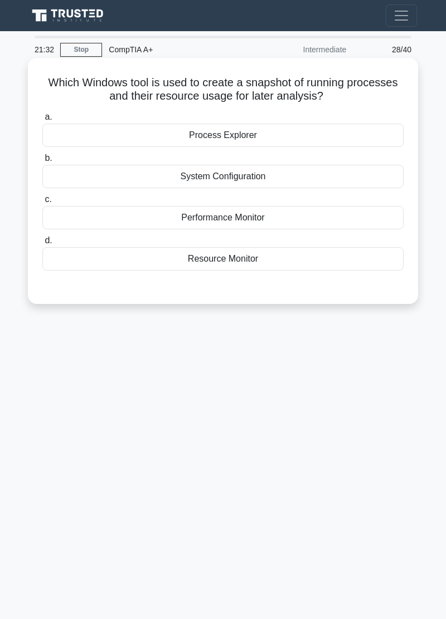
click at [360, 220] on div "Performance Monitor" at bounding box center [222, 217] width 361 height 23
click at [42, 203] on input "c. Performance Monitor" at bounding box center [42, 199] width 0 height 7
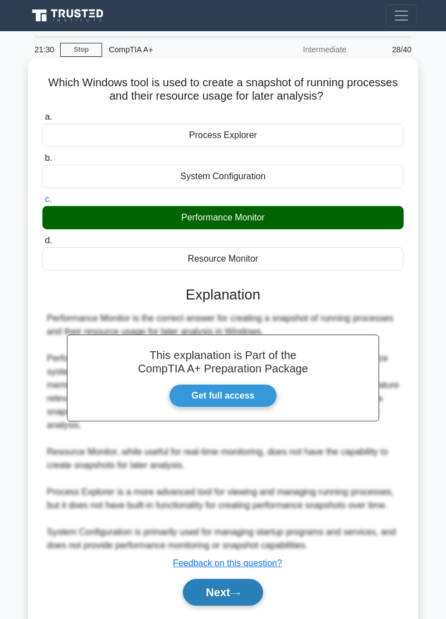
click at [228, 597] on button "Next" at bounding box center [223, 592] width 80 height 27
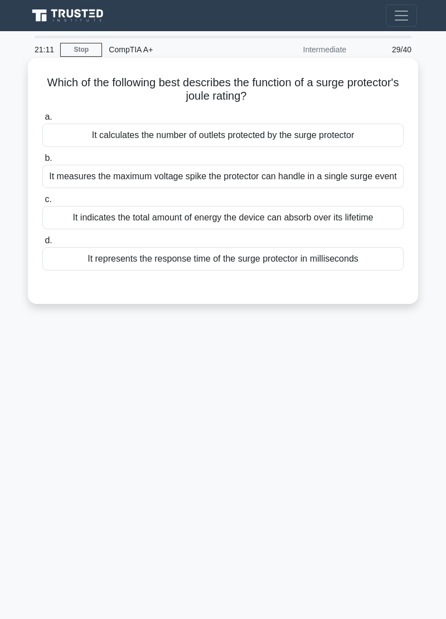
click at [382, 180] on div "It measures the maximum voltage spike the protector can handle in a single surg…" at bounding box center [222, 176] width 361 height 23
click at [42, 162] on input "b. It measures the maximum voltage spike the protector can handle in a single s…" at bounding box center [42, 158] width 0 height 7
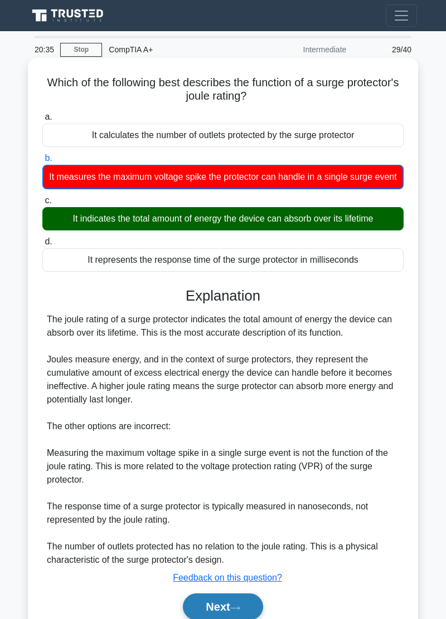
click at [237, 611] on button "Next" at bounding box center [223, 607] width 80 height 27
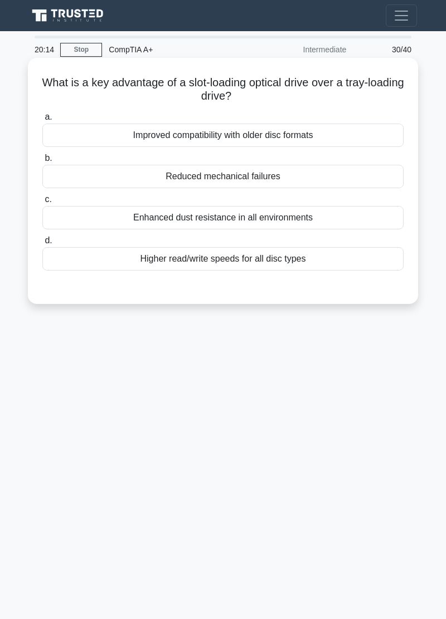
click at [354, 213] on div "Enhanced dust resistance in all environments" at bounding box center [222, 217] width 361 height 23
click at [42, 203] on input "c. Enhanced dust resistance in all environments" at bounding box center [42, 199] width 0 height 7
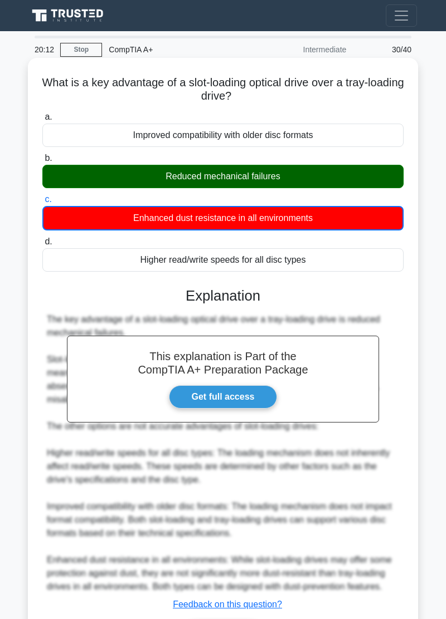
scroll to position [22, 0]
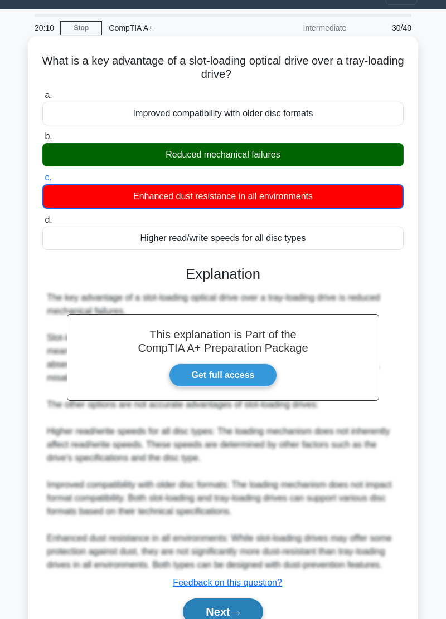
click at [232, 618] on button "Next" at bounding box center [223, 612] width 80 height 27
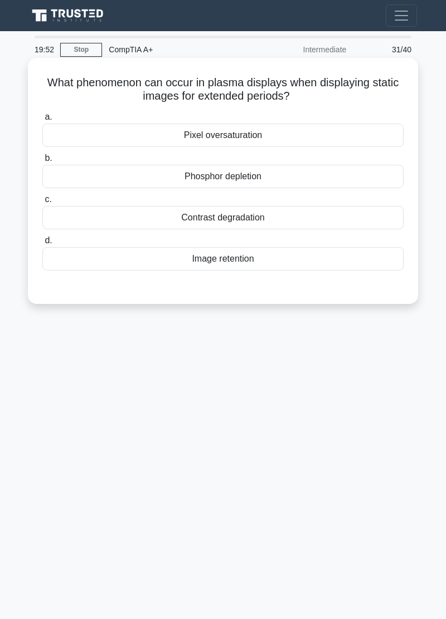
click at [317, 265] on div "Image retention" at bounding box center [222, 258] width 361 height 23
click at [42, 244] on input "d. Image retention" at bounding box center [42, 240] width 0 height 7
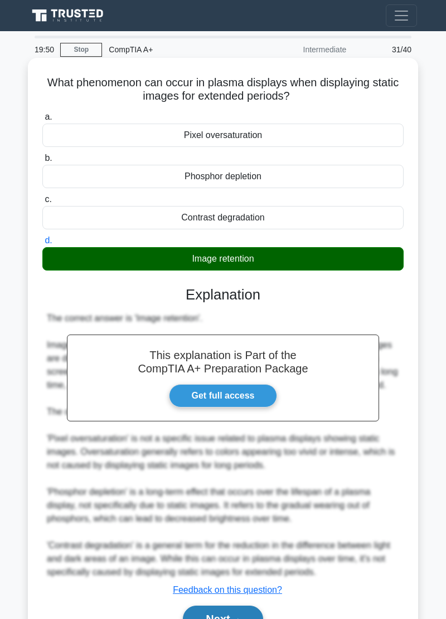
click at [239, 619] on icon at bounding box center [235, 621] width 10 height 6
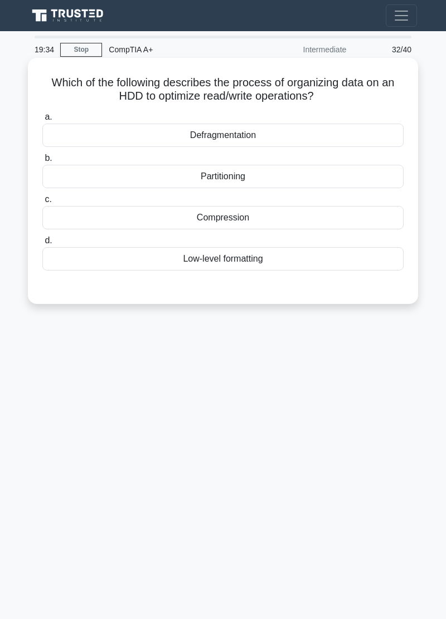
click at [317, 176] on div "Partitioning" at bounding box center [222, 176] width 361 height 23
click at [42, 162] on input "b. Partitioning" at bounding box center [42, 158] width 0 height 7
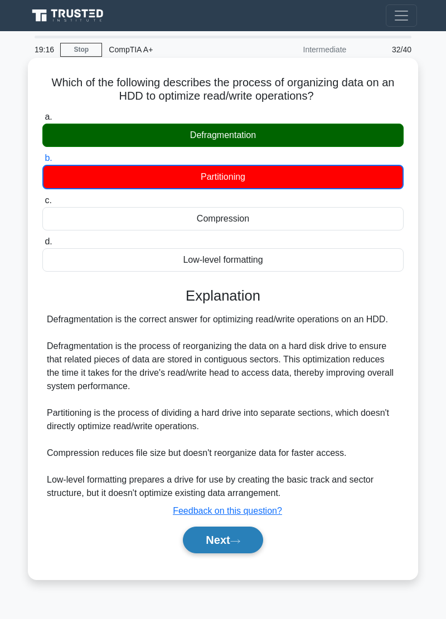
click at [240, 540] on icon at bounding box center [235, 542] width 10 height 6
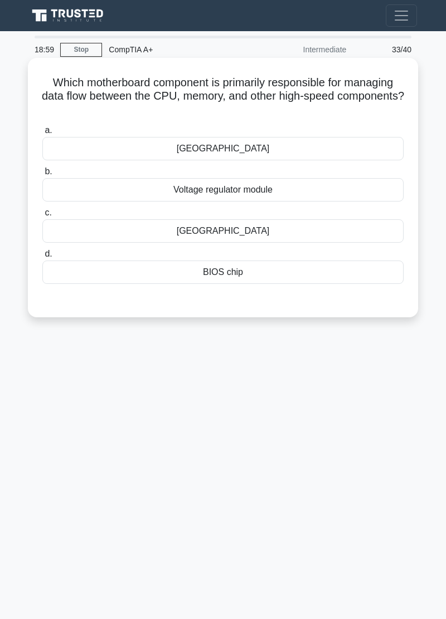
click at [317, 233] on div "Northbridge" at bounding box center [222, 230] width 361 height 23
click at [42, 217] on input "c. Northbridge" at bounding box center [42, 212] width 0 height 7
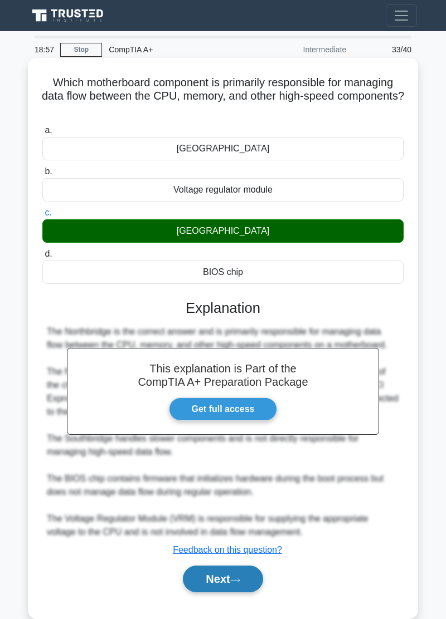
click at [229, 580] on button "Next" at bounding box center [223, 579] width 80 height 27
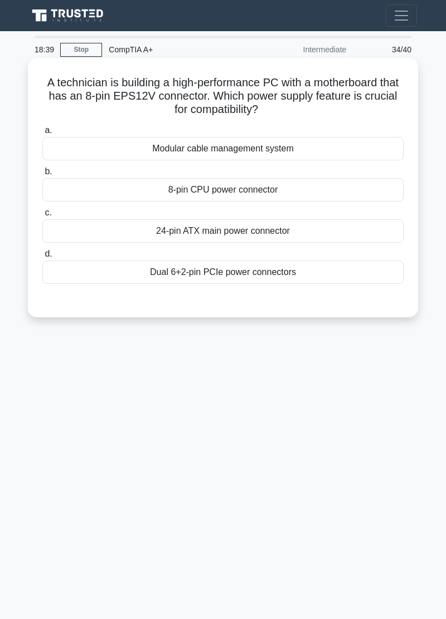
click at [243, 229] on div "24-pin ATX main power connector" at bounding box center [222, 230] width 361 height 23
click at [42, 217] on input "c. 24-pin ATX main power connector" at bounding box center [42, 212] width 0 height 7
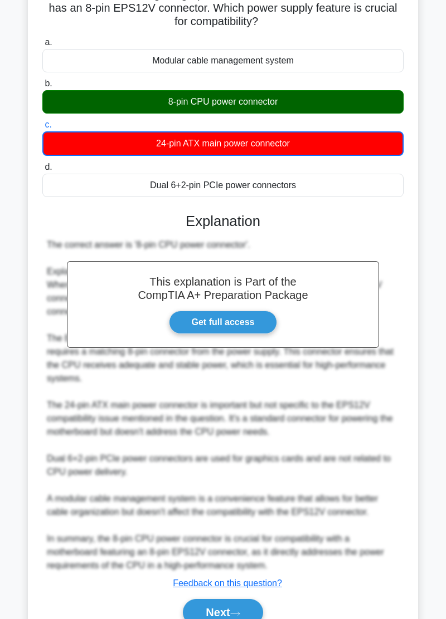
scroll to position [89, 0]
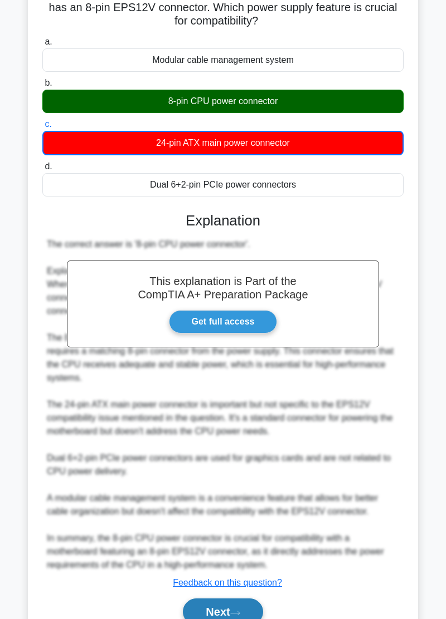
click at [234, 610] on icon at bounding box center [235, 613] width 10 height 6
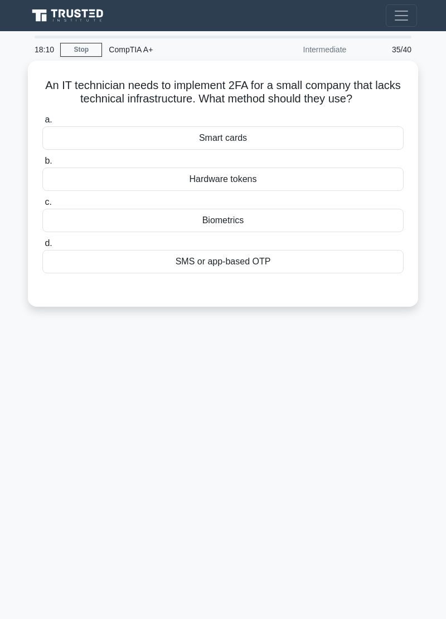
scroll to position [0, 0]
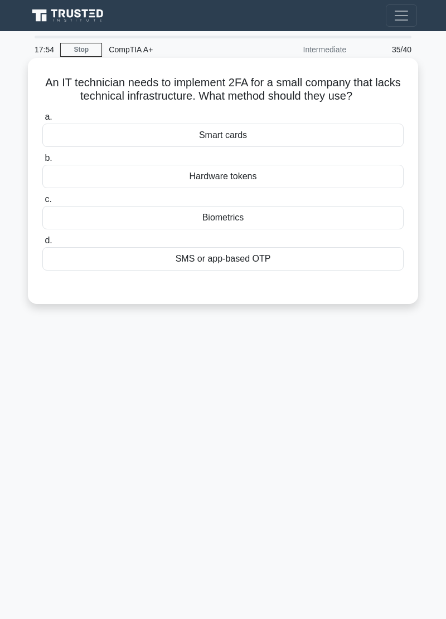
click at [319, 223] on div "Biometrics" at bounding box center [222, 217] width 361 height 23
click at [42, 203] on input "c. Biometrics" at bounding box center [42, 199] width 0 height 7
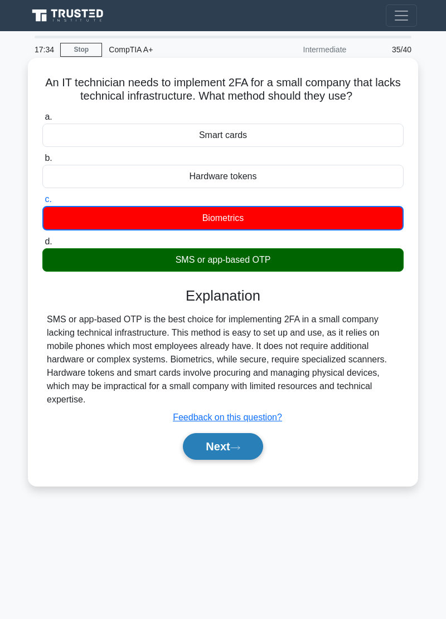
click at [225, 445] on button "Next" at bounding box center [223, 446] width 80 height 27
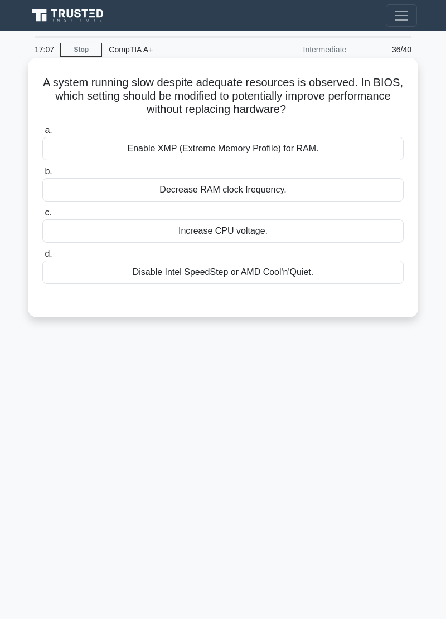
click at [297, 151] on div "Enable XMP (Extreme Memory Profile) for RAM." at bounding box center [222, 148] width 361 height 23
click at [42, 134] on input "a. Enable XMP (Extreme Memory Profile) for RAM." at bounding box center [42, 130] width 0 height 7
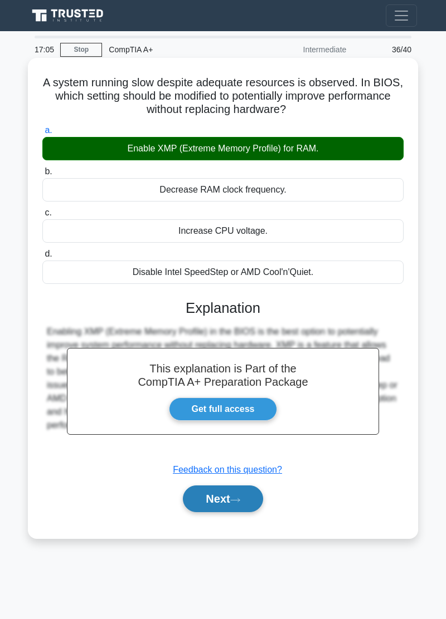
click at [219, 503] on button "Next" at bounding box center [223, 499] width 80 height 27
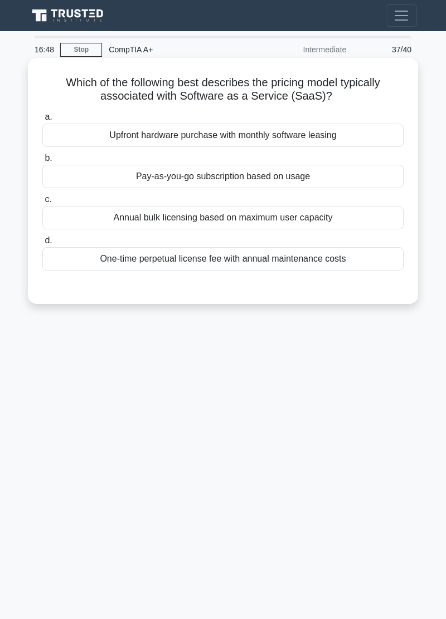
click at [146, 185] on div "Pay-as-you-go subscription based on usage" at bounding box center [222, 176] width 361 height 23
click at [42, 162] on input "b. Pay-as-you-go subscription based on usage" at bounding box center [42, 158] width 0 height 7
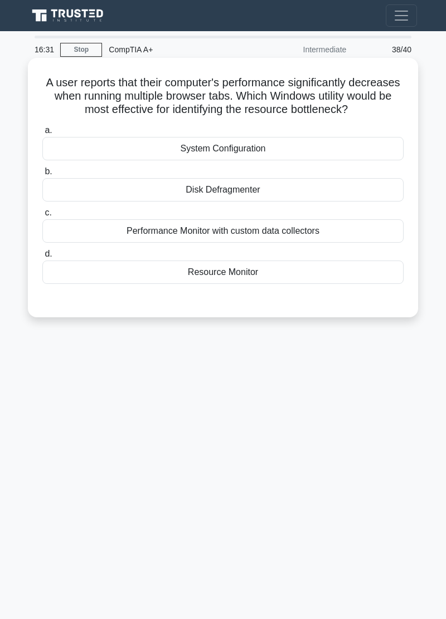
click at [123, 239] on div "Performance Monitor with custom data collectors" at bounding box center [222, 230] width 361 height 23
click at [42, 217] on input "c. Performance Monitor with custom data collectors" at bounding box center [42, 212] width 0 height 7
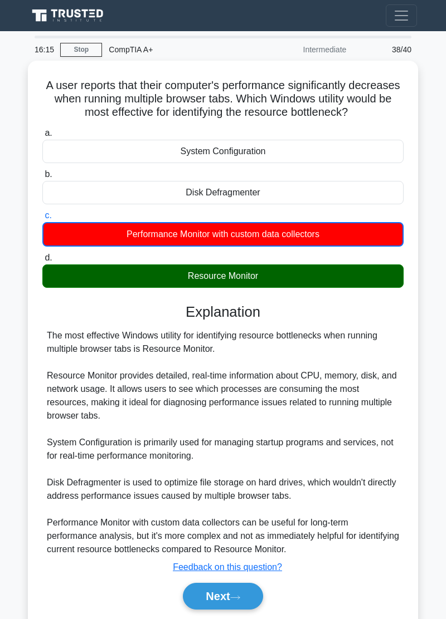
click at [1, 273] on main "16:15 Stop CompTIA A+ Intermediate 38/40 A user reports that their computer's p…" at bounding box center [223, 342] width 446 height 623
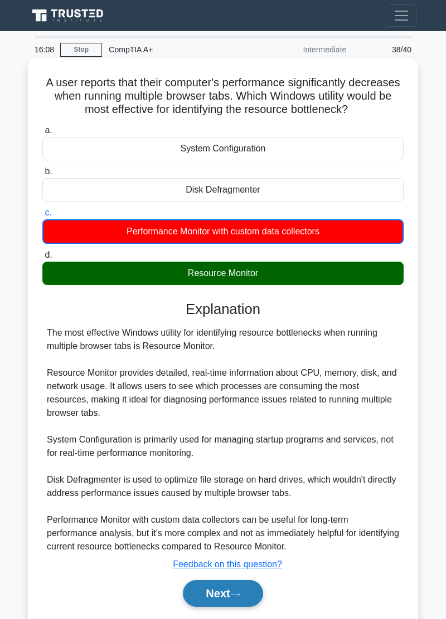
click at [213, 598] on button "Next" at bounding box center [223, 593] width 80 height 27
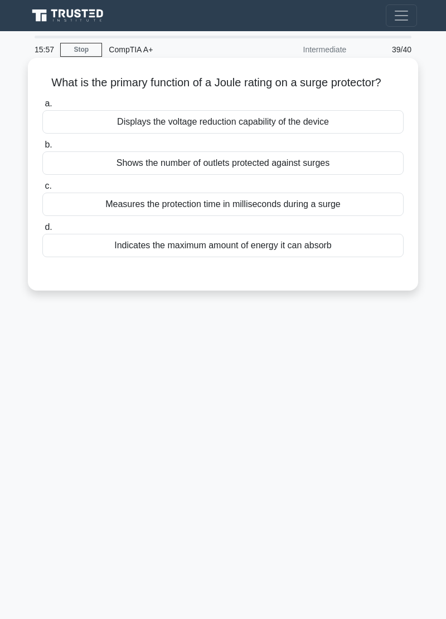
click at [137, 257] on div "Indicates the maximum amount of energy it can absorb" at bounding box center [222, 245] width 361 height 23
click at [42, 231] on input "d. Indicates the maximum amount of energy it can absorb" at bounding box center [42, 227] width 0 height 7
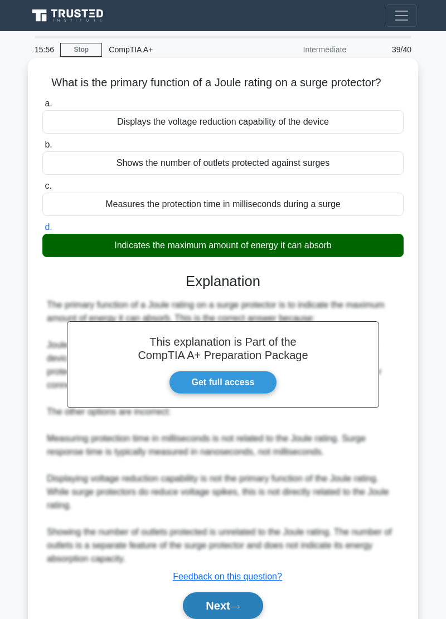
click at [206, 613] on button "Next" at bounding box center [223, 606] width 80 height 27
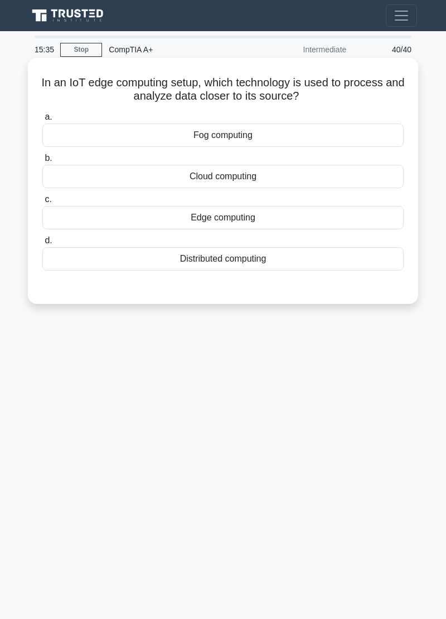
click at [95, 186] on div "Cloud computing" at bounding box center [222, 176] width 361 height 23
click at [42, 162] on input "b. Cloud computing" at bounding box center [42, 158] width 0 height 7
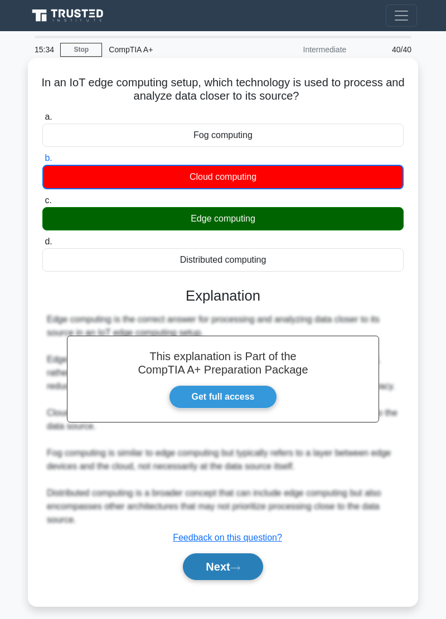
click at [213, 575] on button "Next" at bounding box center [223, 567] width 80 height 27
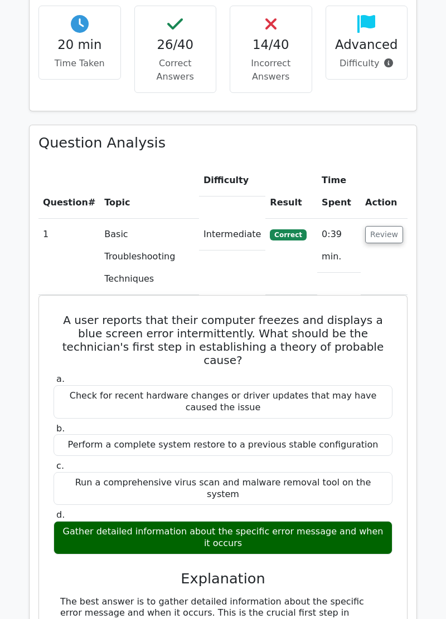
scroll to position [1124, 0]
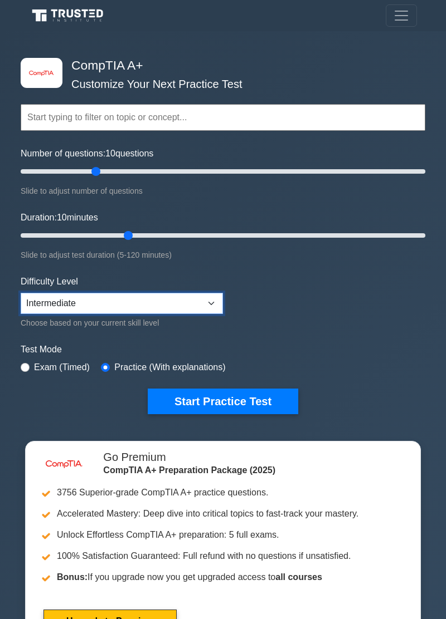
click at [118, 306] on select "Beginner Intermediate Expert" at bounding box center [122, 303] width 202 height 21
select select "expert"
type input "40"
type input "45"
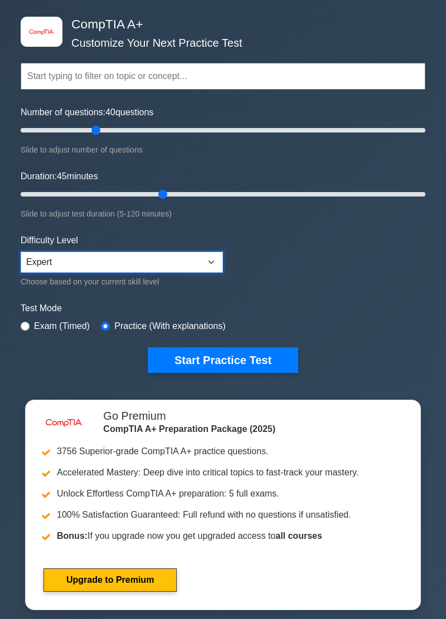
scroll to position [46, 0]
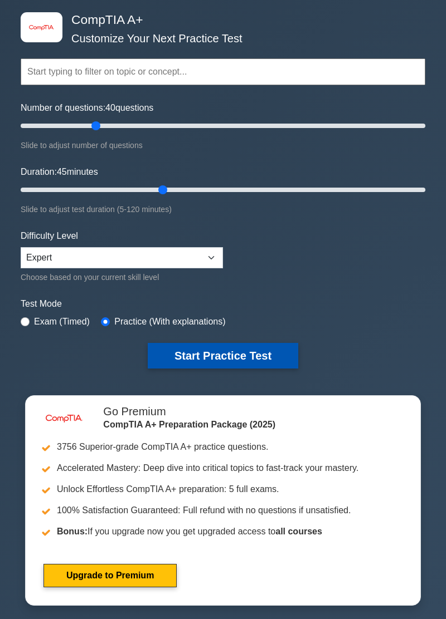
click at [170, 359] on button "Start Practice Test" at bounding box center [223, 356] width 150 height 26
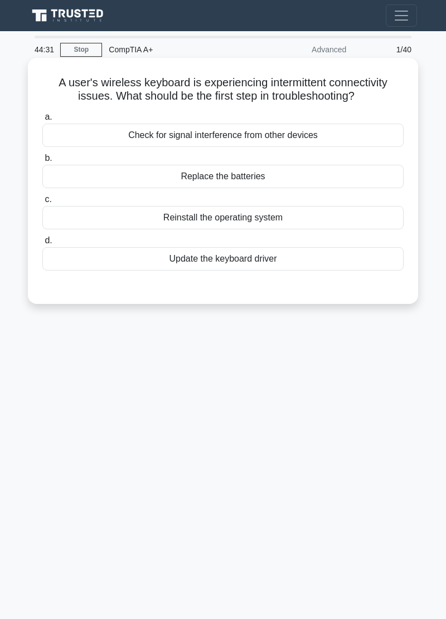
click at [131, 270] on div "Update the keyboard driver" at bounding box center [222, 258] width 361 height 23
click at [42, 244] on input "d. Update the keyboard driver" at bounding box center [42, 240] width 0 height 7
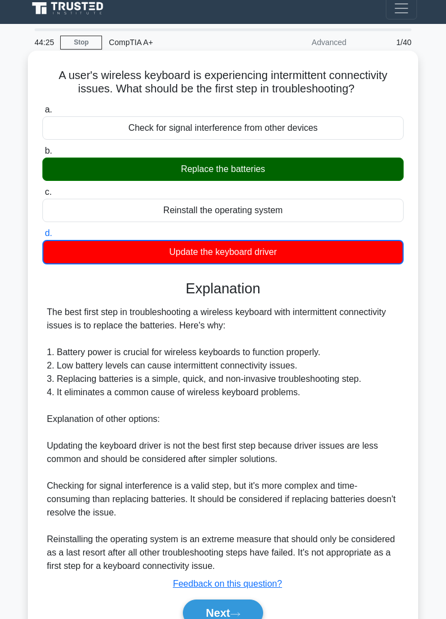
scroll to position [8, 0]
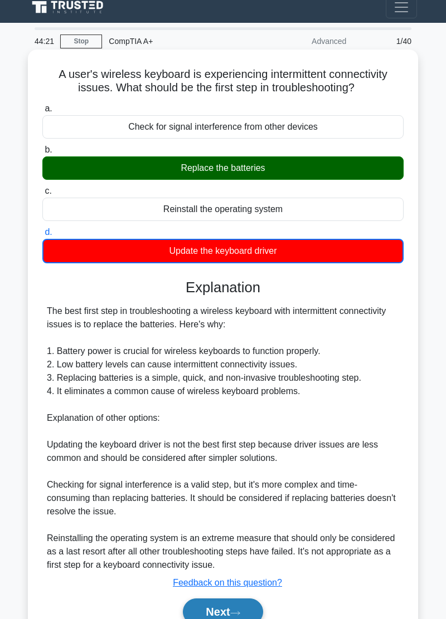
click at [197, 615] on button "Next" at bounding box center [223, 612] width 80 height 27
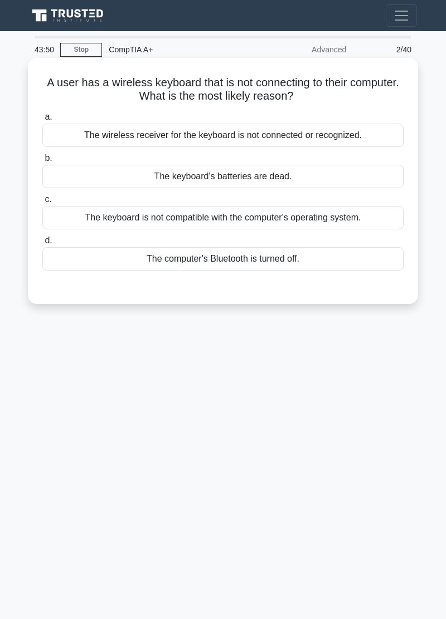
click at [135, 267] on div "The computer's Bluetooth is turned off." at bounding box center [222, 258] width 361 height 23
click at [42, 244] on input "d. The computer's Bluetooth is turned off." at bounding box center [42, 240] width 0 height 7
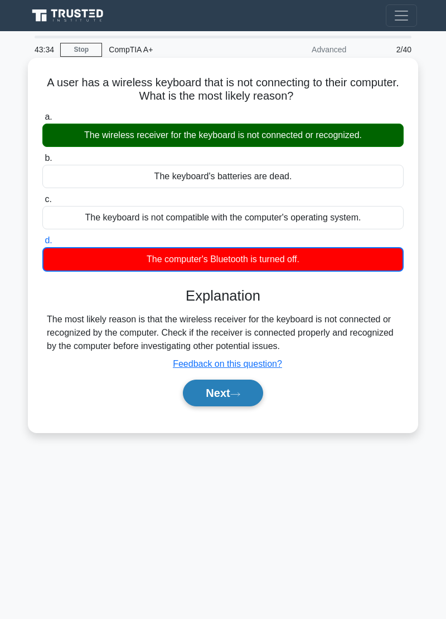
click at [212, 403] on button "Next" at bounding box center [223, 393] width 80 height 27
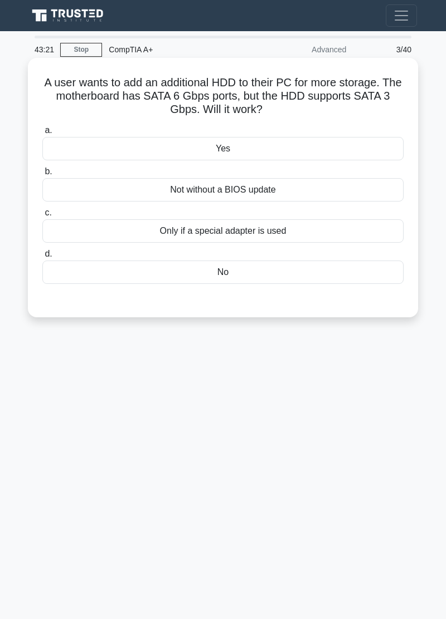
click at [169, 148] on div "Yes" at bounding box center [222, 148] width 361 height 23
click at [42, 134] on input "a. Yes" at bounding box center [42, 130] width 0 height 7
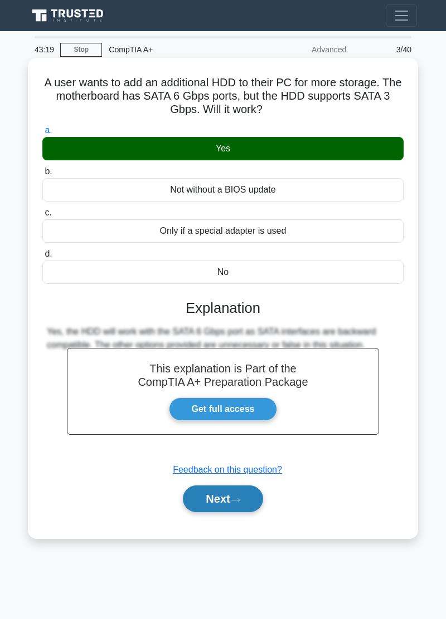
click at [204, 501] on button "Next" at bounding box center [223, 499] width 80 height 27
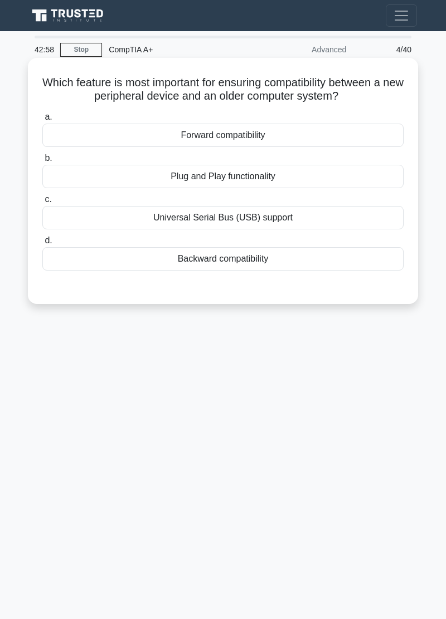
click at [145, 268] on div "Backward compatibility" at bounding box center [222, 258] width 361 height 23
click at [42, 244] on input "d. Backward compatibility" at bounding box center [42, 240] width 0 height 7
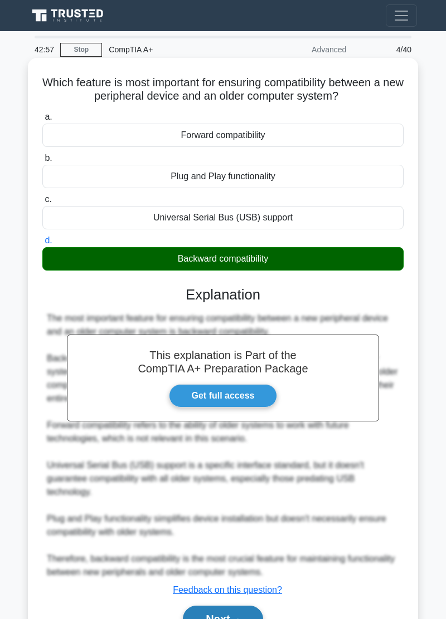
click at [207, 619] on button "Next" at bounding box center [223, 619] width 80 height 27
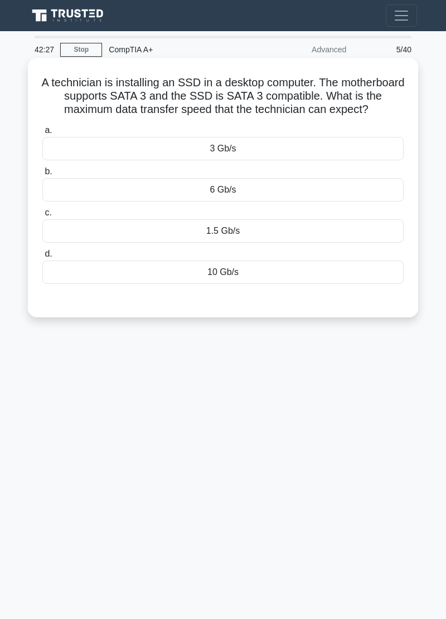
click at [160, 189] on div "6 Gb/s" at bounding box center [222, 189] width 361 height 23
click at [42, 175] on input "b. 6 Gb/s" at bounding box center [42, 171] width 0 height 7
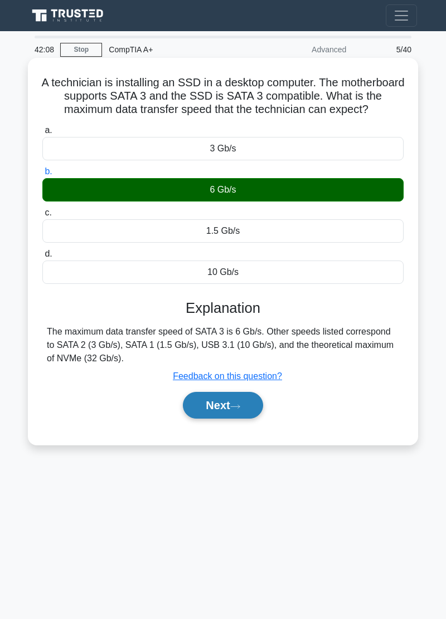
click at [198, 405] on button "Next" at bounding box center [223, 405] width 80 height 27
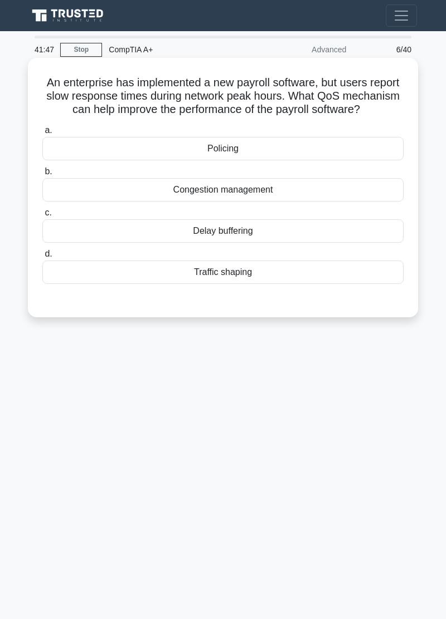
click at [139, 279] on div "Traffic shaping" at bounding box center [222, 272] width 361 height 23
click at [42, 258] on input "d. Traffic shaping" at bounding box center [42, 254] width 0 height 7
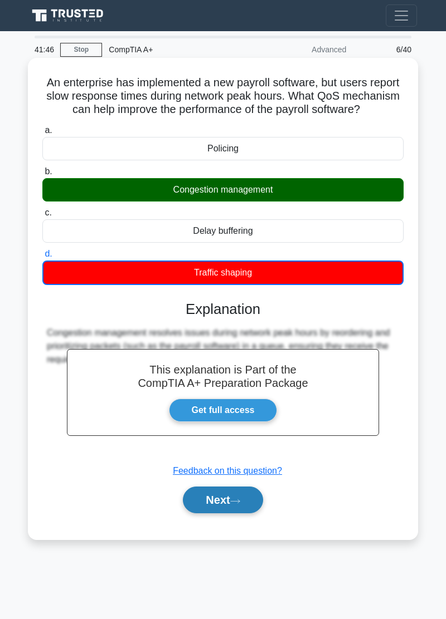
click at [197, 511] on button "Next" at bounding box center [223, 500] width 80 height 27
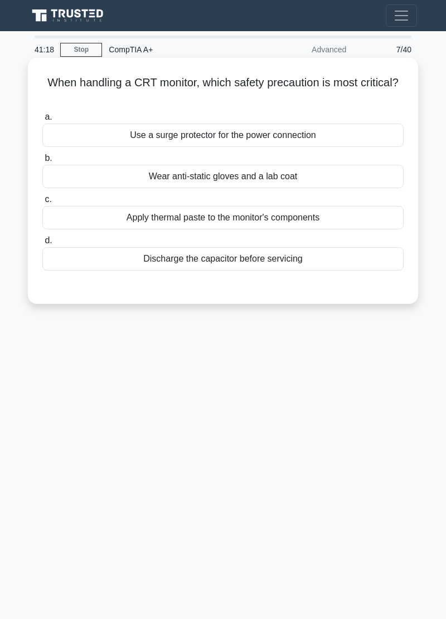
click at [118, 185] on div "Wear anti-static gloves and a lab coat" at bounding box center [222, 176] width 361 height 23
click at [42, 162] on input "b. Wear anti-static gloves and a lab coat" at bounding box center [42, 158] width 0 height 7
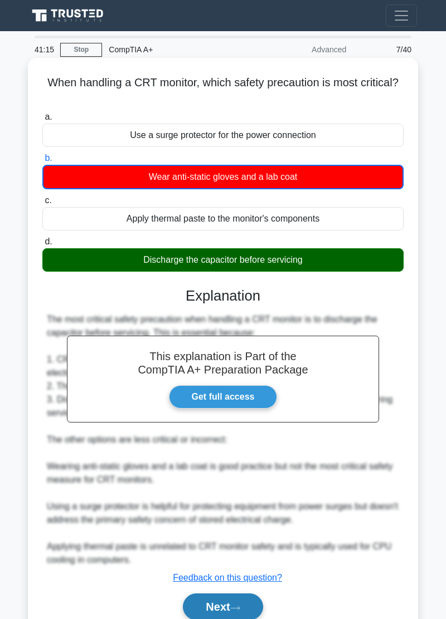
click at [214, 609] on button "Next" at bounding box center [223, 607] width 80 height 27
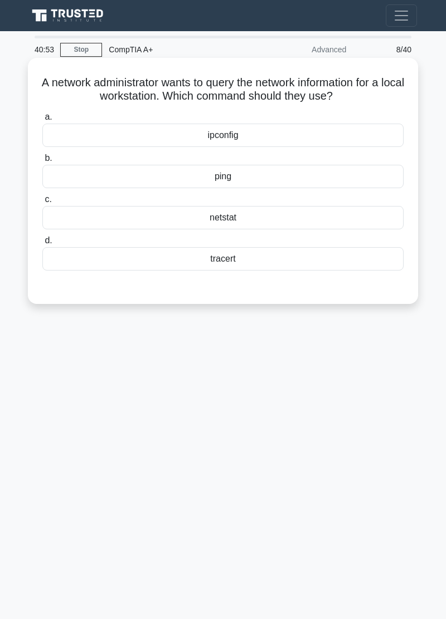
click at [147, 146] on div "ipconfig" at bounding box center [222, 135] width 361 height 23
click at [42, 121] on input "a. ipconfig" at bounding box center [42, 117] width 0 height 7
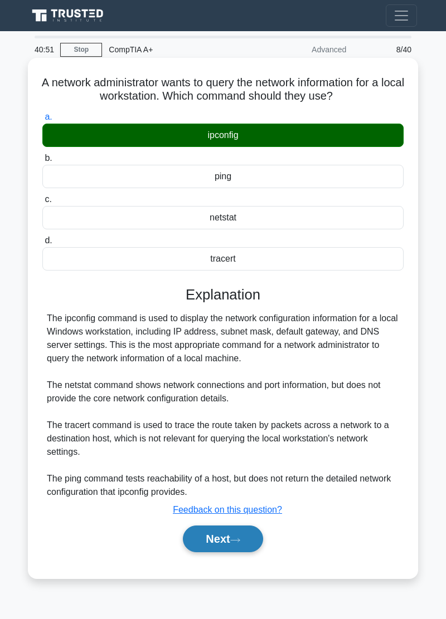
click at [206, 550] on button "Next" at bounding box center [223, 539] width 80 height 27
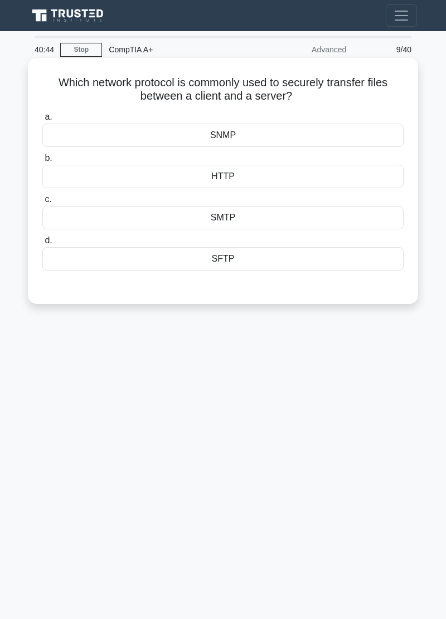
click at [116, 271] on div "SFTP" at bounding box center [222, 258] width 361 height 23
click at [42, 244] on input "d. SFTP" at bounding box center [42, 240] width 0 height 7
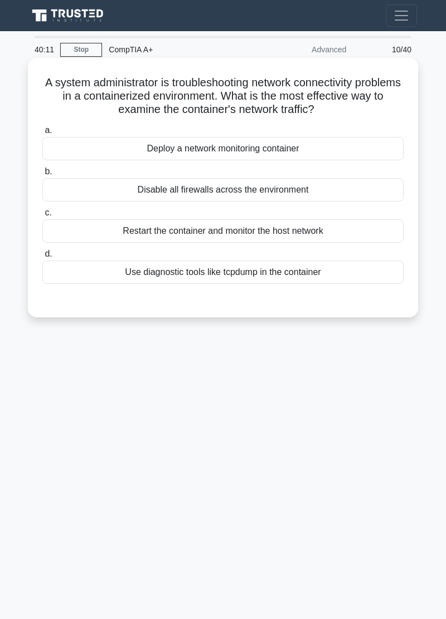
click at [124, 278] on div "Use diagnostic tools like tcpdump in the container" at bounding box center [222, 272] width 361 height 23
click at [42, 258] on input "d. Use diagnostic tools like tcpdump in the container" at bounding box center [42, 254] width 0 height 7
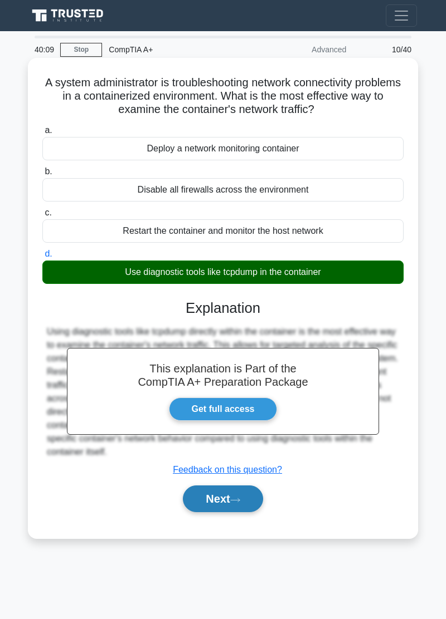
click at [212, 509] on button "Next" at bounding box center [223, 499] width 80 height 27
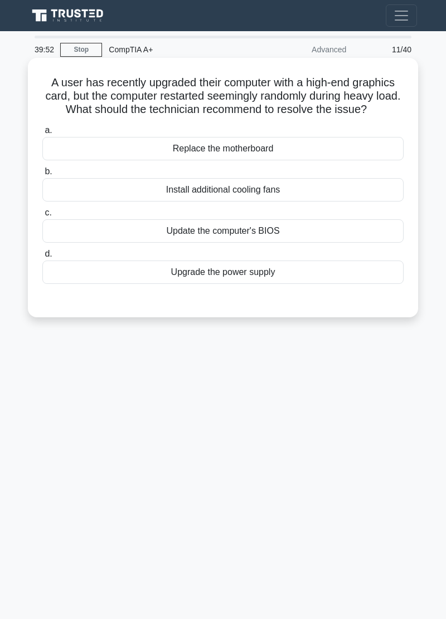
click at [134, 277] on div "Upgrade the power supply" at bounding box center [222, 272] width 361 height 23
click at [42, 258] on input "d. Upgrade the power supply" at bounding box center [42, 254] width 0 height 7
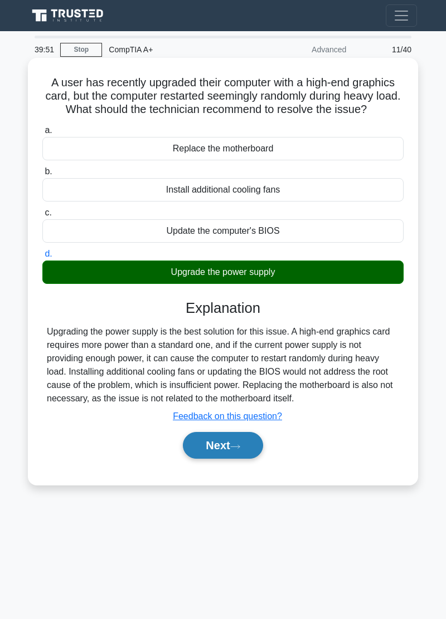
click at [204, 456] on button "Next" at bounding box center [223, 445] width 80 height 27
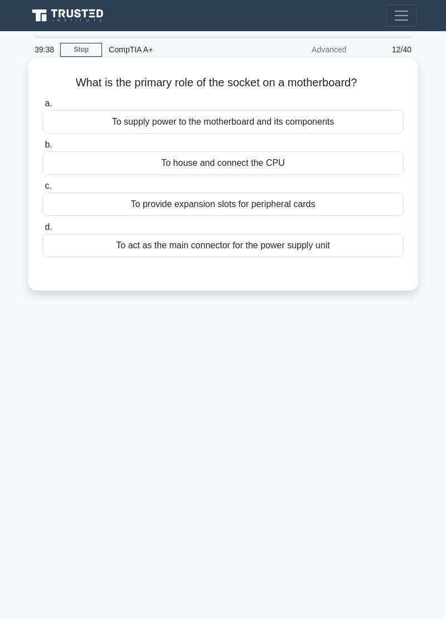
click at [92, 167] on div "To house and connect the CPU" at bounding box center [222, 162] width 361 height 23
click at [42, 149] on input "b. To house and connect the CPU" at bounding box center [42, 144] width 0 height 7
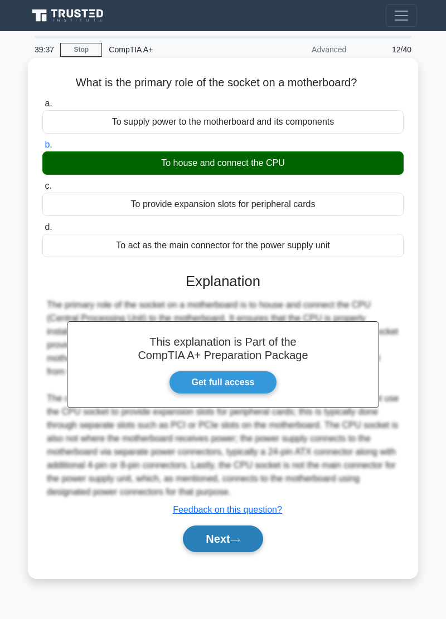
click at [204, 542] on button "Next" at bounding box center [223, 539] width 80 height 27
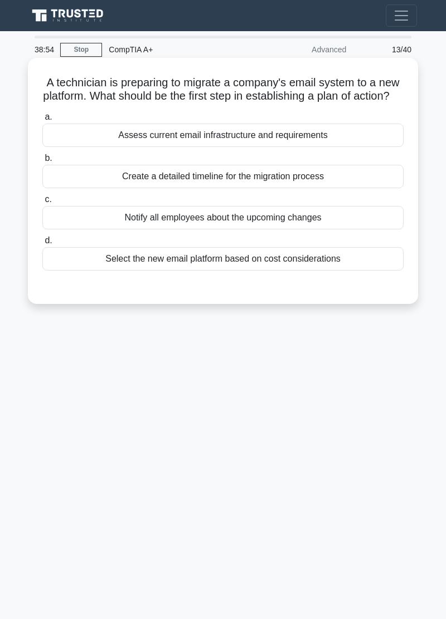
click at [133, 271] on div "Select the new email platform based on cost considerations" at bounding box center [222, 258] width 361 height 23
click at [42, 244] on input "d. Select the new email platform based on cost considerations" at bounding box center [42, 240] width 0 height 7
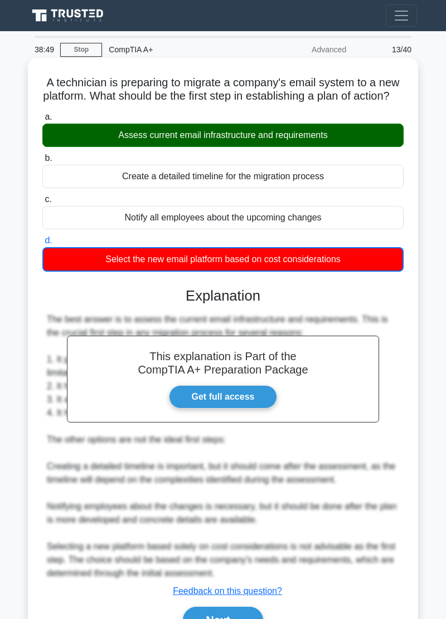
scroll to position [22, 0]
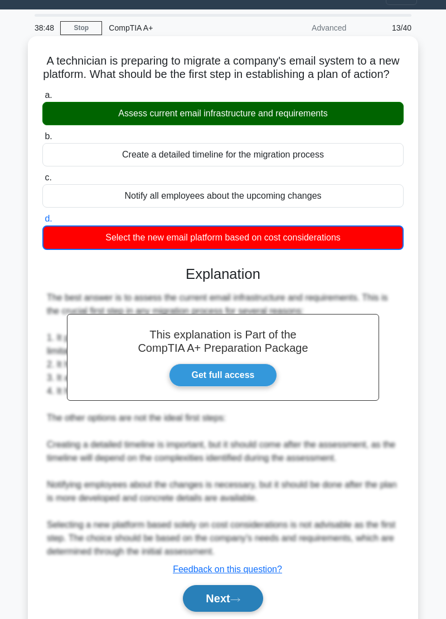
click at [209, 612] on button "Next" at bounding box center [223, 598] width 80 height 27
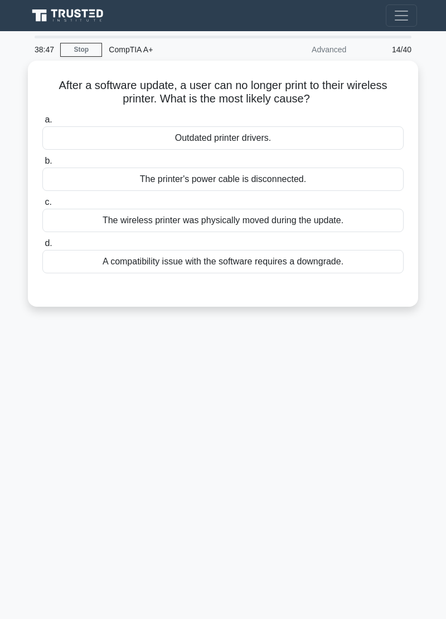
scroll to position [0, 0]
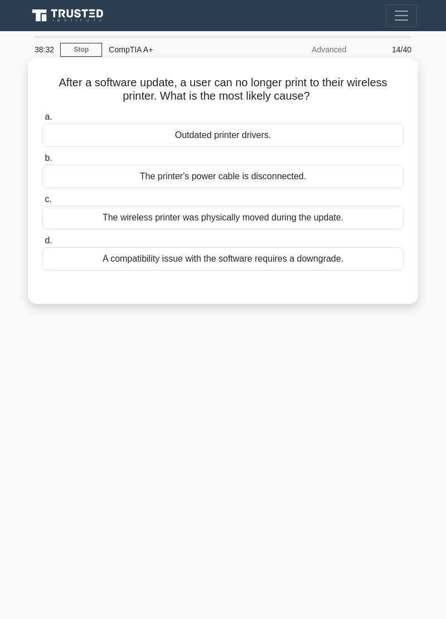
click at [145, 135] on div "Outdated printer drivers." at bounding box center [222, 135] width 361 height 23
click at [42, 121] on input "a. Outdated printer drivers." at bounding box center [42, 117] width 0 height 7
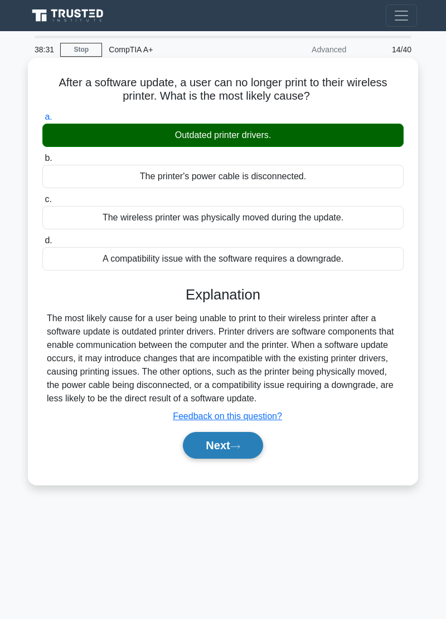
click at [221, 454] on button "Next" at bounding box center [223, 445] width 80 height 27
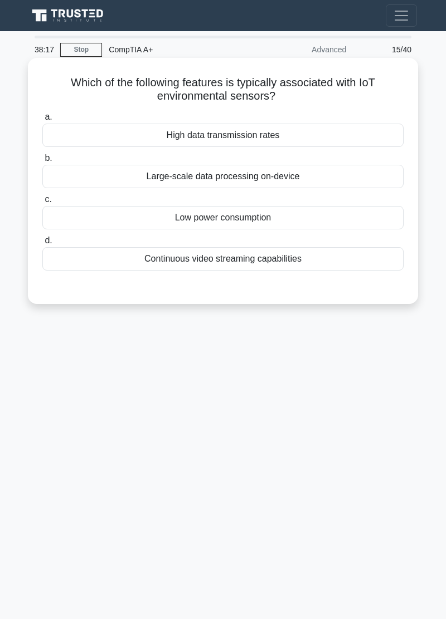
click at [139, 216] on div "Low power consumption" at bounding box center [222, 217] width 361 height 23
click at [42, 203] on input "c. Low power consumption" at bounding box center [42, 199] width 0 height 7
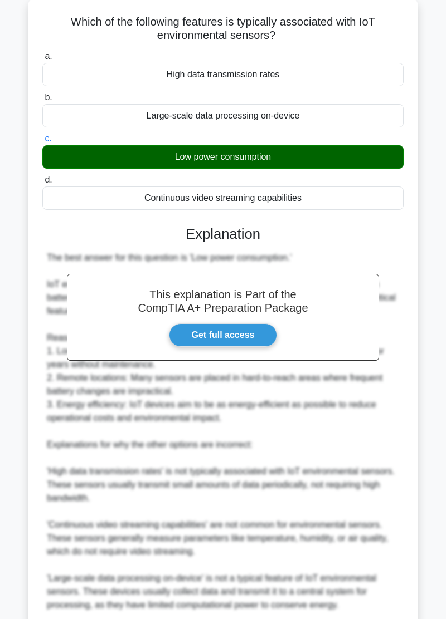
scroll to position [101, 0]
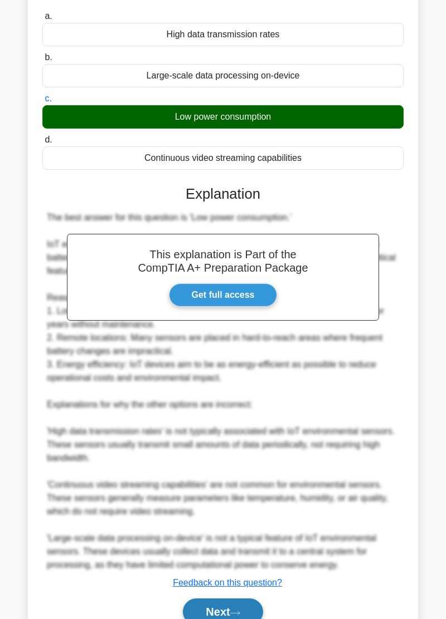
click at [200, 617] on button "Next" at bounding box center [223, 612] width 80 height 27
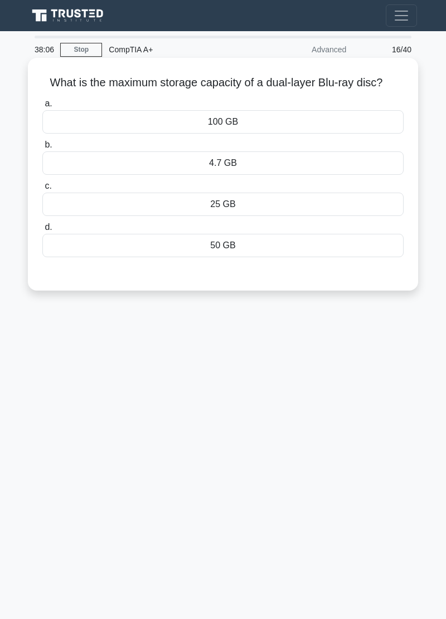
click at [123, 129] on div "100 GB" at bounding box center [222, 121] width 361 height 23
click at [42, 107] on input "a. 100 GB" at bounding box center [42, 103] width 0 height 7
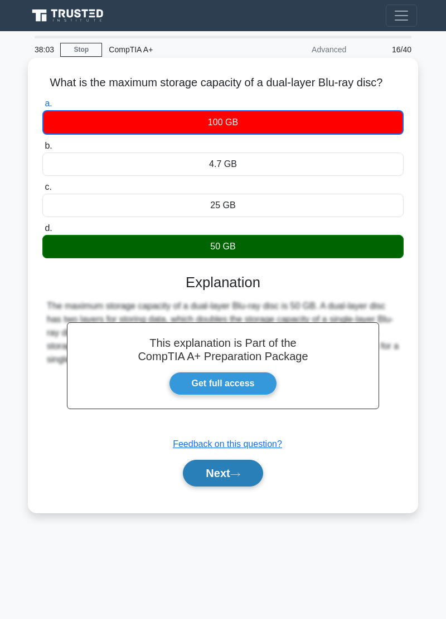
click at [214, 478] on button "Next" at bounding box center [223, 473] width 80 height 27
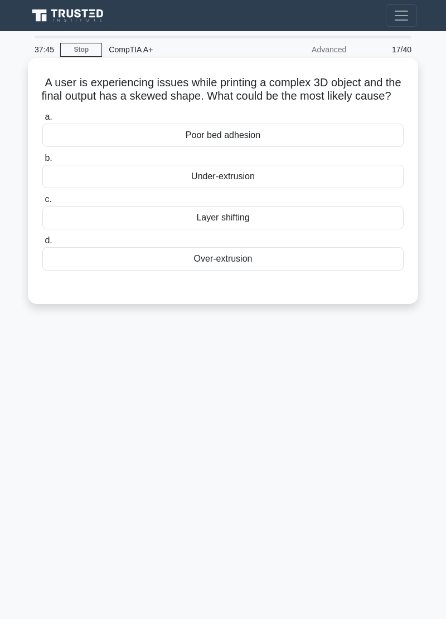
click at [149, 229] on div "Layer shifting" at bounding box center [222, 217] width 361 height 23
click at [42, 203] on input "c. Layer shifting" at bounding box center [42, 199] width 0 height 7
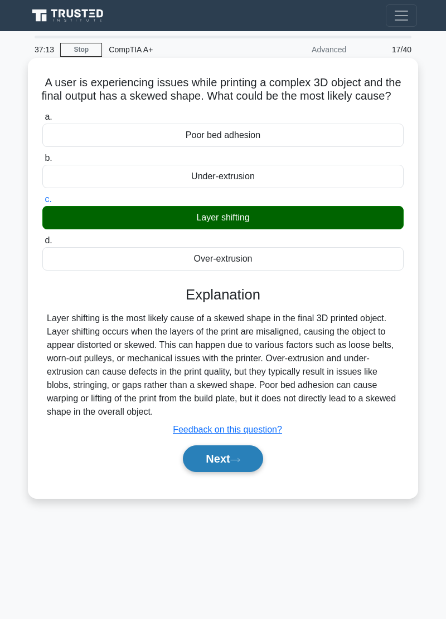
click at [207, 472] on button "Next" at bounding box center [223, 459] width 80 height 27
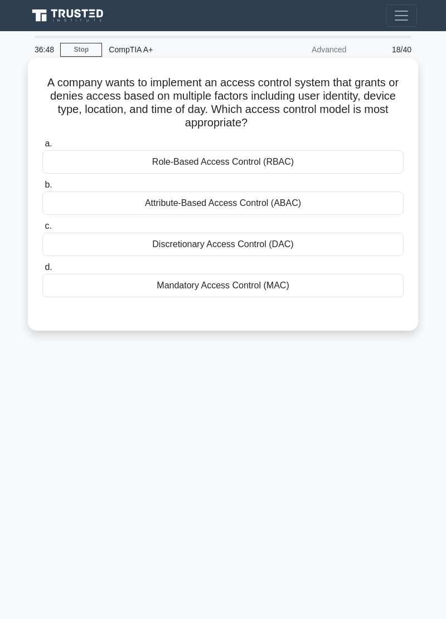
click at [77, 207] on div "Attribute-Based Access Control (ABAC)" at bounding box center [222, 203] width 361 height 23
click at [42, 189] on input "b. Attribute-Based Access Control (ABAC)" at bounding box center [42, 185] width 0 height 7
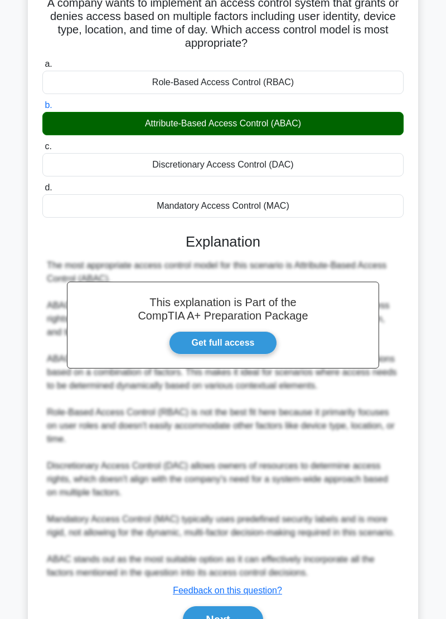
scroll to position [87, 0]
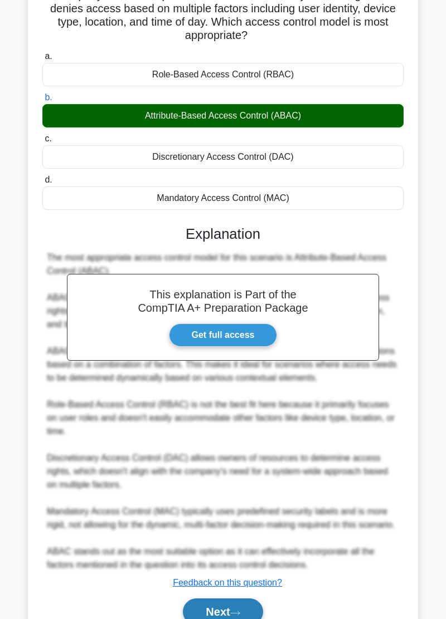
click at [208, 619] on button "Next" at bounding box center [223, 612] width 80 height 27
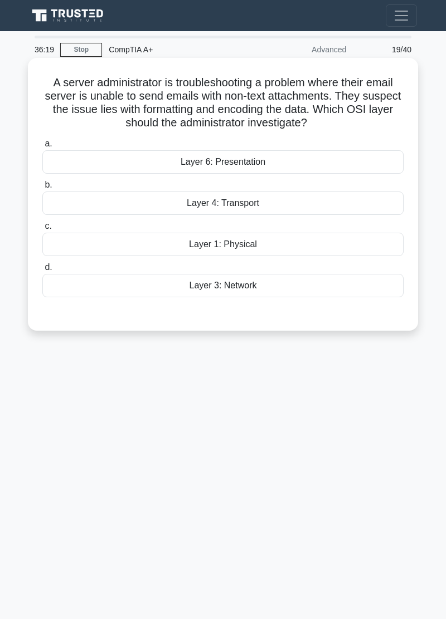
click at [121, 210] on div "Layer 4: Transport" at bounding box center [222, 203] width 361 height 23
click at [42, 189] on input "b. Layer 4: Transport" at bounding box center [42, 185] width 0 height 7
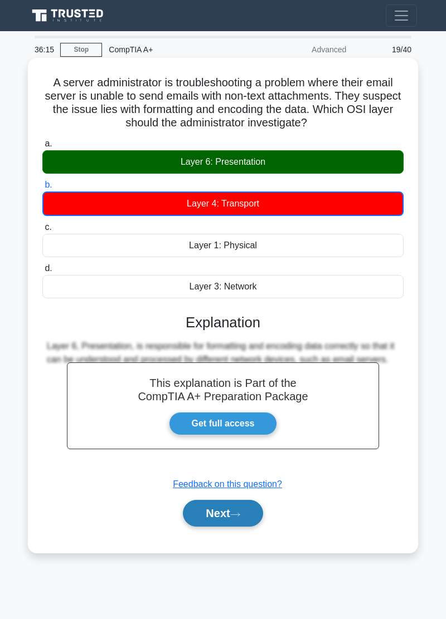
click at [203, 521] on button "Next" at bounding box center [223, 513] width 80 height 27
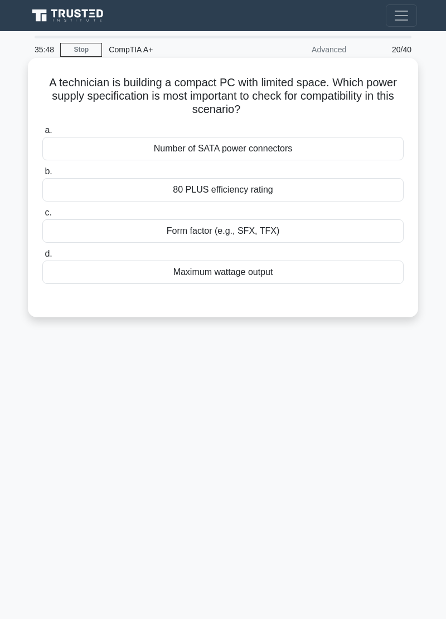
click at [159, 243] on div "Form factor (e.g., SFX, TFX)" at bounding box center [222, 230] width 361 height 23
click at [42, 217] on input "c. Form factor (e.g., SFX, TFX)" at bounding box center [42, 212] width 0 height 7
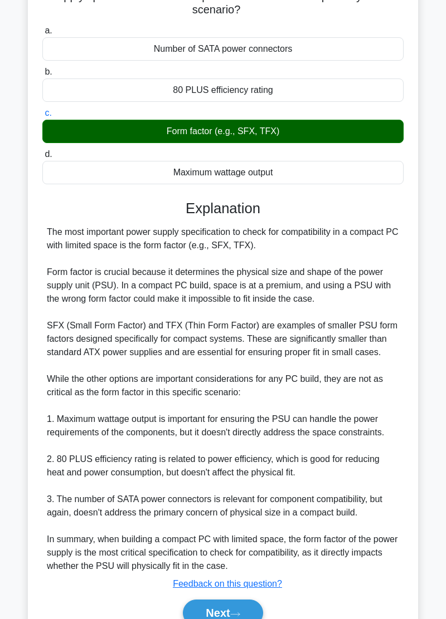
scroll to position [101, 0]
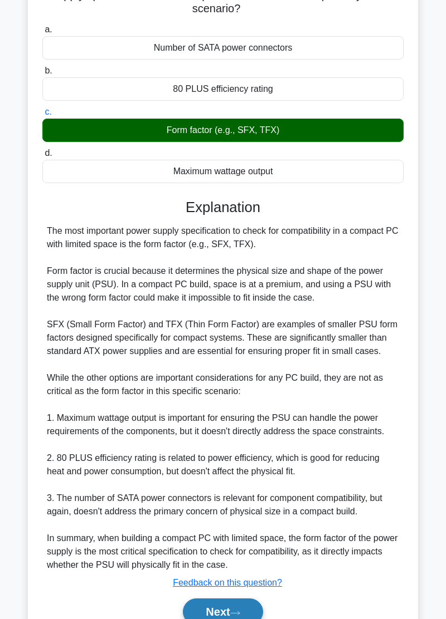
click at [207, 619] on button "Next" at bounding box center [223, 612] width 80 height 27
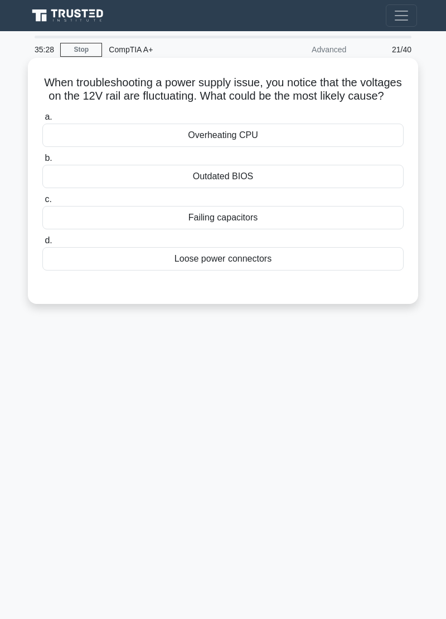
click at [111, 264] on div "Loose power connectors" at bounding box center [222, 258] width 361 height 23
click at [42, 244] on input "d. Loose power connectors" at bounding box center [42, 240] width 0 height 7
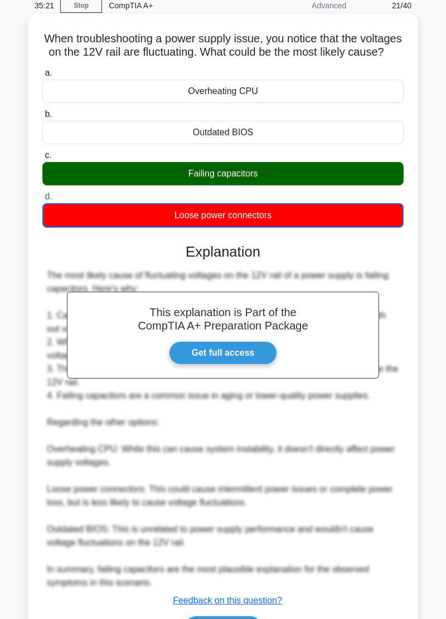
scroll to position [62, 0]
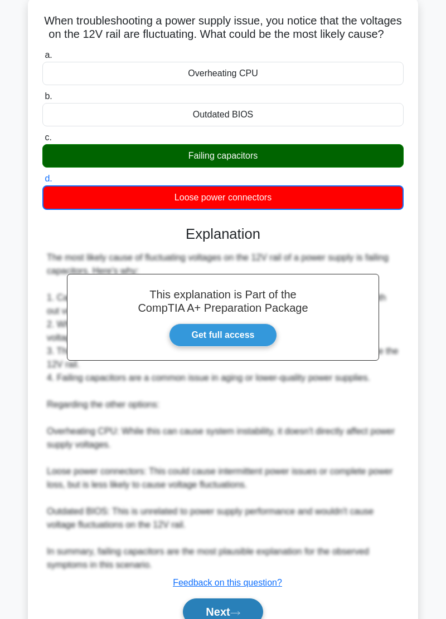
click at [204, 615] on button "Next" at bounding box center [223, 612] width 80 height 27
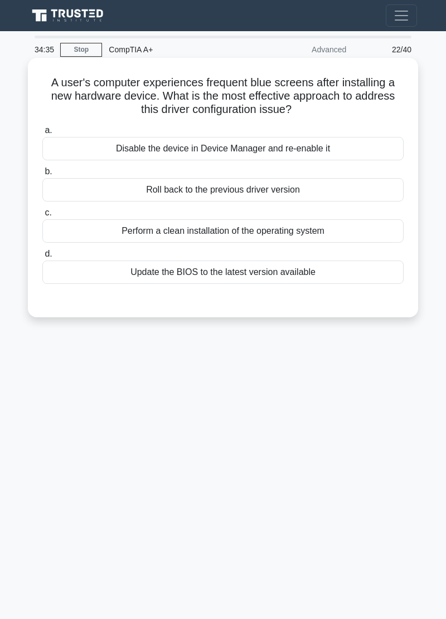
click at [140, 280] on div "Update the BIOS to the latest version available" at bounding box center [222, 272] width 361 height 23
click at [42, 258] on input "d. Update the BIOS to the latest version available" at bounding box center [42, 254] width 0 height 7
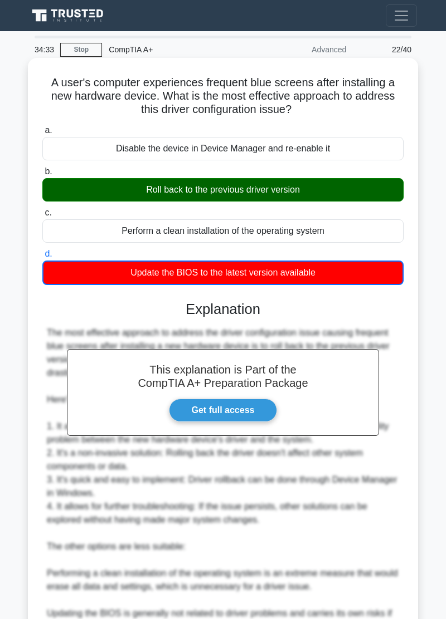
scroll to position [115, 0]
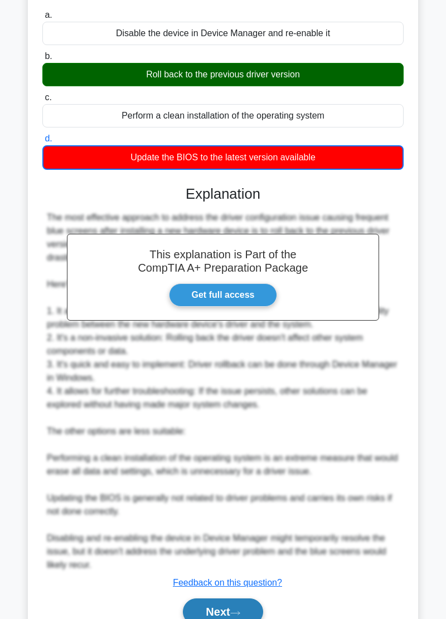
click at [211, 618] on button "Next" at bounding box center [223, 612] width 80 height 27
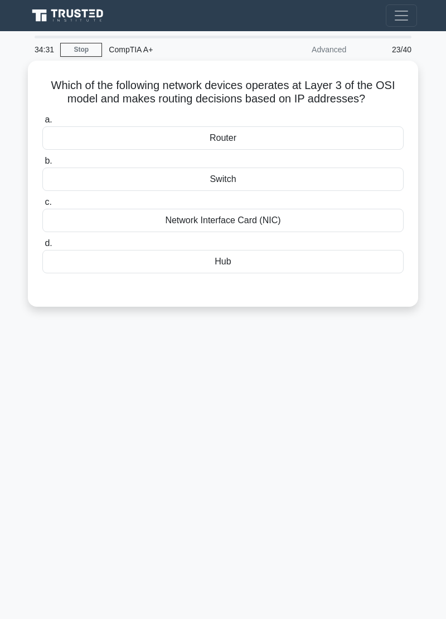
scroll to position [0, 0]
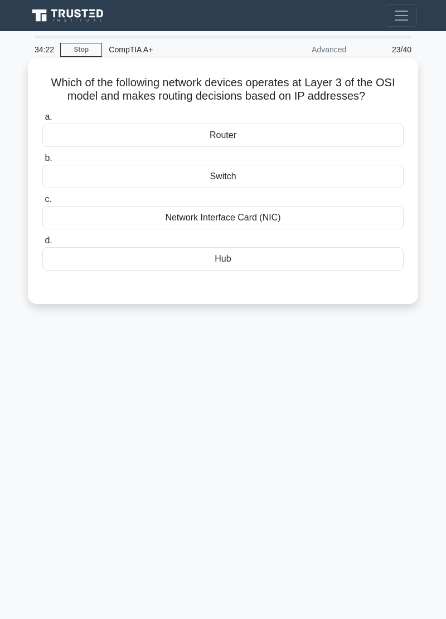
click at [139, 138] on div "Router" at bounding box center [222, 135] width 361 height 23
click at [42, 121] on input "a. Router" at bounding box center [42, 117] width 0 height 7
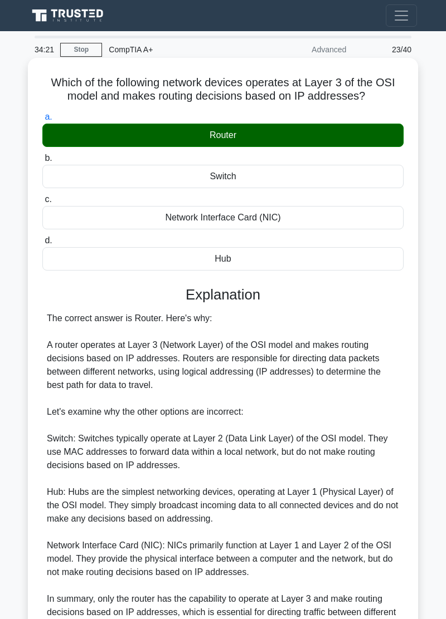
scroll to position [61, 0]
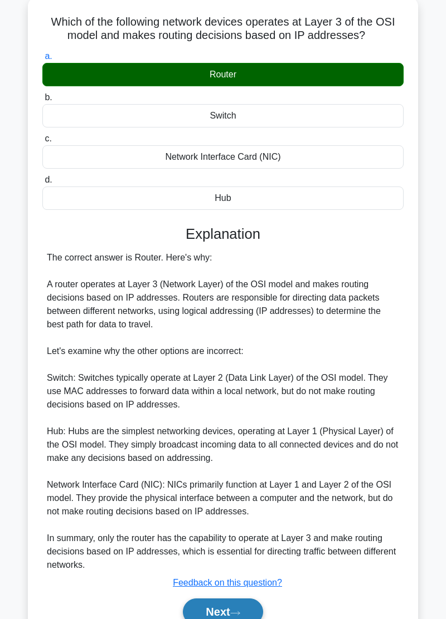
click at [216, 614] on button "Next" at bounding box center [223, 612] width 80 height 27
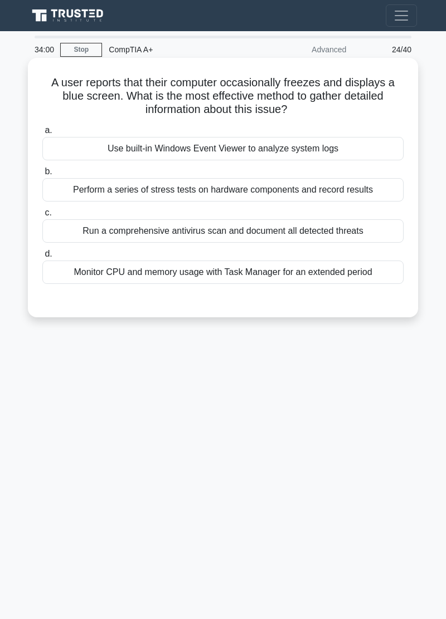
click at [134, 155] on div "Use built-in Windows Event Viewer to analyze system logs" at bounding box center [222, 148] width 361 height 23
click at [42, 134] on input "a. Use built-in Windows Event Viewer to analyze system logs" at bounding box center [42, 130] width 0 height 7
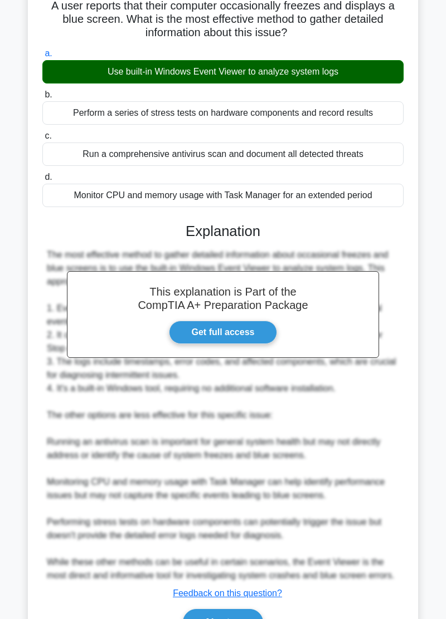
scroll to position [87, 0]
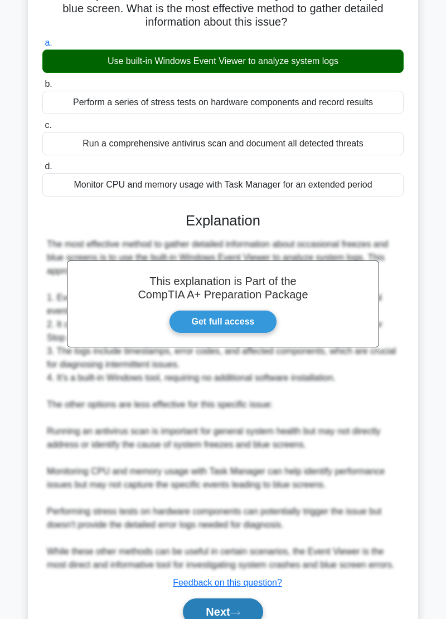
click at [206, 612] on button "Next" at bounding box center [223, 612] width 80 height 27
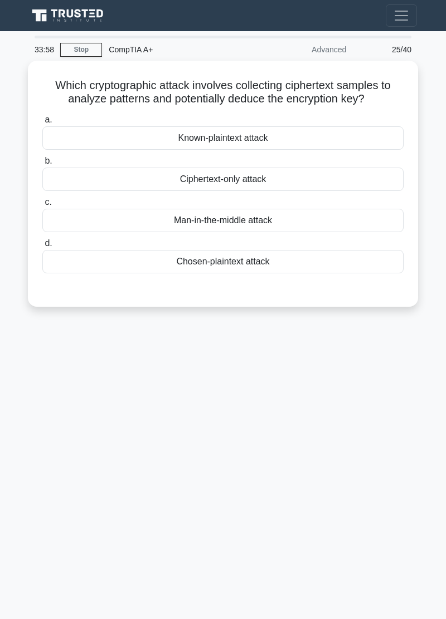
scroll to position [0, 0]
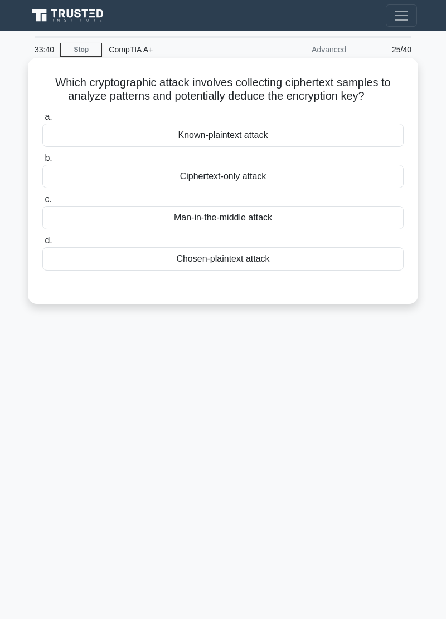
click at [91, 224] on div "Man-in-the-middle attack" at bounding box center [222, 217] width 361 height 23
click at [42, 203] on input "c. Man-in-the-middle attack" at bounding box center [42, 199] width 0 height 7
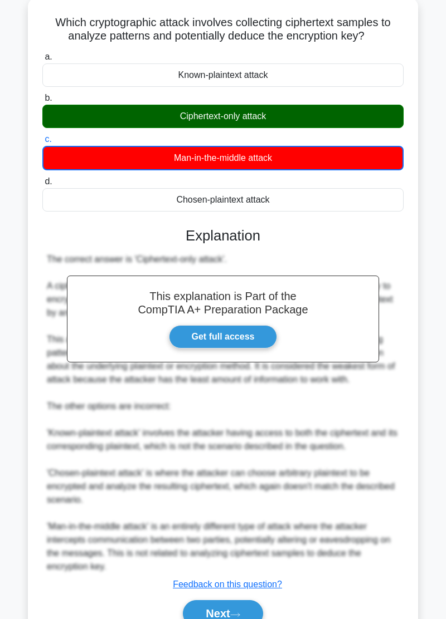
scroll to position [62, 0]
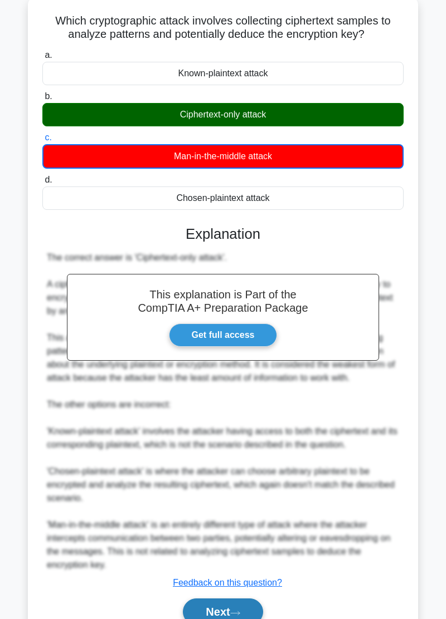
click at [205, 608] on button "Next" at bounding box center [223, 612] width 80 height 27
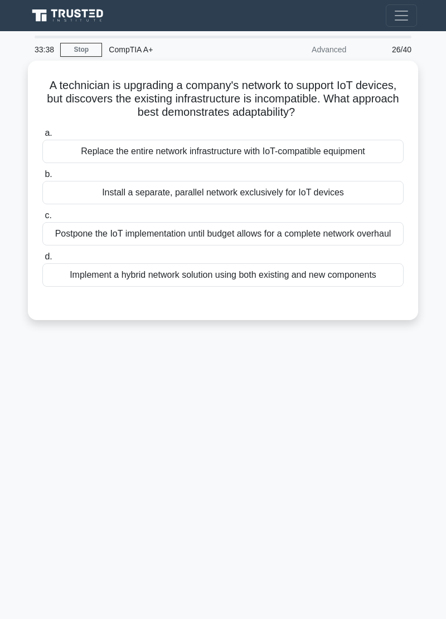
scroll to position [0, 0]
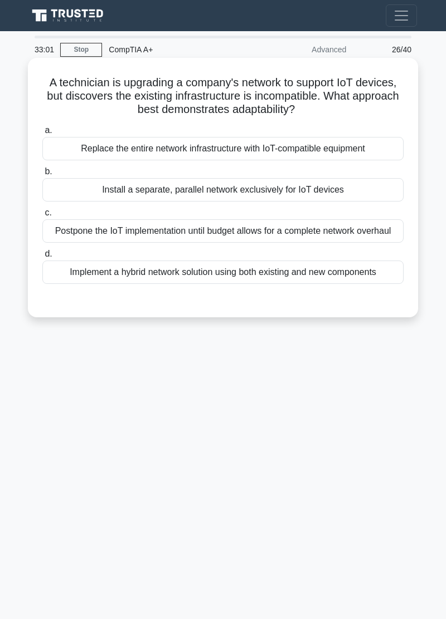
click at [128, 283] on div "Implement a hybrid network solution using both existing and new components" at bounding box center [222, 272] width 361 height 23
click at [42, 258] on input "d. Implement a hybrid network solution using both existing and new components" at bounding box center [42, 254] width 0 height 7
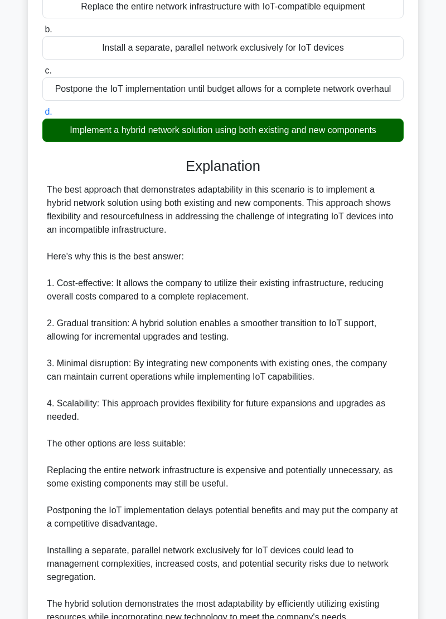
scroll to position [194, 0]
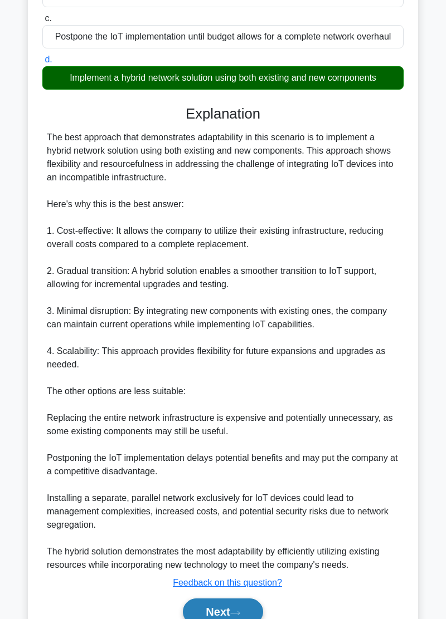
click at [209, 617] on button "Next" at bounding box center [223, 612] width 80 height 27
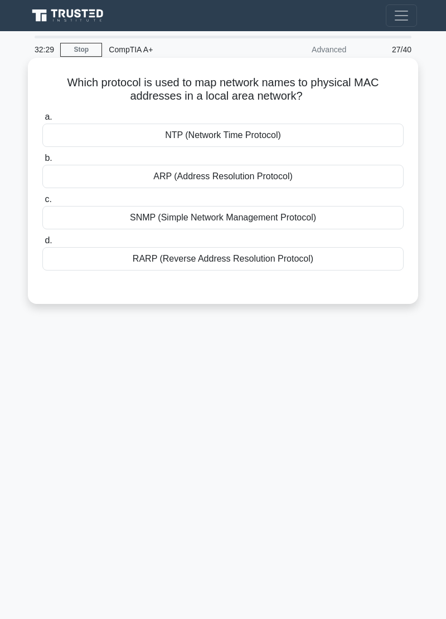
click at [146, 179] on div "ARP (Address Resolution Protocol)" at bounding box center [222, 176] width 361 height 23
click at [42, 162] on input "b. ARP (Address Resolution Protocol)" at bounding box center [42, 158] width 0 height 7
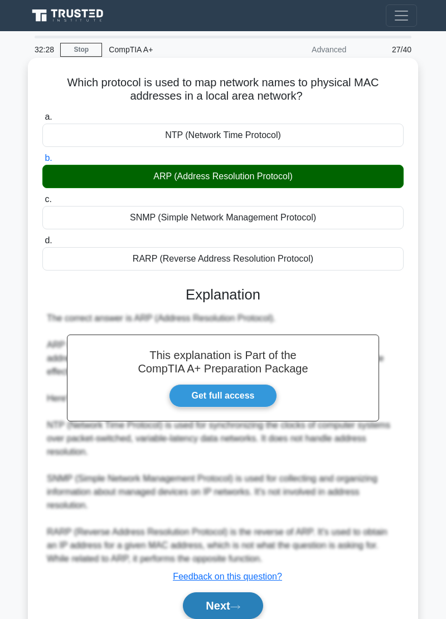
click at [211, 613] on button "Next" at bounding box center [223, 606] width 80 height 27
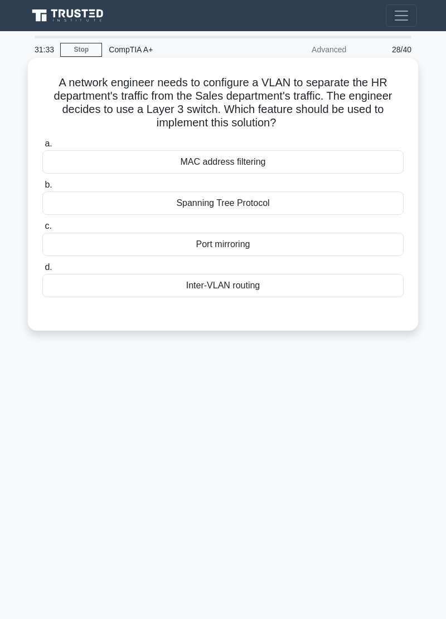
click at [125, 211] on div "Spanning Tree Protocol" at bounding box center [222, 203] width 361 height 23
click at [42, 189] on input "b. Spanning Tree Protocol" at bounding box center [42, 185] width 0 height 7
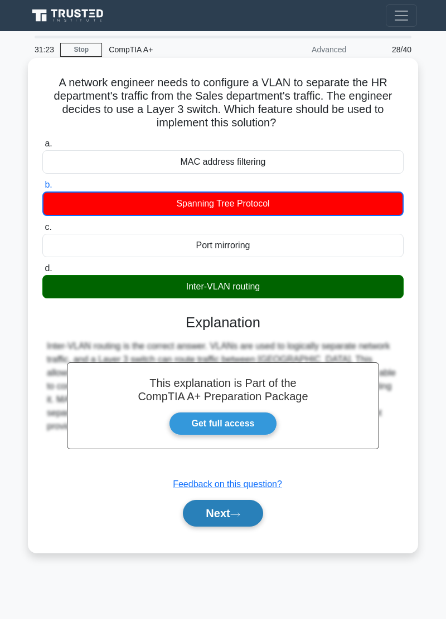
click at [209, 515] on button "Next" at bounding box center [223, 513] width 80 height 27
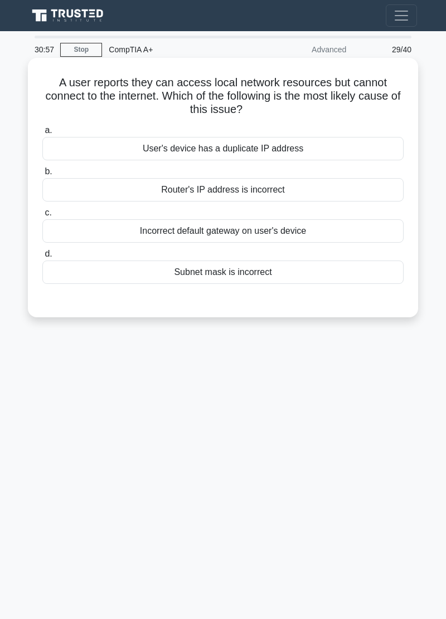
click at [163, 241] on div "Incorrect default gateway on user's device" at bounding box center [222, 230] width 361 height 23
click at [42, 217] on input "c. Incorrect default gateway on user's device" at bounding box center [42, 212] width 0 height 7
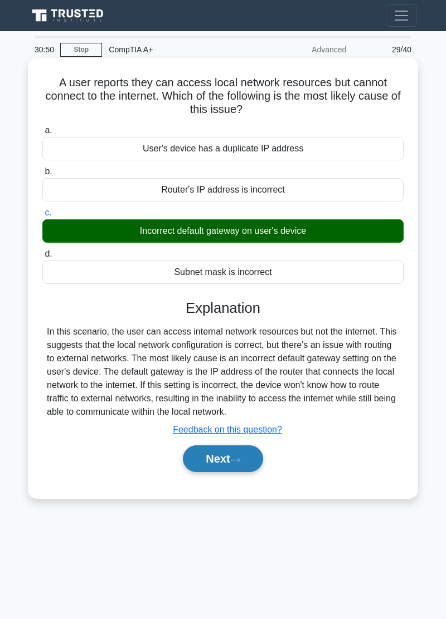
click at [201, 469] on button "Next" at bounding box center [223, 459] width 80 height 27
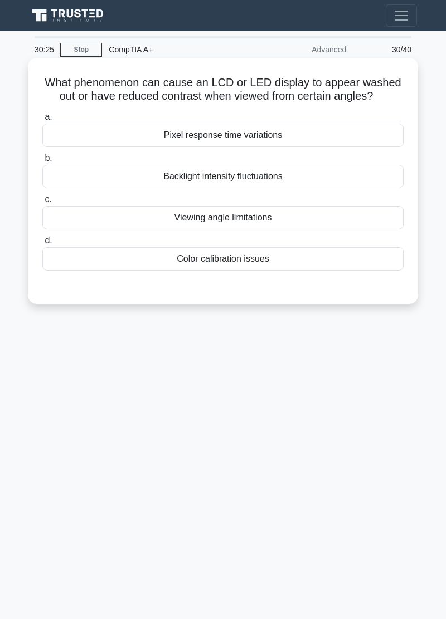
click at [115, 228] on div "Viewing angle limitations" at bounding box center [222, 217] width 361 height 23
click at [42, 203] on input "c. Viewing angle limitations" at bounding box center [42, 199] width 0 height 7
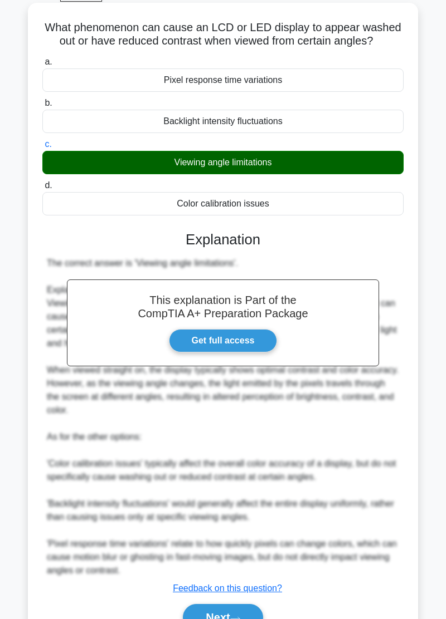
scroll to position [61, 0]
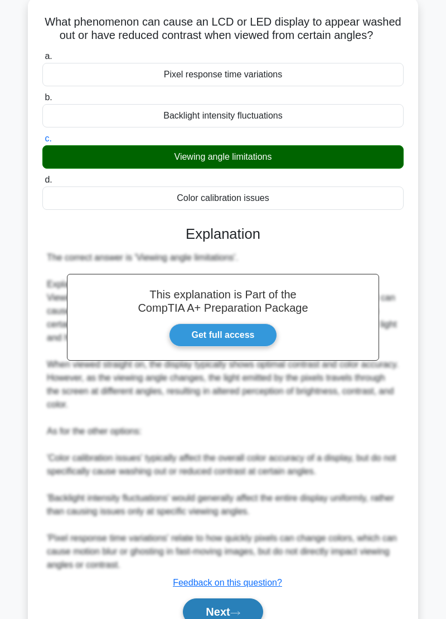
click at [204, 619] on button "Next" at bounding box center [223, 612] width 80 height 27
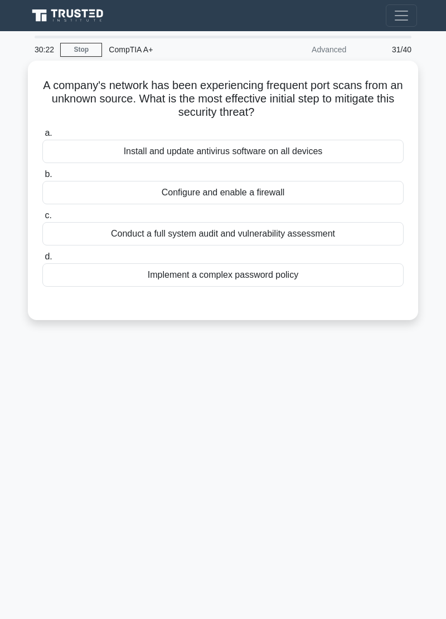
scroll to position [0, 0]
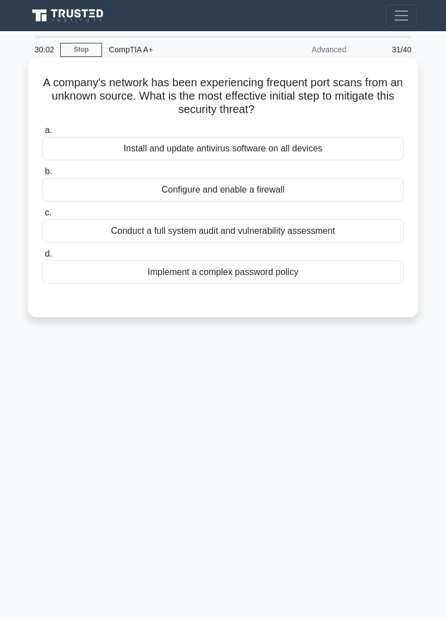
click at [169, 194] on div "Configure and enable a firewall" at bounding box center [222, 189] width 361 height 23
click at [42, 175] on input "b. Configure and enable a firewall" at bounding box center [42, 171] width 0 height 7
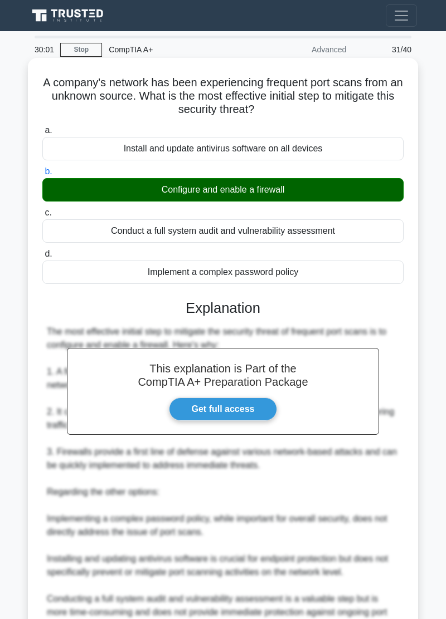
scroll to position [74, 0]
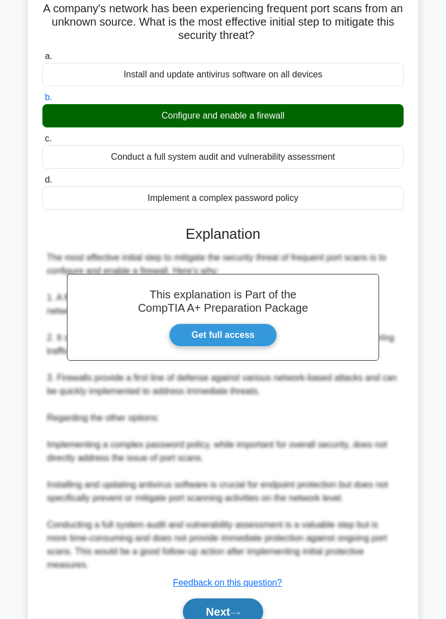
click at [203, 612] on button "Next" at bounding box center [223, 612] width 80 height 27
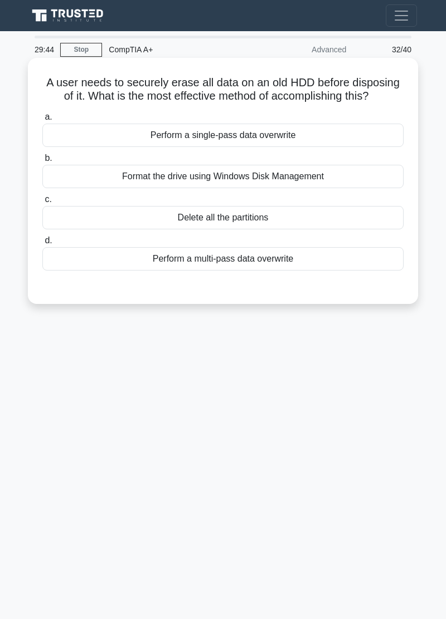
click at [160, 184] on div "Format the drive using Windows Disk Management" at bounding box center [222, 176] width 361 height 23
click at [42, 162] on input "b. Format the drive using Windows Disk Management" at bounding box center [42, 158] width 0 height 7
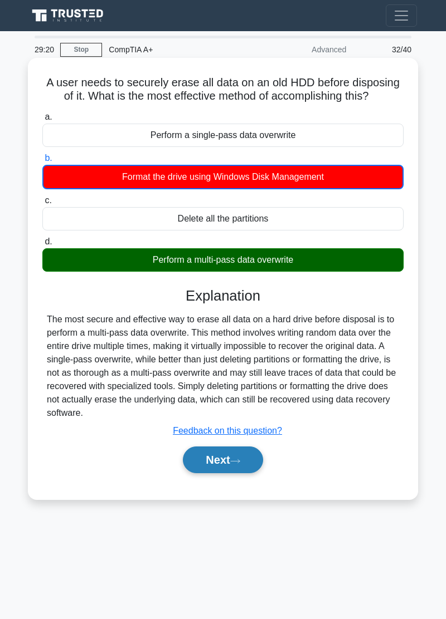
click at [219, 467] on button "Next" at bounding box center [223, 460] width 80 height 27
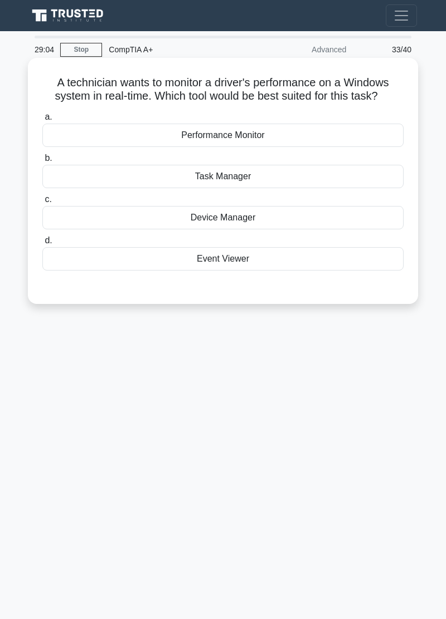
click at [134, 228] on div "Device Manager" at bounding box center [222, 217] width 361 height 23
click at [42, 203] on input "c. Device Manager" at bounding box center [42, 199] width 0 height 7
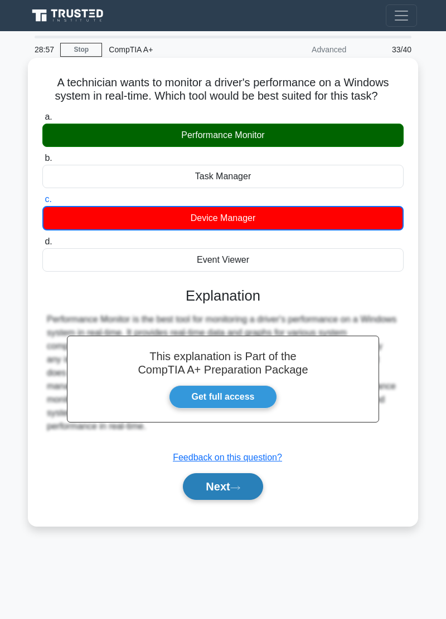
click at [208, 496] on button "Next" at bounding box center [223, 486] width 80 height 27
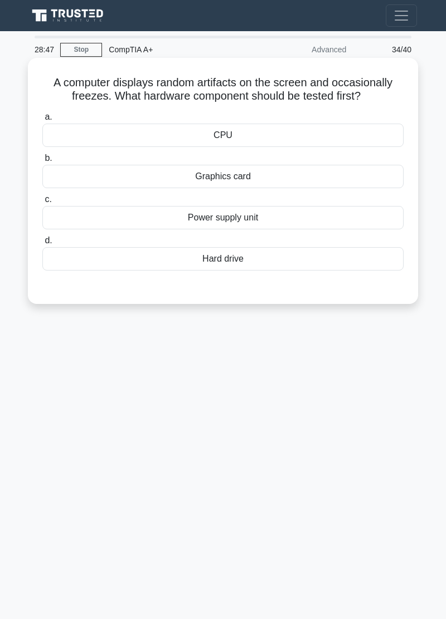
click at [152, 179] on div "Graphics card" at bounding box center [222, 176] width 361 height 23
click at [42, 162] on input "b. Graphics card" at bounding box center [42, 158] width 0 height 7
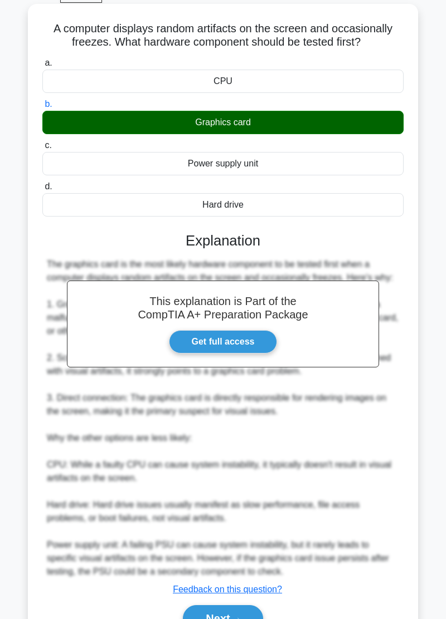
scroll to position [61, 0]
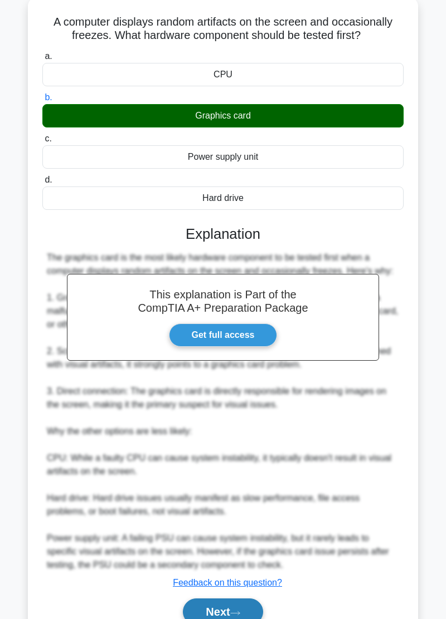
click at [211, 618] on button "Next" at bounding box center [223, 612] width 80 height 27
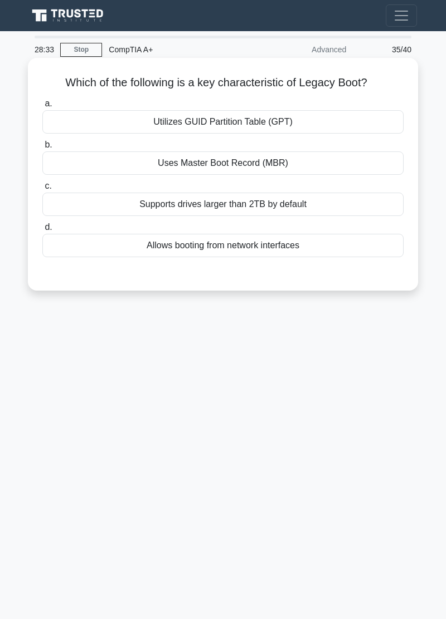
click at [183, 162] on div "Uses Master Boot Record (MBR)" at bounding box center [222, 162] width 361 height 23
click at [42, 149] on input "b. Uses Master Boot Record (MBR)" at bounding box center [42, 144] width 0 height 7
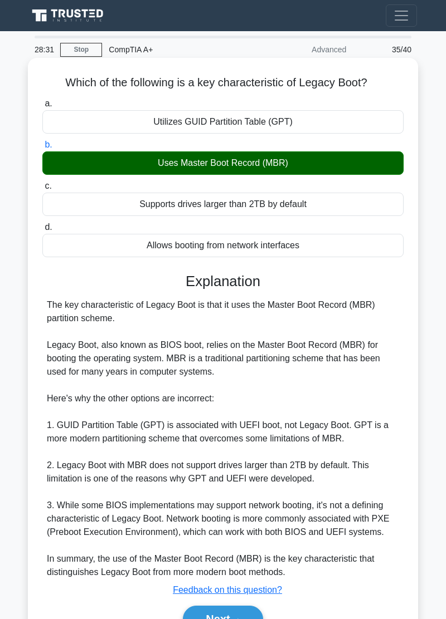
scroll to position [7, 0]
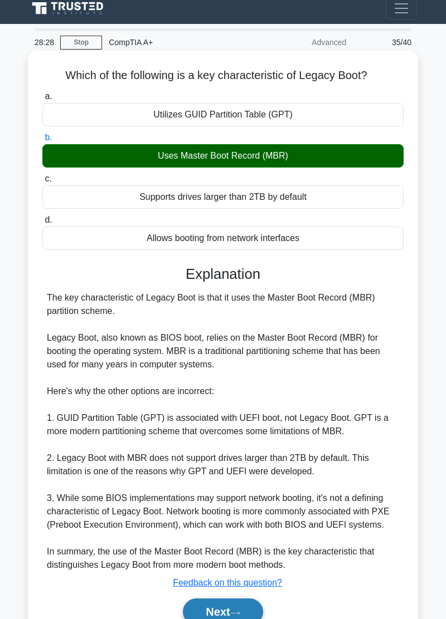
click at [209, 616] on button "Next" at bounding box center [223, 612] width 80 height 27
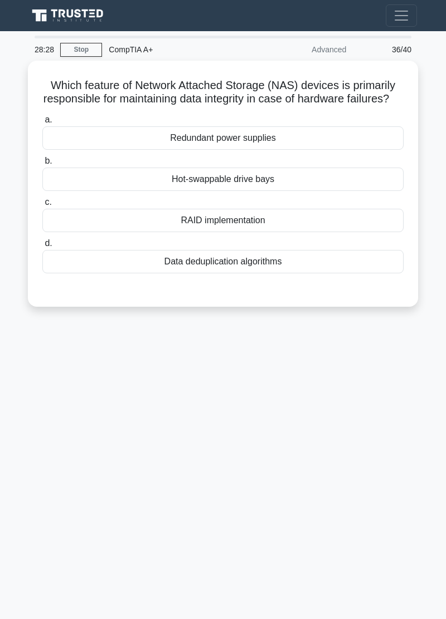
scroll to position [0, 0]
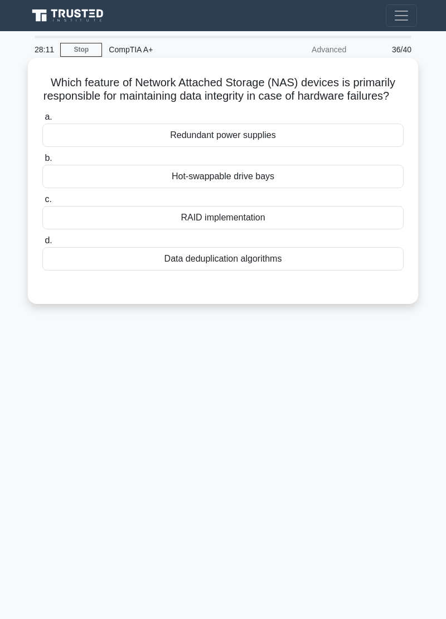
click at [173, 229] on div "RAID implementation" at bounding box center [222, 217] width 361 height 23
click at [42, 203] on input "c. RAID implementation" at bounding box center [42, 199] width 0 height 7
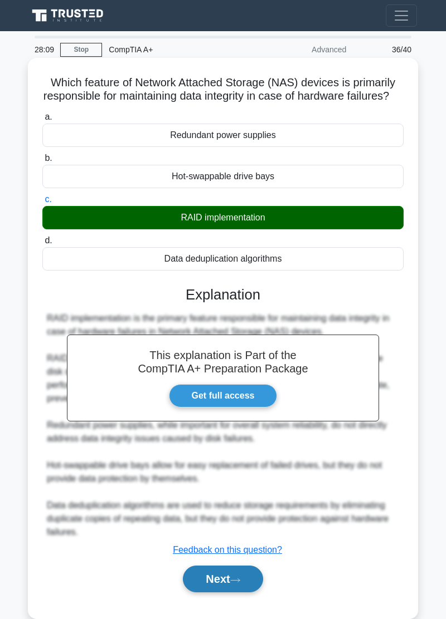
click at [217, 593] on button "Next" at bounding box center [223, 579] width 80 height 27
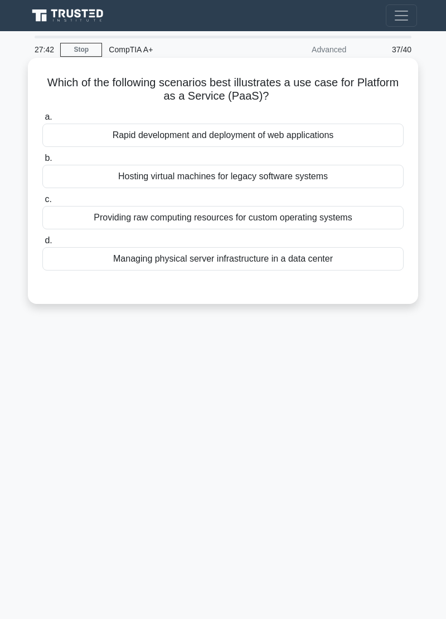
click at [148, 140] on div "Rapid development and deployment of web applications" at bounding box center [222, 135] width 361 height 23
click at [42, 121] on input "a. Rapid development and deployment of web applications" at bounding box center [42, 117] width 0 height 7
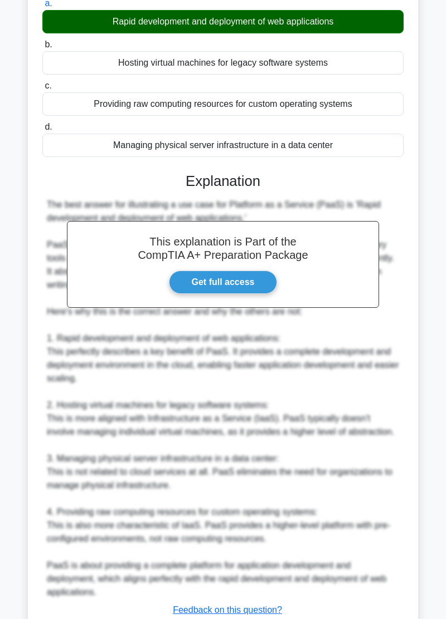
scroll to position [141, 0]
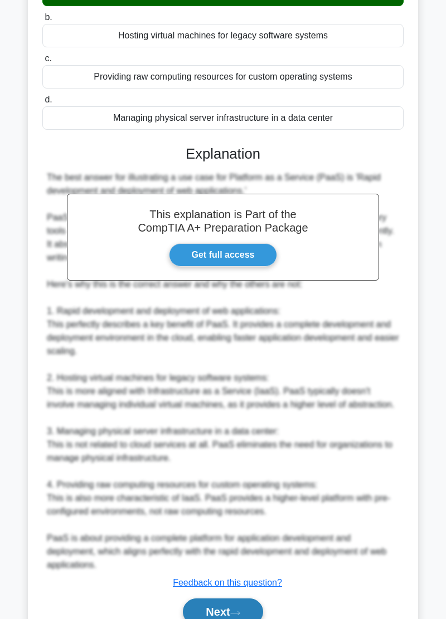
click at [213, 612] on button "Next" at bounding box center [223, 612] width 80 height 27
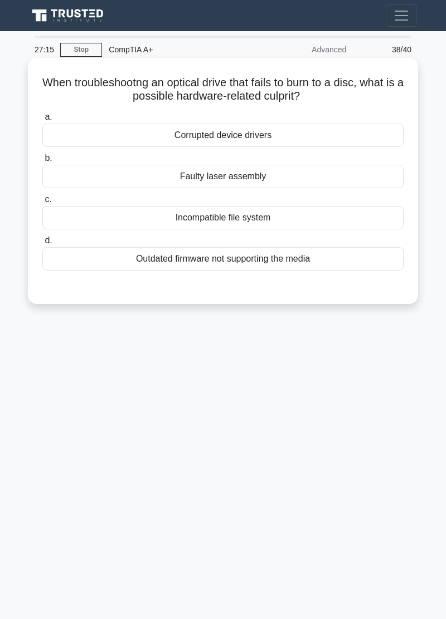
click at [155, 187] on div "Faulty laser assembly" at bounding box center [222, 176] width 361 height 23
click at [42, 162] on input "b. Faulty laser assembly" at bounding box center [42, 158] width 0 height 7
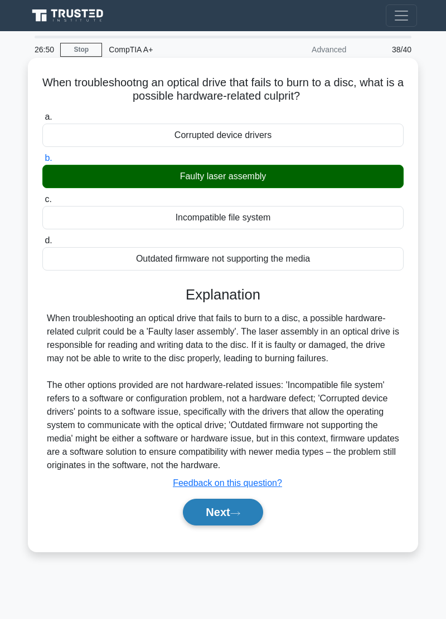
click at [211, 520] on button "Next" at bounding box center [223, 512] width 80 height 27
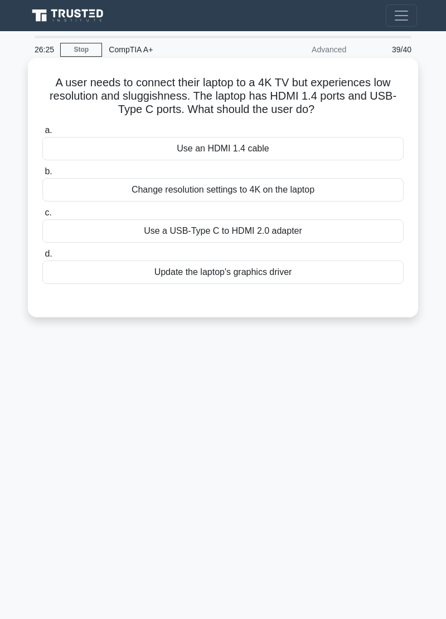
click at [154, 238] on div "Use a USB-Type C to HDMI 2.0 adapter" at bounding box center [222, 230] width 361 height 23
click at [42, 217] on input "c. Use a USB-Type C to HDMI 2.0 adapter" at bounding box center [42, 212] width 0 height 7
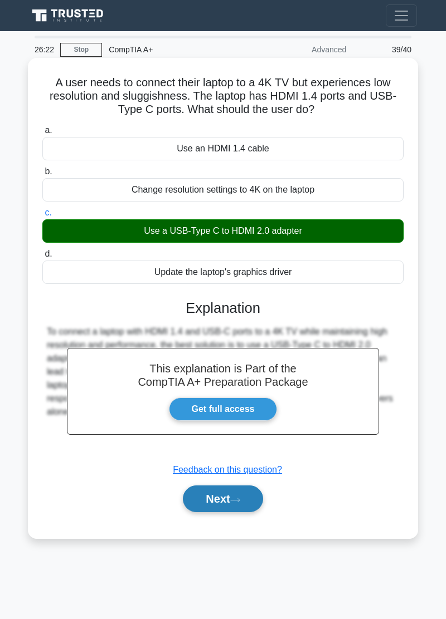
click at [199, 505] on button "Next" at bounding box center [223, 499] width 80 height 27
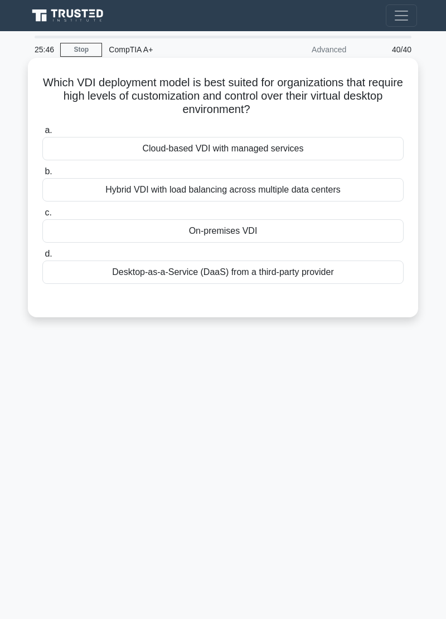
click at [158, 231] on div "On-premises VDI" at bounding box center [222, 230] width 361 height 23
click at [42, 217] on input "c. On-premises VDI" at bounding box center [42, 212] width 0 height 7
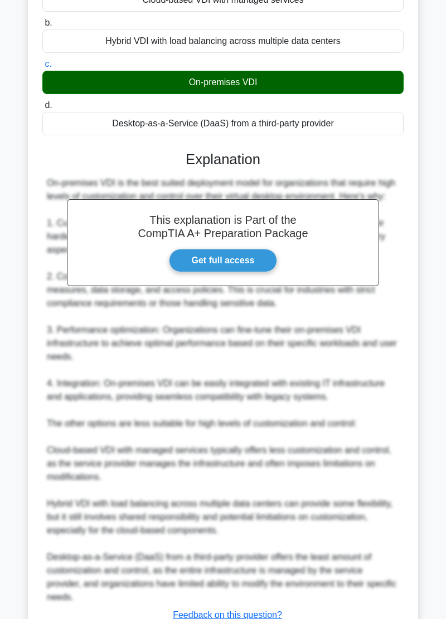
scroll to position [181, 0]
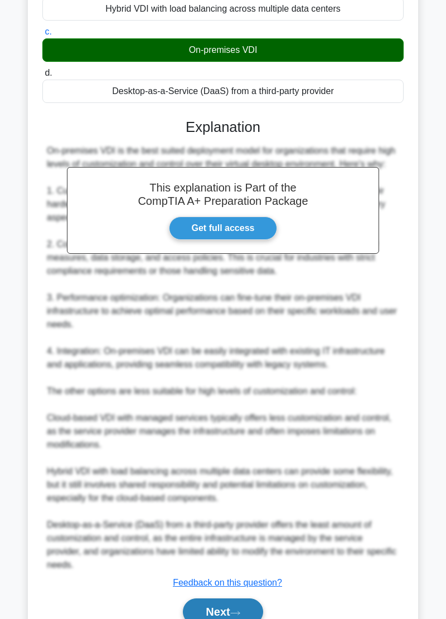
click at [218, 610] on button "Next" at bounding box center [223, 612] width 80 height 27
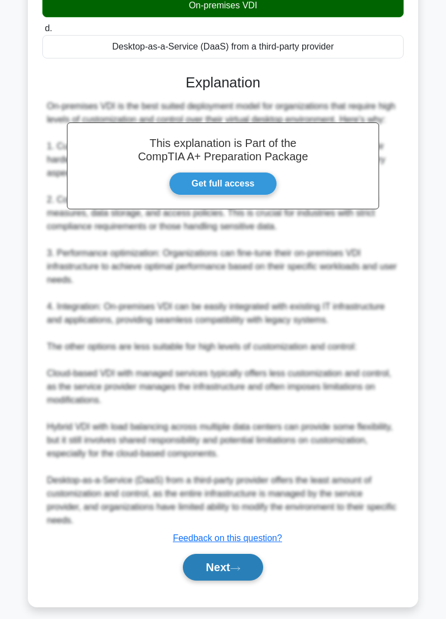
scroll to position [230, 0]
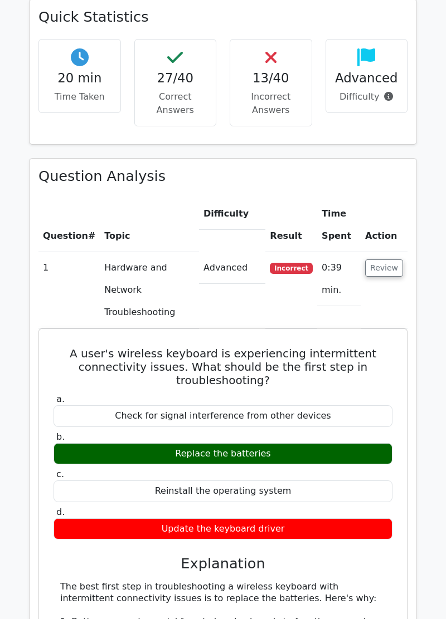
scroll to position [1034, 0]
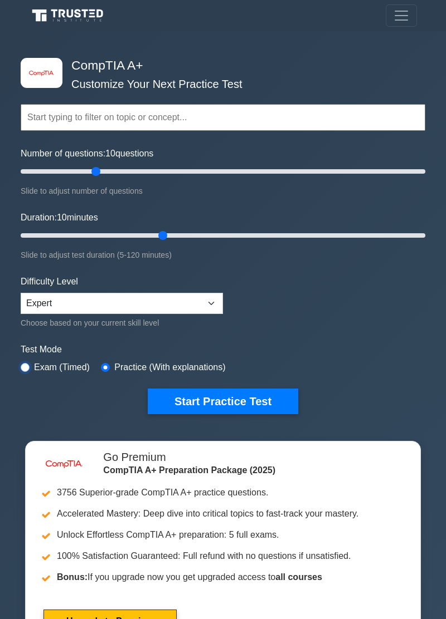
click at [27, 367] on input "radio" at bounding box center [25, 367] width 9 height 9
radio input "true"
type input "40"
type input "50"
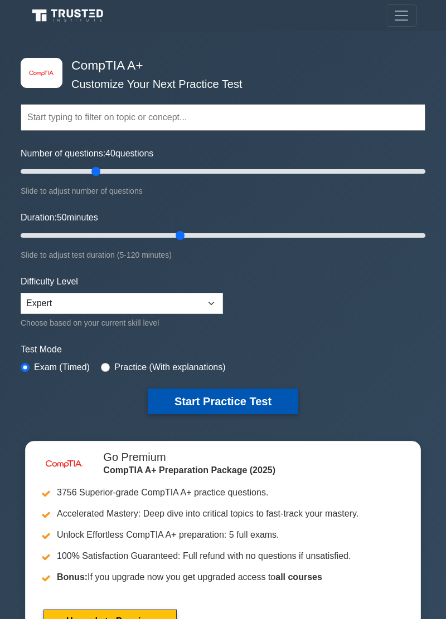
click at [194, 404] on button "Start Practice Test" at bounding box center [223, 402] width 150 height 26
type input "30"
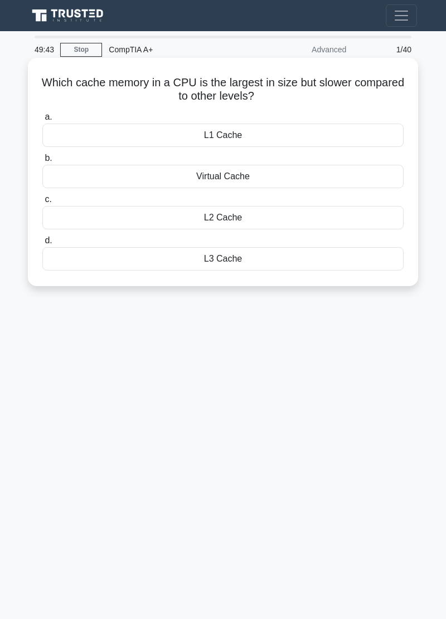
click at [173, 267] on div "L3 Cache" at bounding box center [222, 258] width 361 height 23
click at [42, 244] on input "d. L3 Cache" at bounding box center [42, 240] width 0 height 7
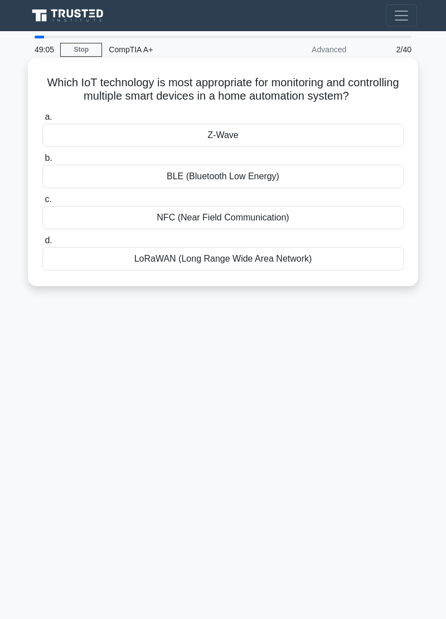
click at [195, 137] on div "Z-Wave" at bounding box center [222, 135] width 361 height 23
click at [42, 121] on input "a. Z-Wave" at bounding box center [42, 117] width 0 height 7
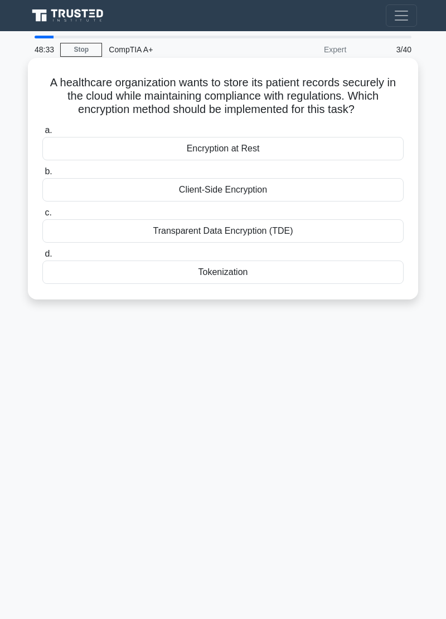
click at [211, 198] on div "Client-Side Encryption" at bounding box center [222, 189] width 361 height 23
click at [42, 175] on input "b. Client-Side Encryption" at bounding box center [42, 171] width 0 height 7
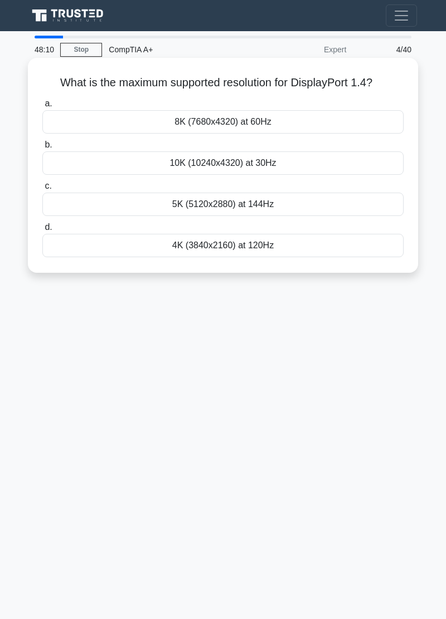
click at [141, 251] on div "4K (3840x2160) at 120Hz" at bounding box center [222, 245] width 361 height 23
click at [42, 231] on input "d. 4K (3840x2160) at 120Hz" at bounding box center [42, 227] width 0 height 7
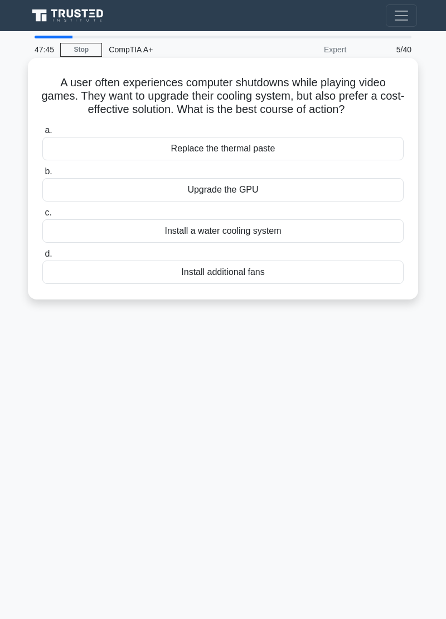
click at [182, 283] on div "Install additional fans" at bounding box center [222, 272] width 361 height 23
click at [42, 258] on input "d. Install additional fans" at bounding box center [42, 254] width 0 height 7
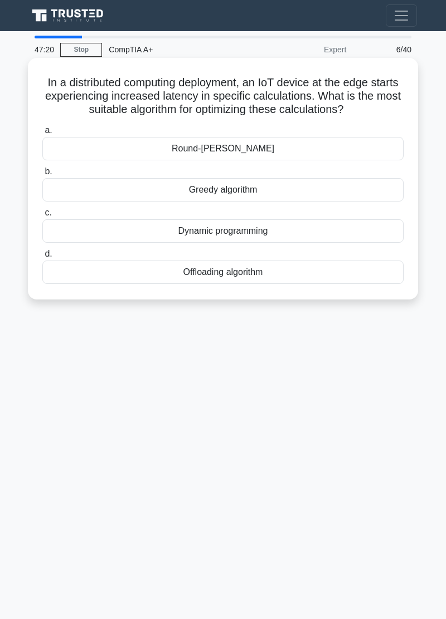
click at [149, 275] on div "Offloading algorithm" at bounding box center [222, 272] width 361 height 23
click at [42, 258] on input "d. Offloading algorithm" at bounding box center [42, 254] width 0 height 7
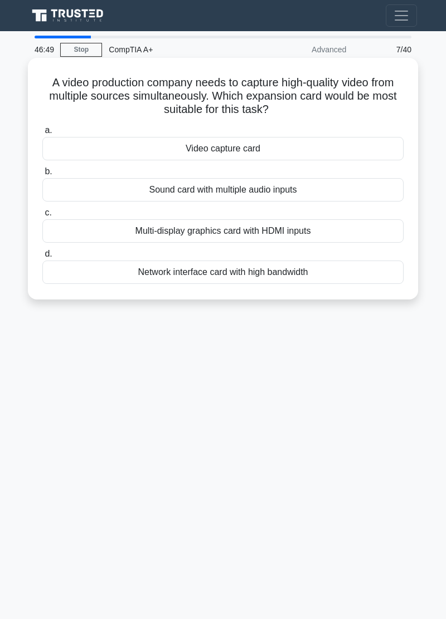
click at [167, 156] on div "Video capture card" at bounding box center [222, 148] width 361 height 23
click at [42, 134] on input "a. Video capture card" at bounding box center [42, 130] width 0 height 7
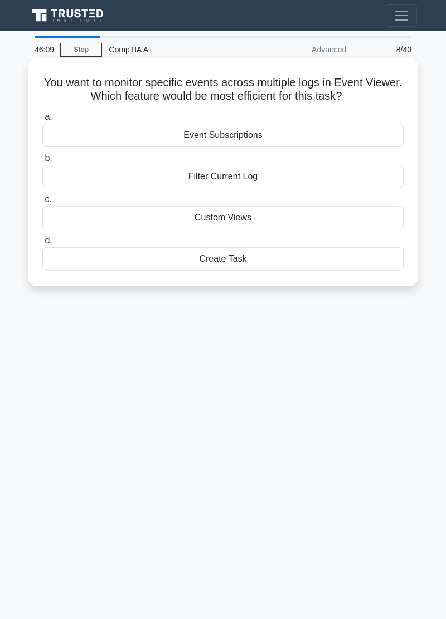
click at [233, 219] on div "Custom Views" at bounding box center [222, 217] width 361 height 23
click at [42, 203] on input "c. Custom Views" at bounding box center [42, 199] width 0 height 7
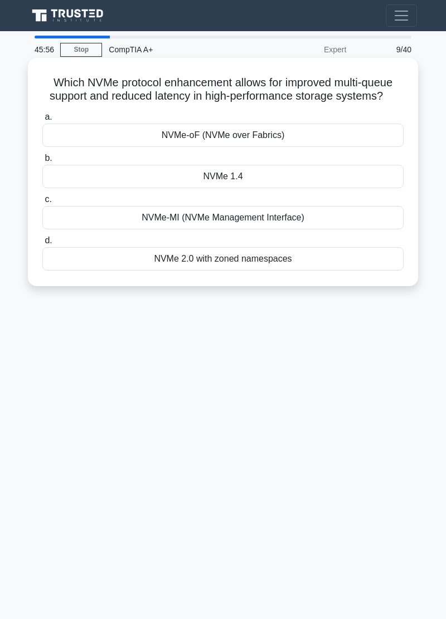
click at [262, 262] on div "NVMe 2.0 with zoned namespaces" at bounding box center [222, 258] width 361 height 23
click at [42, 244] on input "d. NVMe 2.0 with zoned namespaces" at bounding box center [42, 240] width 0 height 7
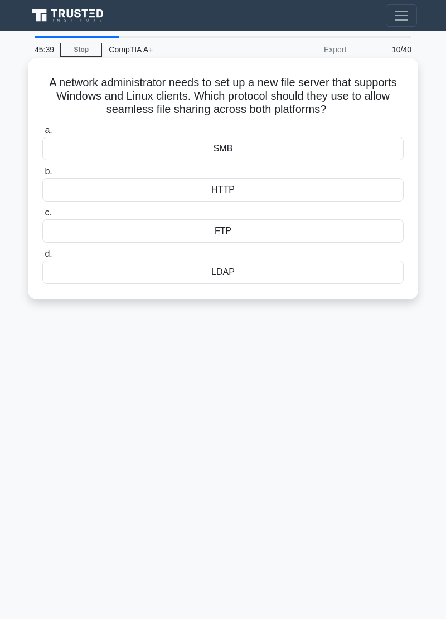
click at [252, 231] on div "FTP" at bounding box center [222, 230] width 361 height 23
click at [42, 217] on input "c. FTP" at bounding box center [42, 212] width 0 height 7
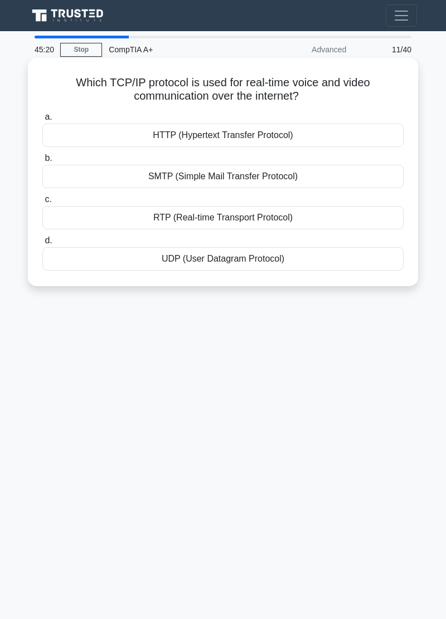
click at [266, 257] on div "UDP (User Datagram Protocol)" at bounding box center [222, 258] width 361 height 23
click at [42, 244] on input "d. UDP (User Datagram Protocol)" at bounding box center [42, 240] width 0 height 7
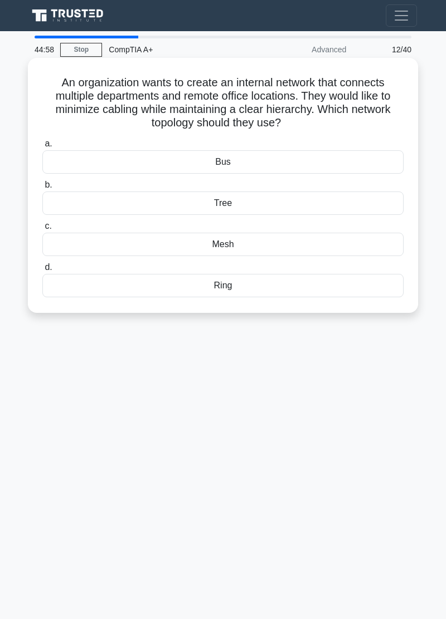
click at [246, 203] on div "Tree" at bounding box center [222, 203] width 361 height 23
click at [42, 189] on input "b. Tree" at bounding box center [42, 185] width 0 height 7
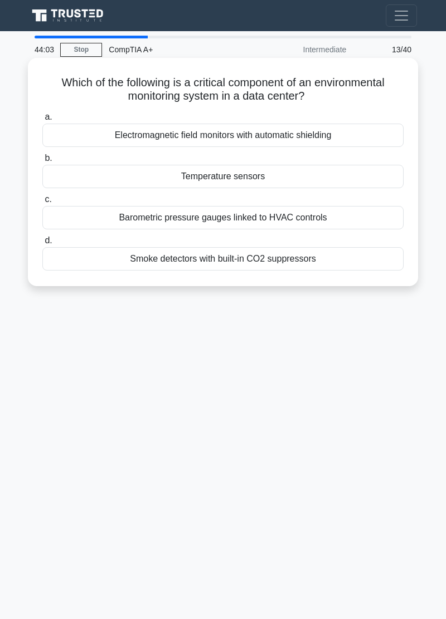
click at [297, 173] on div "Temperature sensors" at bounding box center [222, 176] width 361 height 23
click at [42, 162] on input "b. Temperature sensors" at bounding box center [42, 158] width 0 height 7
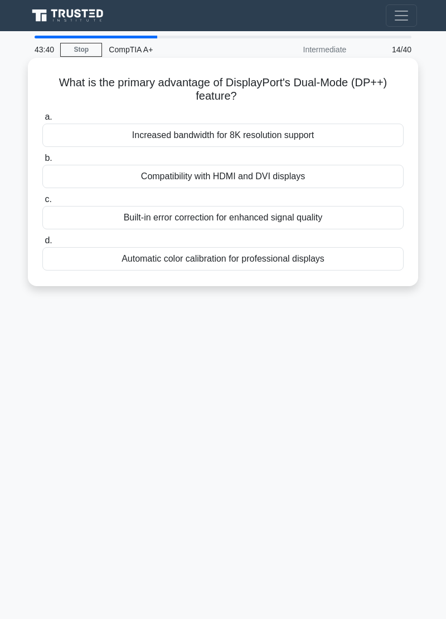
click at [267, 221] on div "Built-in error correction for enhanced signal quality" at bounding box center [222, 217] width 361 height 23
click at [42, 203] on input "c. Built-in error correction for enhanced signal quality" at bounding box center [42, 199] width 0 height 7
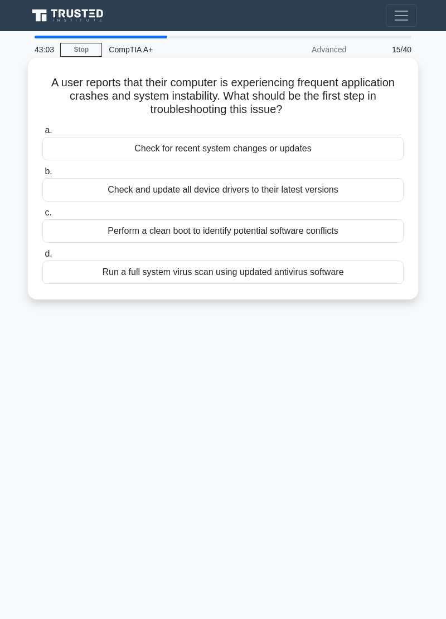
click at [272, 275] on div "Run a full system virus scan using updated antivirus software" at bounding box center [222, 272] width 361 height 23
click at [42, 258] on input "d. Run a full system virus scan using updated antivirus software" at bounding box center [42, 254] width 0 height 7
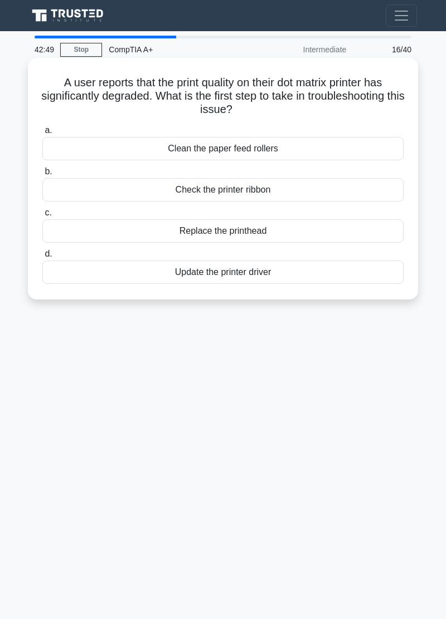
click at [237, 190] on div "Check the printer ribbon" at bounding box center [222, 189] width 361 height 23
click at [42, 175] on input "b. Check the printer ribbon" at bounding box center [42, 171] width 0 height 7
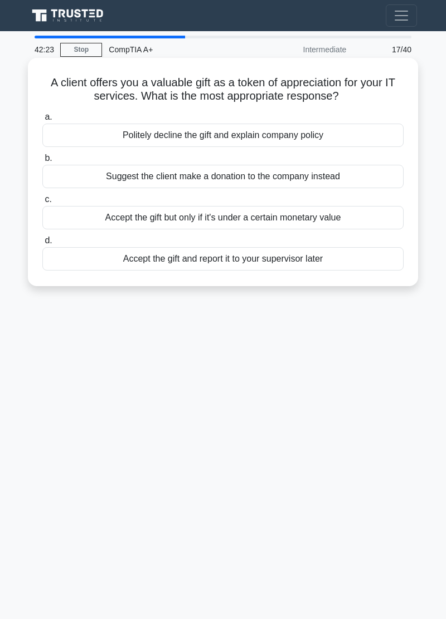
click at [294, 133] on div "Politely decline the gift and explain company policy" at bounding box center [222, 135] width 361 height 23
click at [42, 121] on input "a. Politely decline the gift and explain company policy" at bounding box center [42, 117] width 0 height 7
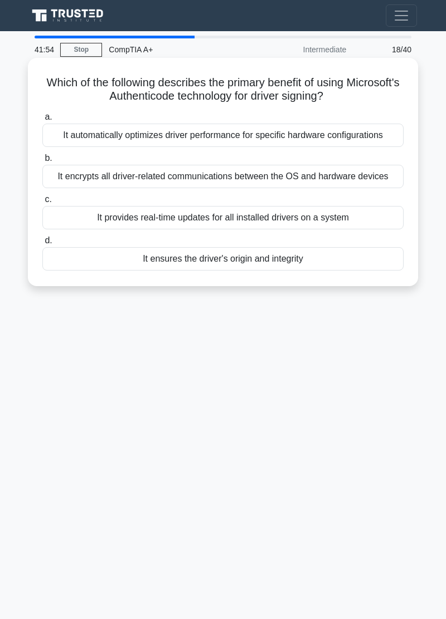
click at [252, 262] on div "It ensures the driver's origin and integrity" at bounding box center [222, 258] width 361 height 23
click at [42, 244] on input "d. It ensures the driver's origin and integrity" at bounding box center [42, 240] width 0 height 7
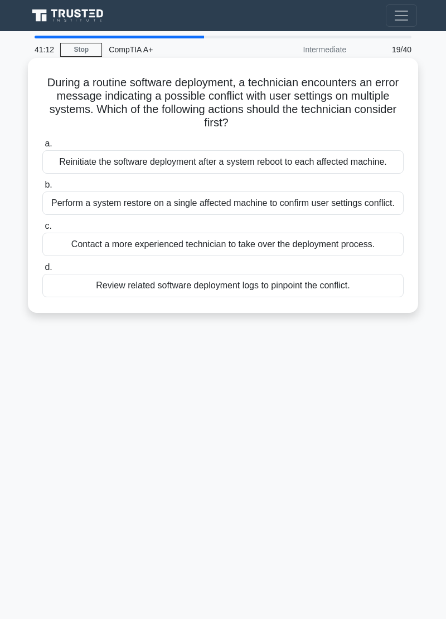
click at [248, 292] on div "Review related software deployment logs to pinpoint the conflict." at bounding box center [222, 285] width 361 height 23
click at [42, 271] on input "d. Review related software deployment logs to pinpoint the conflict." at bounding box center [42, 267] width 0 height 7
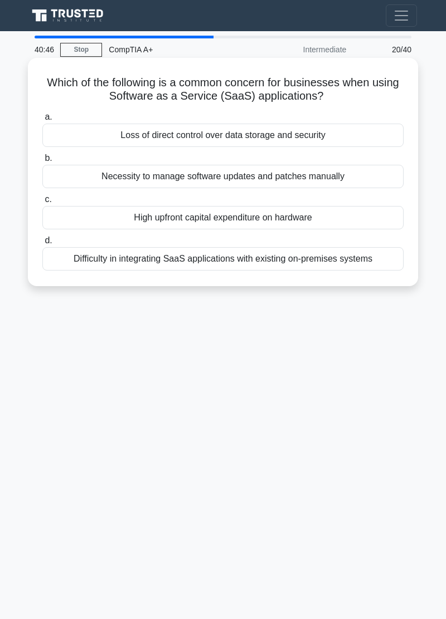
click at [295, 143] on div "Loss of direct control over data storage and security" at bounding box center [222, 135] width 361 height 23
click at [42, 121] on input "a. Loss of direct control over data storage and security" at bounding box center [42, 117] width 0 height 7
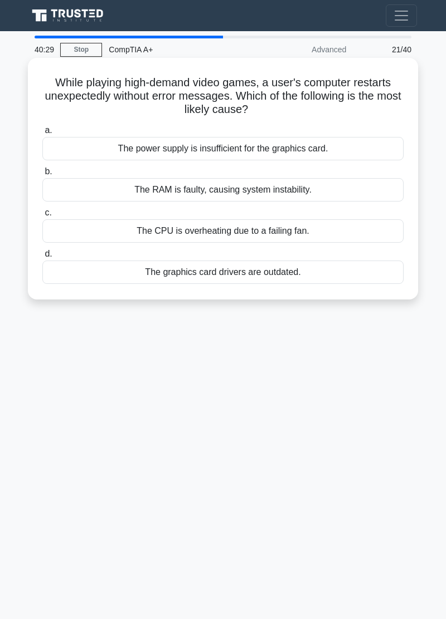
click at [294, 144] on div "The power supply is insufficient for the graphics card." at bounding box center [222, 148] width 361 height 23
click at [42, 134] on input "a. The power supply is insufficient for the graphics card." at bounding box center [42, 130] width 0 height 7
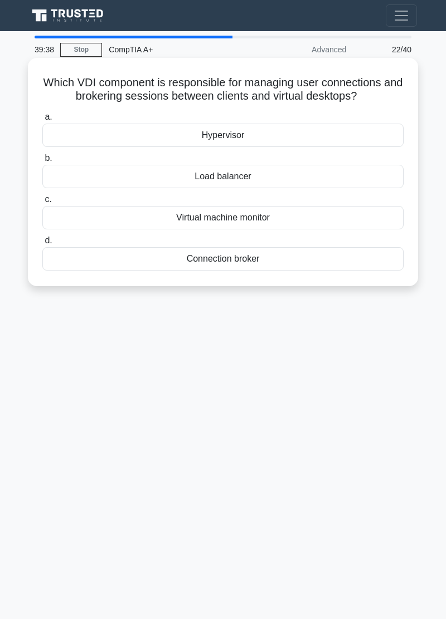
click at [303, 167] on div "Load balancer" at bounding box center [222, 176] width 361 height 23
click at [42, 162] on input "b. Load balancer" at bounding box center [42, 158] width 0 height 7
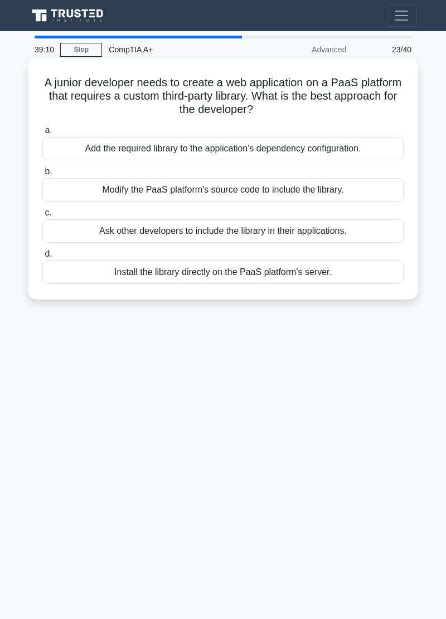
click at [319, 147] on div "Add the required library to the application's dependency configuration." at bounding box center [222, 148] width 361 height 23
click at [42, 134] on input "a. Add the required library to the application's dependency configuration." at bounding box center [42, 130] width 0 height 7
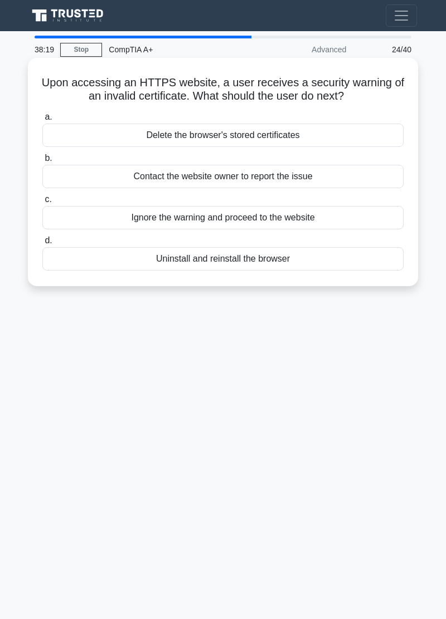
click at [276, 145] on div "Delete the browser's stored certificates" at bounding box center [222, 135] width 361 height 23
click at [42, 121] on input "a. Delete the browser's stored certificates" at bounding box center [42, 117] width 0 height 7
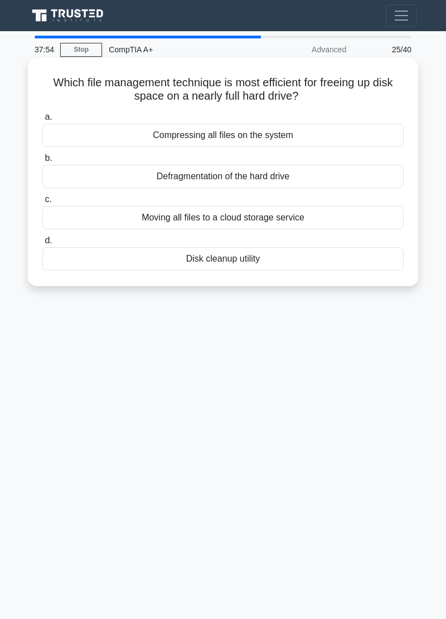
click at [241, 262] on div "Disk cleanup utility" at bounding box center [222, 258] width 361 height 23
click at [42, 244] on input "d. Disk cleanup utility" at bounding box center [42, 240] width 0 height 7
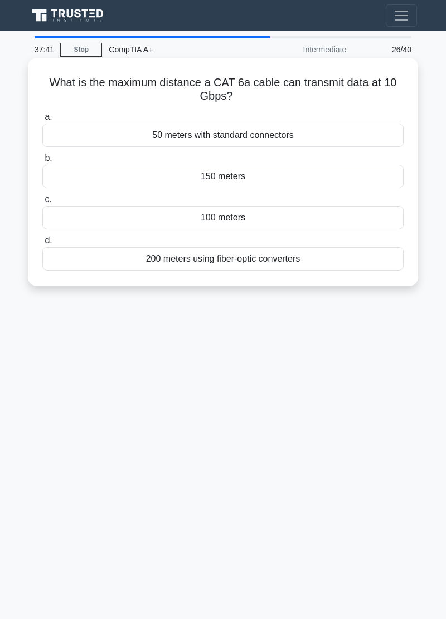
click at [338, 131] on div "50 meters with standard connectors" at bounding box center [222, 135] width 361 height 23
click at [42, 121] on input "a. 50 meters with standard connectors" at bounding box center [42, 117] width 0 height 7
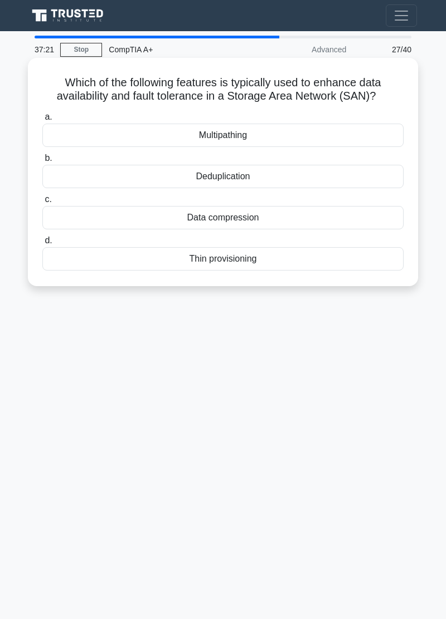
click at [297, 130] on div "Multipathing" at bounding box center [222, 135] width 361 height 23
click at [42, 121] on input "a. Multipathing" at bounding box center [42, 117] width 0 height 7
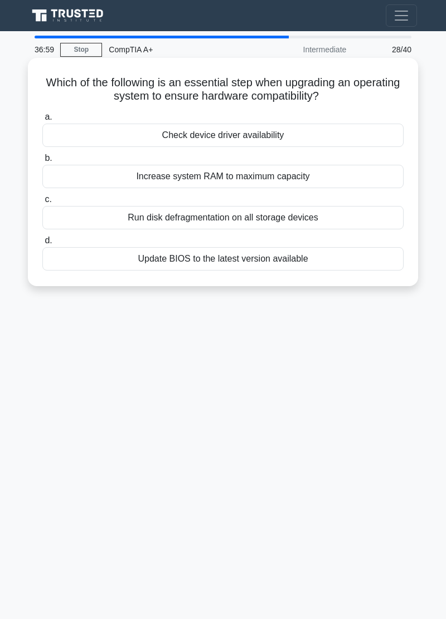
click at [239, 129] on div "Check device driver availability" at bounding box center [222, 135] width 361 height 23
click at [42, 121] on input "a. Check device driver availability" at bounding box center [42, 117] width 0 height 7
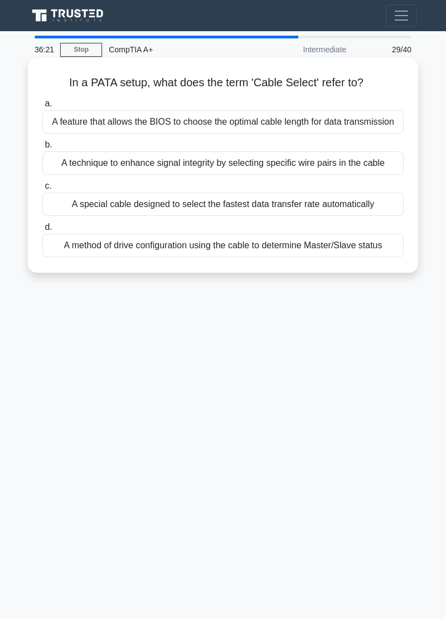
click at [355, 162] on div "A technique to enhance signal integrity by selecting specific wire pairs in the…" at bounding box center [222, 162] width 361 height 23
click at [42, 149] on input "b. A technique to enhance signal integrity by selecting specific wire pairs in …" at bounding box center [42, 144] width 0 height 7
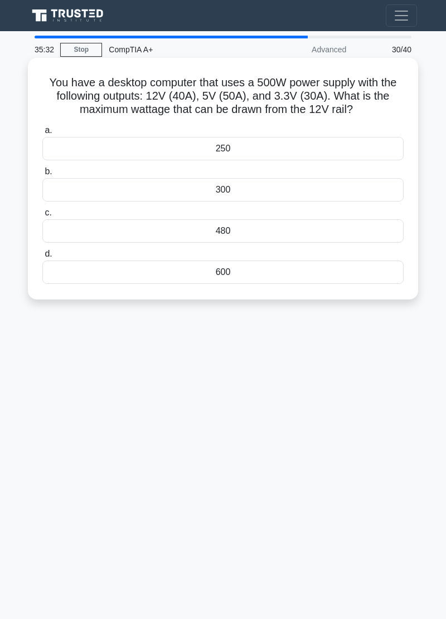
click at [265, 237] on div "480" at bounding box center [222, 230] width 361 height 23
click at [42, 217] on input "c. 480" at bounding box center [42, 212] width 0 height 7
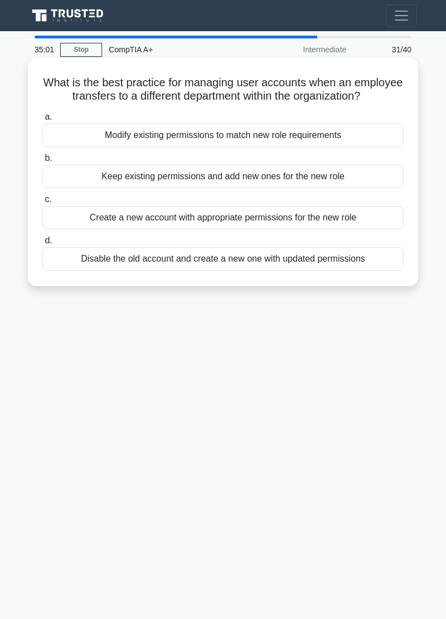
click at [321, 130] on div "Modify existing permissions to match new role requirements" at bounding box center [222, 135] width 361 height 23
click at [42, 121] on input "a. Modify existing permissions to match new role requirements" at bounding box center [42, 117] width 0 height 7
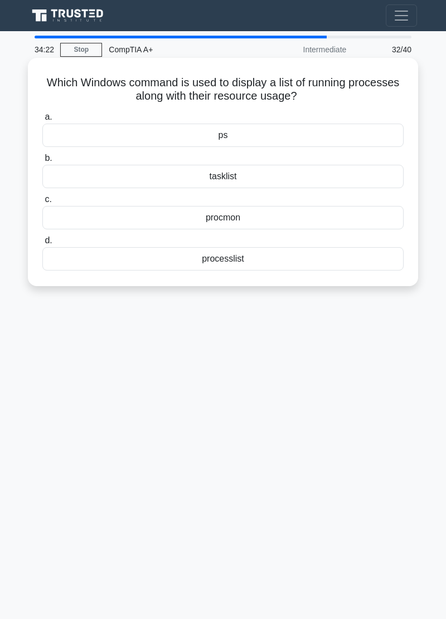
click at [300, 129] on div "ps" at bounding box center [222, 135] width 361 height 23
click at [42, 121] on input "a. ps" at bounding box center [42, 117] width 0 height 7
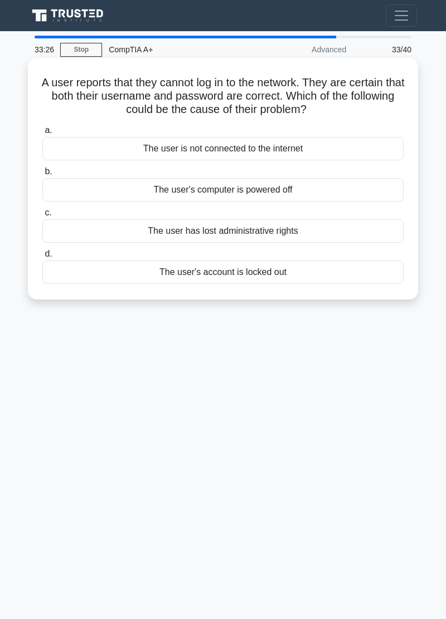
click at [290, 140] on div "The user is not connected to the internet" at bounding box center [222, 148] width 361 height 23
click at [42, 134] on input "a. The user is not connected to the internet" at bounding box center [42, 130] width 0 height 7
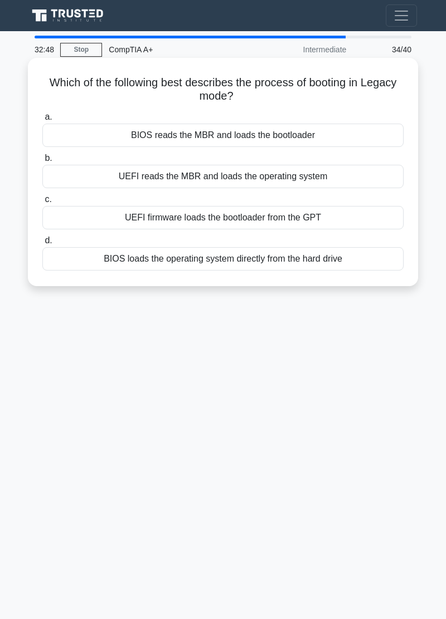
click at [282, 221] on div "UEFI firmware loads the bootloader from the GPT" at bounding box center [222, 217] width 361 height 23
click at [42, 203] on input "c. UEFI firmware loads the bootloader from the GPT" at bounding box center [42, 199] width 0 height 7
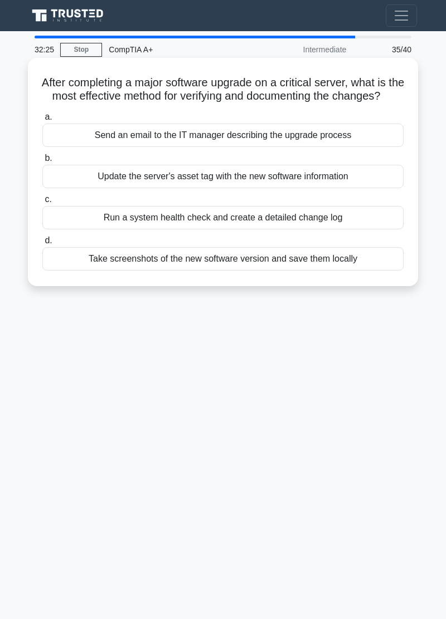
click at [317, 188] on div "Update the server's asset tag with the new software information" at bounding box center [222, 176] width 361 height 23
click at [42, 162] on input "b. Update the server's asset tag with the new software information" at bounding box center [42, 158] width 0 height 7
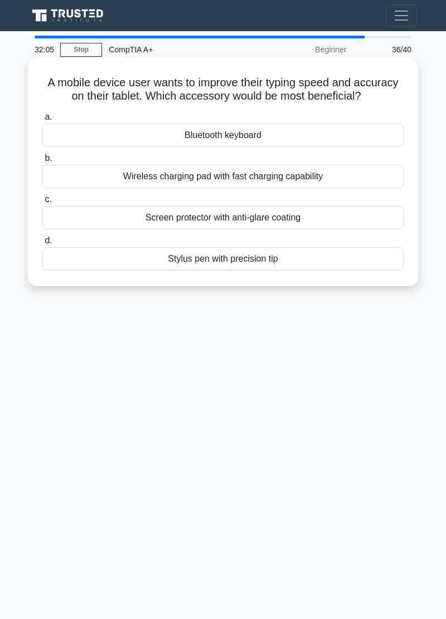
click at [296, 140] on div "Bluetooth keyboard" at bounding box center [222, 135] width 361 height 23
click at [42, 121] on input "a. Bluetooth keyboard" at bounding box center [42, 117] width 0 height 7
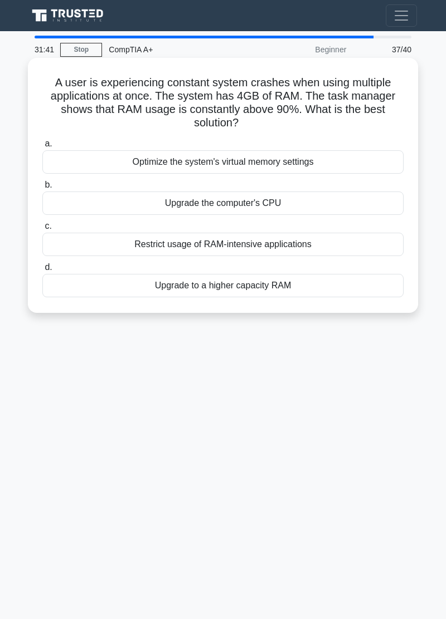
click at [255, 293] on div "Upgrade to a higher capacity RAM" at bounding box center [222, 285] width 361 height 23
click at [42, 271] on input "d. Upgrade to a higher capacity RAM" at bounding box center [42, 267] width 0 height 7
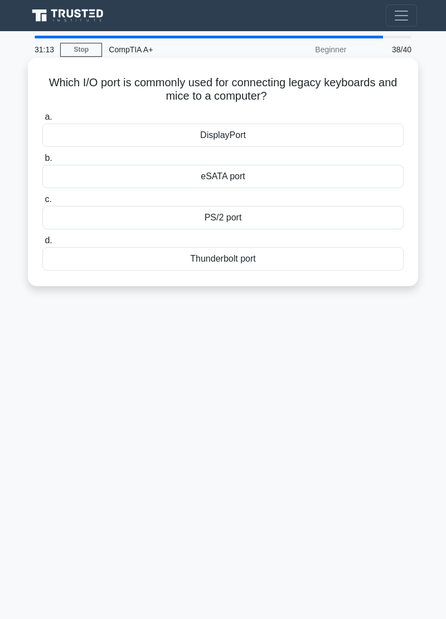
click at [265, 221] on div "PS/2 port" at bounding box center [222, 217] width 361 height 23
click at [42, 203] on input "c. PS/2 port" at bounding box center [42, 199] width 0 height 7
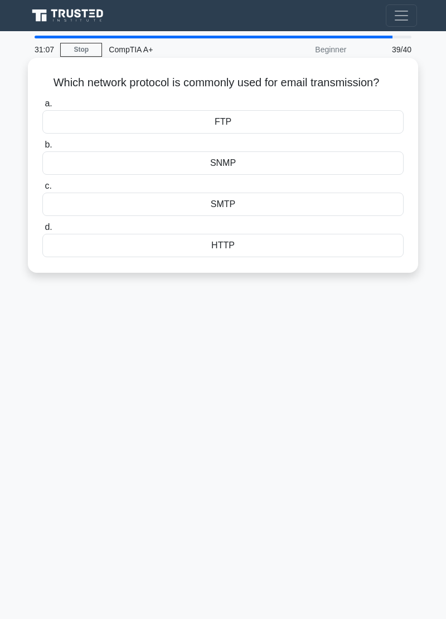
click at [262, 204] on div "SMTP" at bounding box center [222, 204] width 361 height 23
click at [42, 190] on input "c. SMTP" at bounding box center [42, 186] width 0 height 7
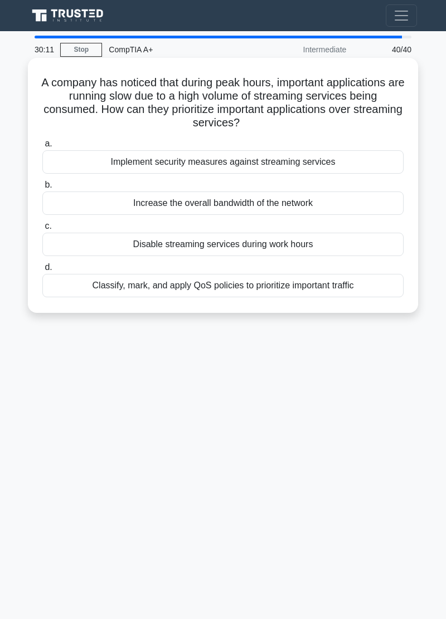
click at [256, 297] on div "Classify, mark, and apply QoS policies to prioritize important traffic" at bounding box center [222, 285] width 361 height 23
click at [42, 271] on input "d. Classify, mark, and apply QoS policies to prioritize important traffic" at bounding box center [42, 267] width 0 height 7
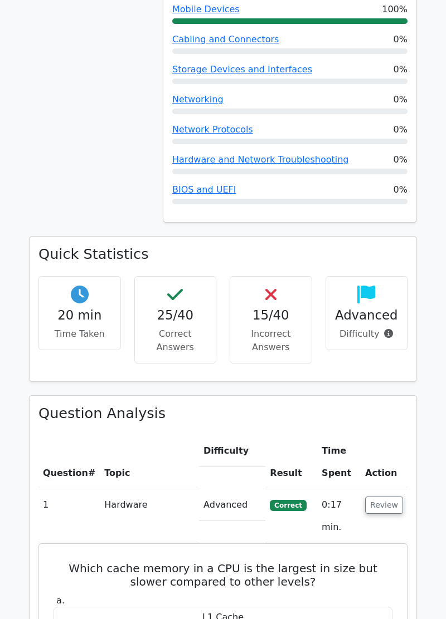
scroll to position [799, 0]
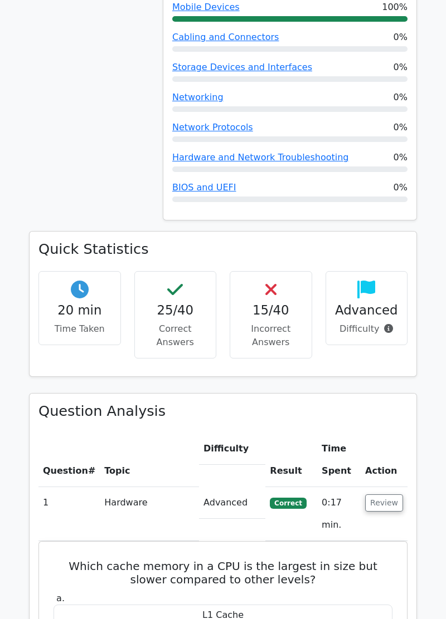
click at [381, 303] on h4 "Advanced" at bounding box center [366, 310] width 63 height 15
click at [383, 343] on div "Quick Statistics 20 min Time Taken 25/40 Correct Answers 15/40 Incorrect Answer…" at bounding box center [223, 304] width 387 height 145
click at [384, 324] on span at bounding box center [386, 329] width 14 height 11
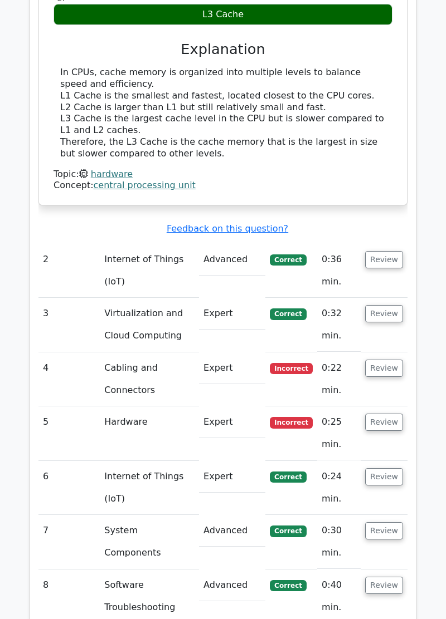
scroll to position [1514, 0]
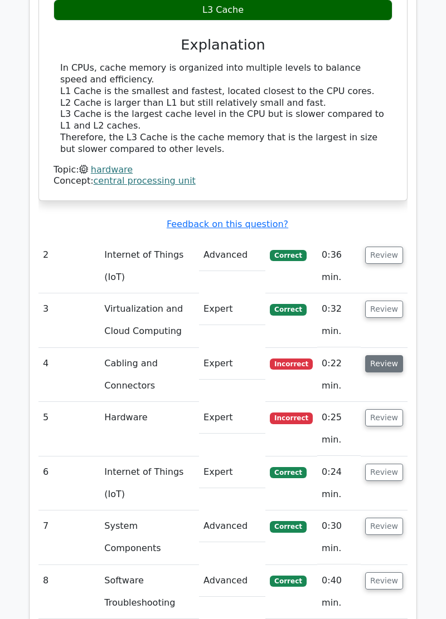
click at [393, 355] on button "Review" at bounding box center [384, 363] width 38 height 17
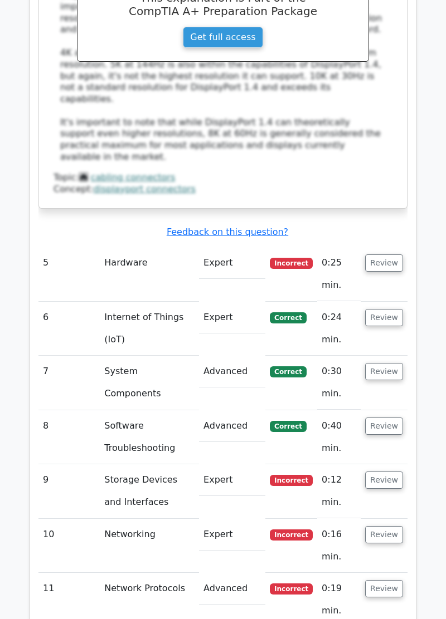
scroll to position [2203, 0]
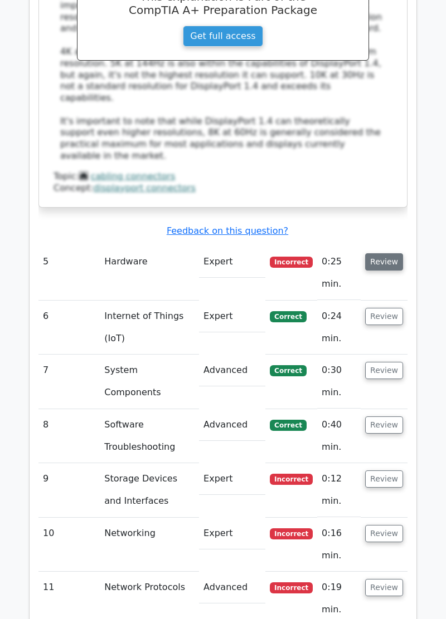
click at [397, 253] on button "Review" at bounding box center [384, 261] width 38 height 17
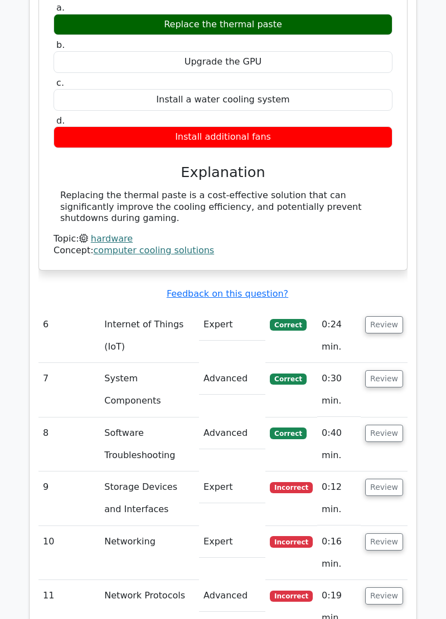
scroll to position [2580, 0]
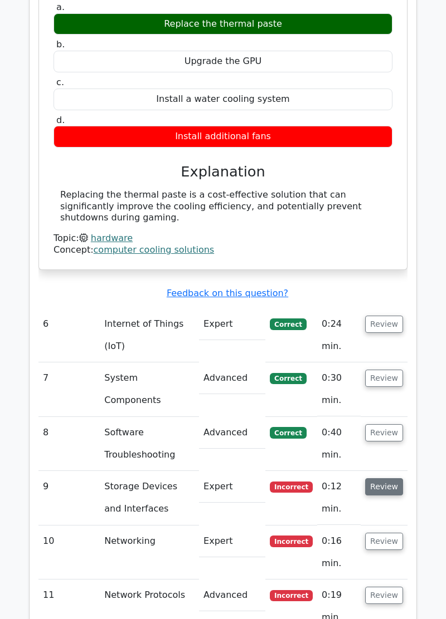
click at [394, 478] on button "Review" at bounding box center [384, 486] width 38 height 17
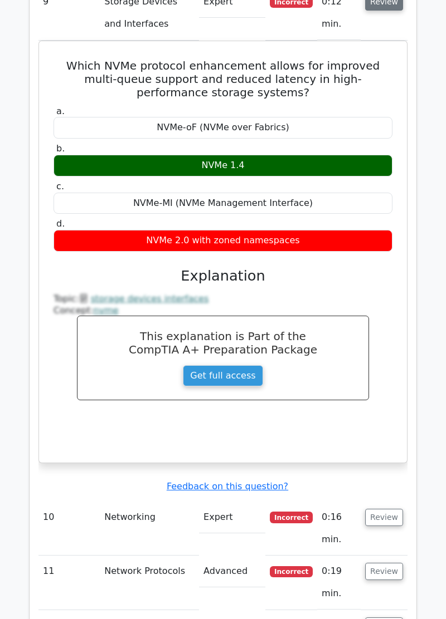
scroll to position [3069, 0]
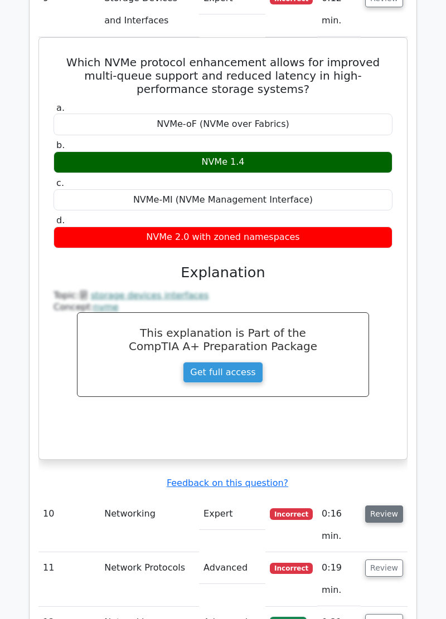
click at [393, 506] on button "Review" at bounding box center [384, 514] width 38 height 17
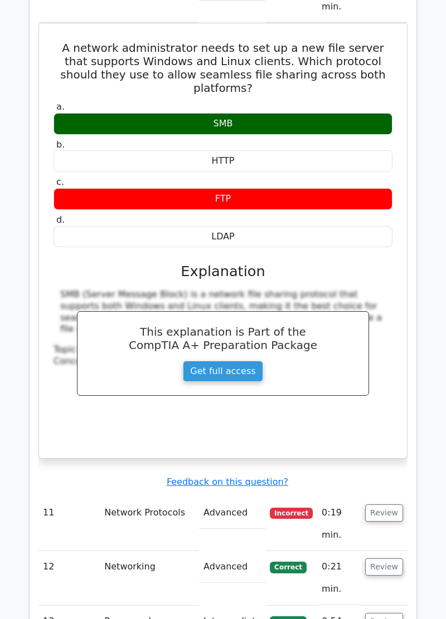
scroll to position [3599, 0]
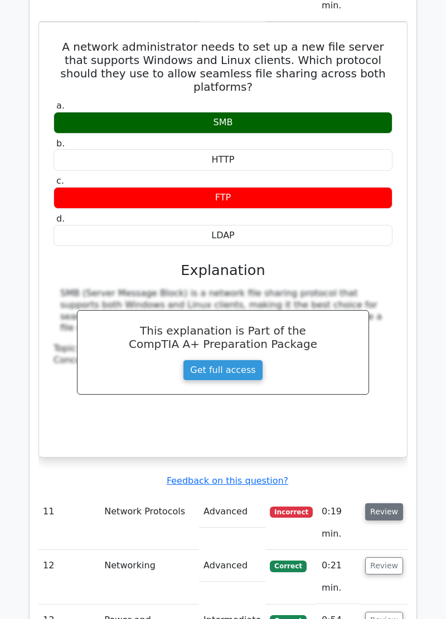
click at [390, 503] on button "Review" at bounding box center [384, 511] width 38 height 17
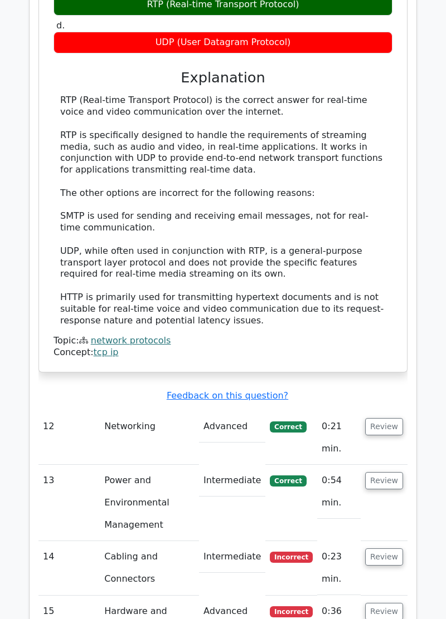
scroll to position [4297, 0]
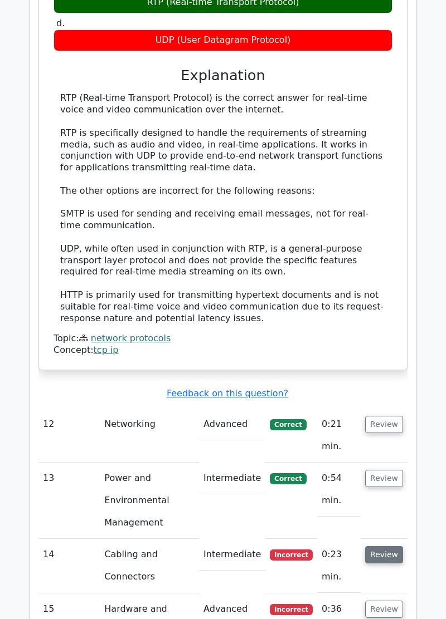
click at [381, 546] on button "Review" at bounding box center [384, 554] width 38 height 17
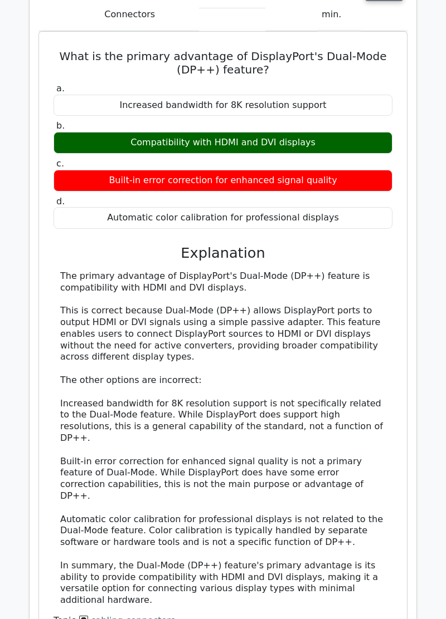
scroll to position [4860, 0]
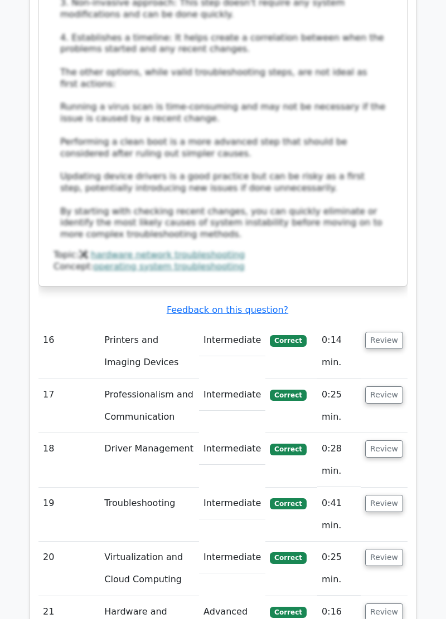
scroll to position [6013, 0]
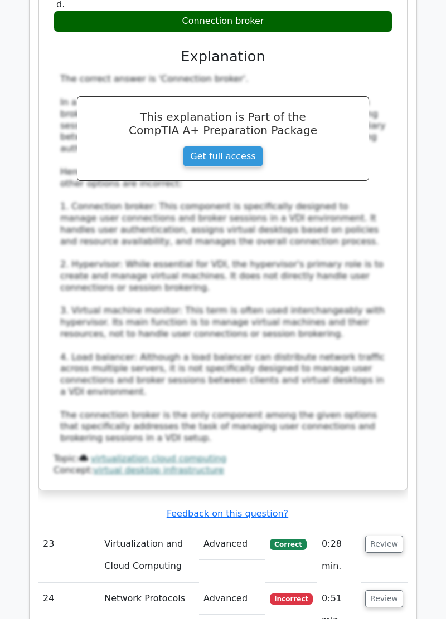
scroll to position [6915, 0]
click at [395, 590] on button "Review" at bounding box center [384, 598] width 38 height 17
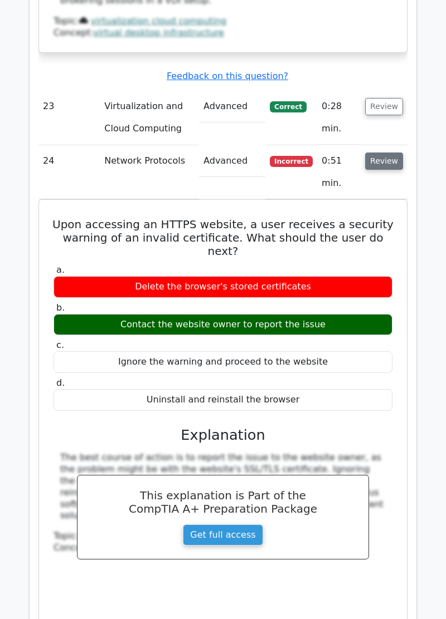
scroll to position [7356, 0]
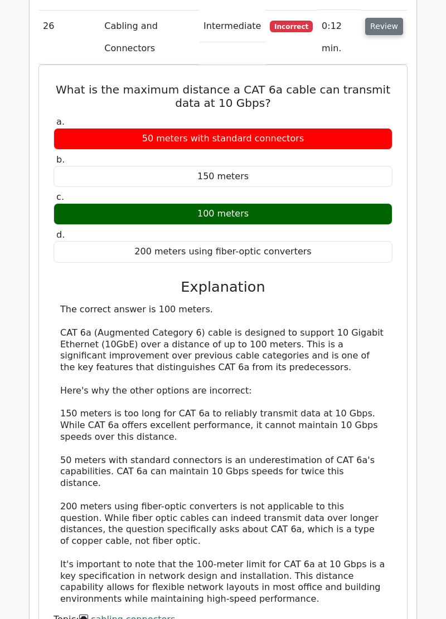
scroll to position [8053, 0]
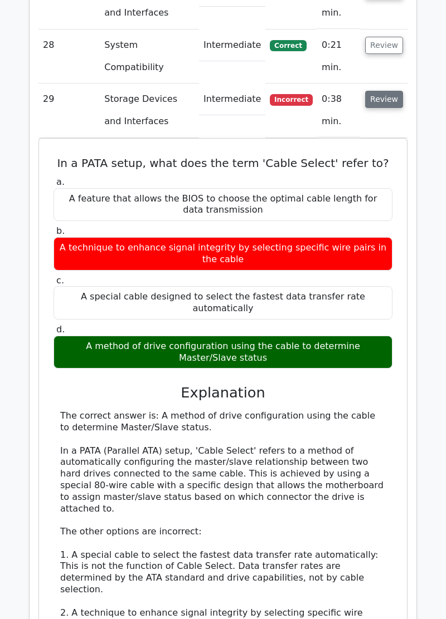
scroll to position [8774, 0]
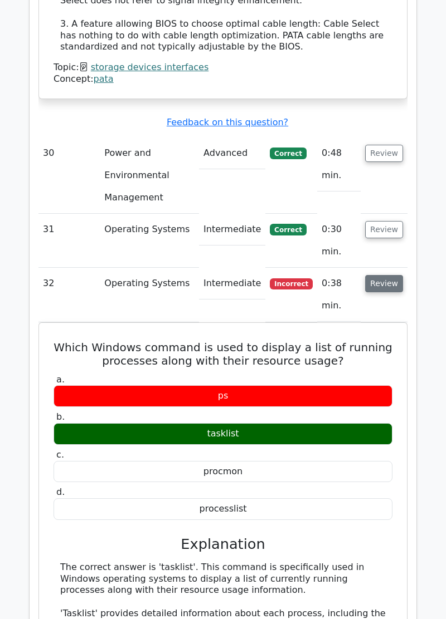
scroll to position [9409, 0]
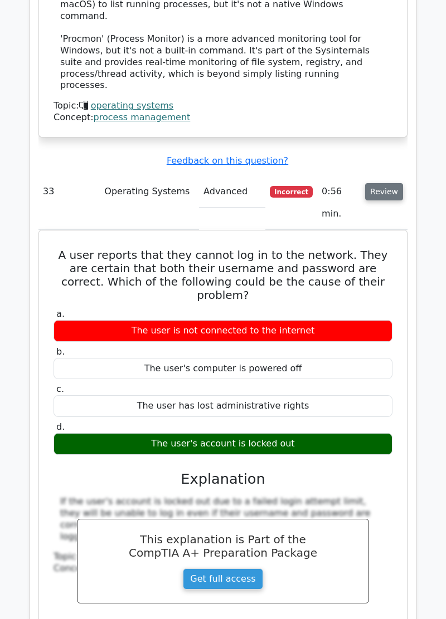
scroll to position [10142, 0]
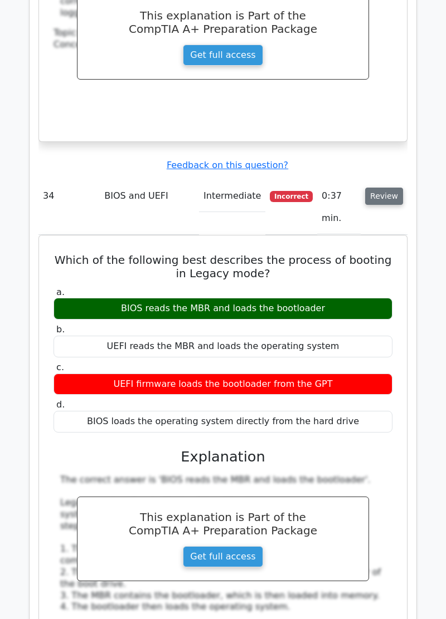
scroll to position [10659, 0]
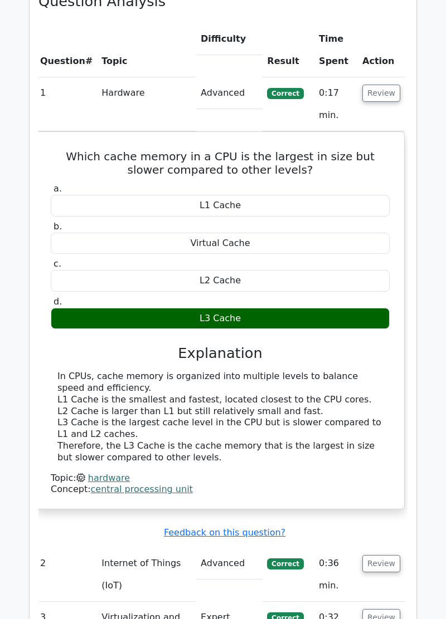
scroll to position [0, 0]
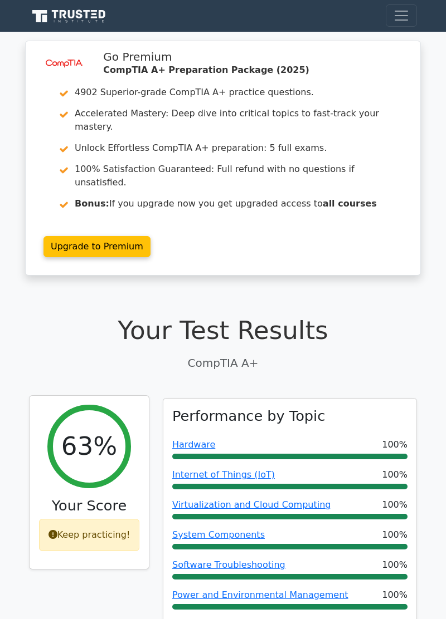
click at [82, 519] on div "Keep practicing!" at bounding box center [89, 535] width 101 height 32
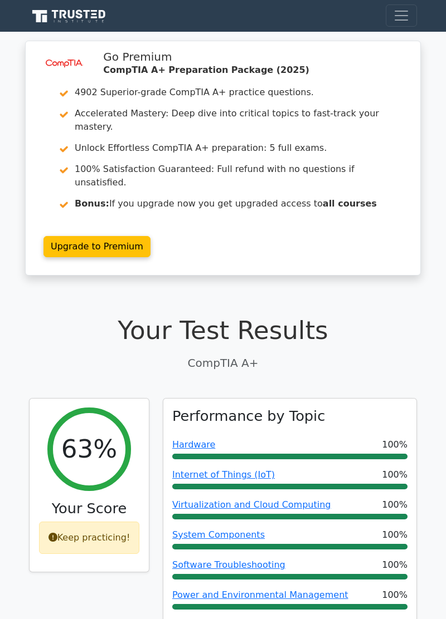
click at [57, 14] on icon at bounding box center [69, 16] width 80 height 16
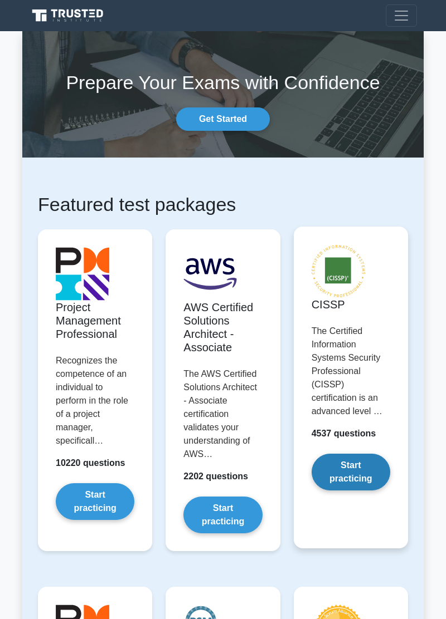
click at [343, 477] on link "Start practicing" at bounding box center [350, 472] width 79 height 37
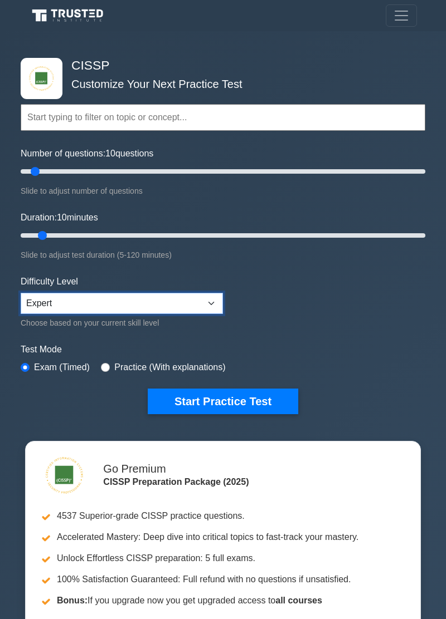
click at [122, 312] on select "Beginner Intermediate Expert" at bounding box center [122, 303] width 202 height 21
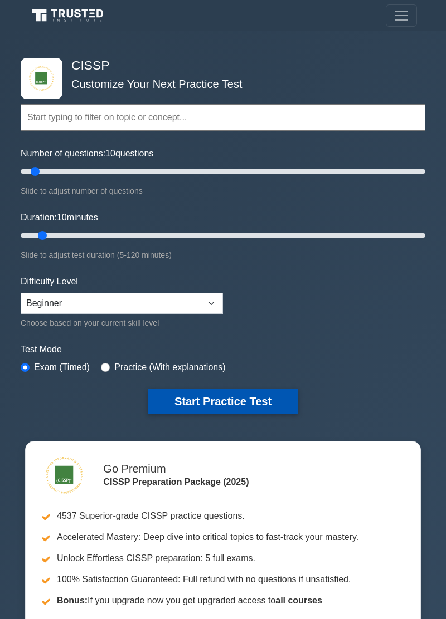
click at [173, 402] on button "Start Practice Test" at bounding box center [223, 402] width 150 height 26
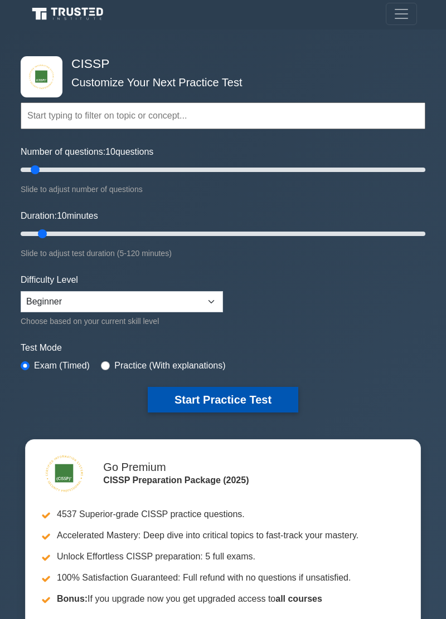
scroll to position [2, 0]
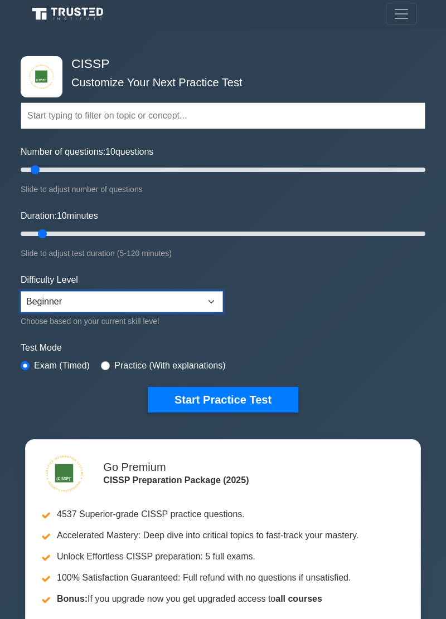
click at [218, 304] on select "Beginner Intermediate Expert" at bounding box center [122, 301] width 202 height 21
select select "expert"
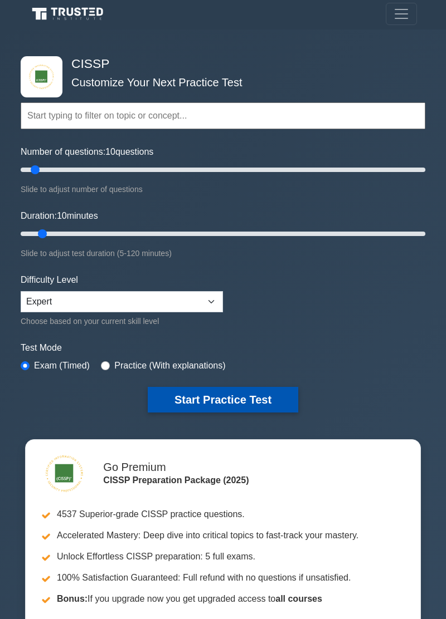
click at [177, 402] on button "Start Practice Test" at bounding box center [223, 400] width 150 height 26
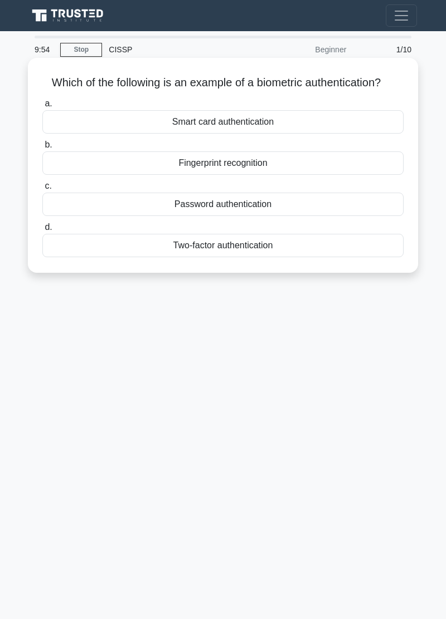
click at [164, 165] on div "Fingerprint recognition" at bounding box center [222, 162] width 361 height 23
click at [42, 149] on input "b. Fingerprint recognition" at bounding box center [42, 144] width 0 height 7
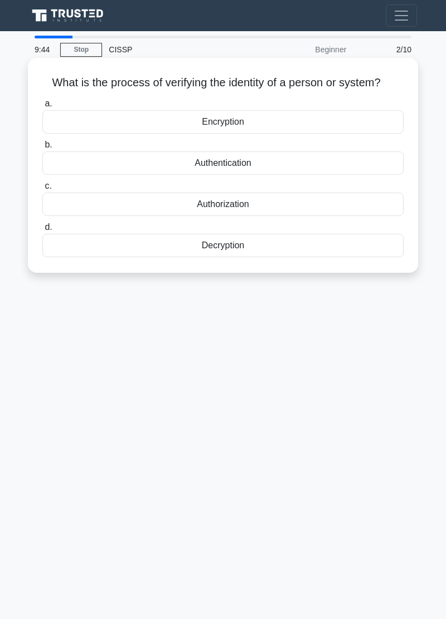
click at [197, 172] on div "Authentication" at bounding box center [222, 162] width 361 height 23
click at [42, 149] on input "b. Authentication" at bounding box center [42, 144] width 0 height 7
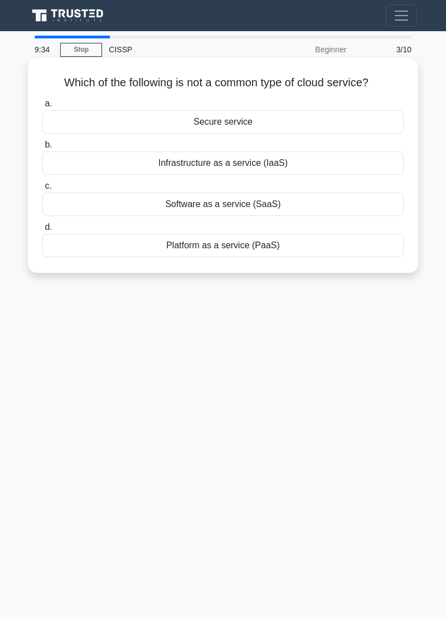
click at [265, 122] on div "Secure service" at bounding box center [222, 121] width 361 height 23
click at [42, 107] on input "a. Secure service" at bounding box center [42, 103] width 0 height 7
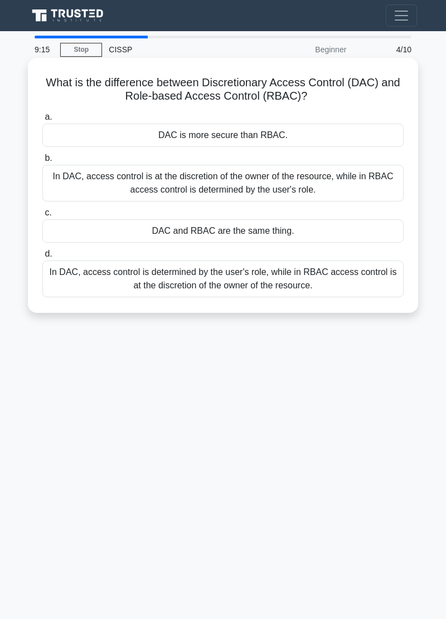
click at [376, 197] on div "In DAC, access control is at the discretion of the owner of the resource, while…" at bounding box center [222, 183] width 361 height 37
click at [42, 162] on input "b. In DAC, access control is at the discretion of the owner of the resource, wh…" at bounding box center [42, 158] width 0 height 7
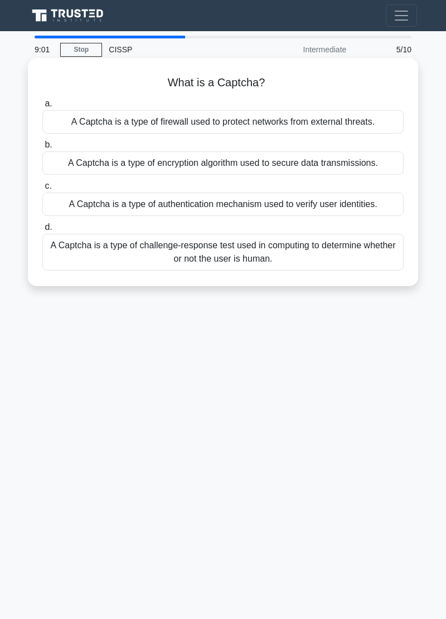
click at [222, 261] on div "A Captcha is a type of challenge-response test used in computing to determine w…" at bounding box center [222, 252] width 361 height 37
click at [42, 231] on input "d. A Captcha is a type of challenge-response test used in computing to determin…" at bounding box center [42, 227] width 0 height 7
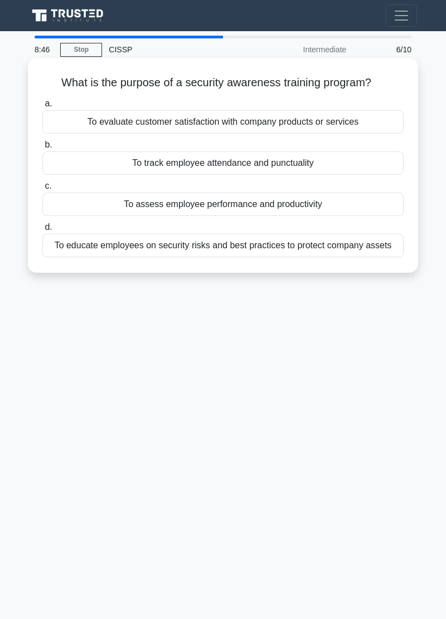
click at [256, 257] on div "To educate employees on security risks and best practices to protect company as…" at bounding box center [222, 245] width 361 height 23
click at [42, 231] on input "d. To educate employees on security risks and best practices to protect company…" at bounding box center [42, 227] width 0 height 7
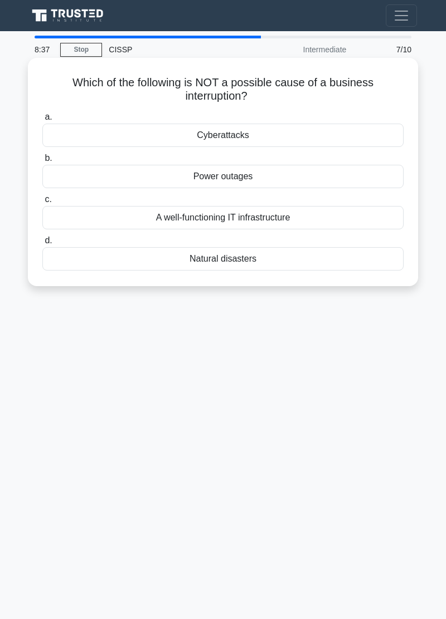
click at [246, 222] on div "A well-functioning IT infrastructure" at bounding box center [222, 217] width 361 height 23
click at [42, 203] on input "c. A well-functioning IT infrastructure" at bounding box center [42, 199] width 0 height 7
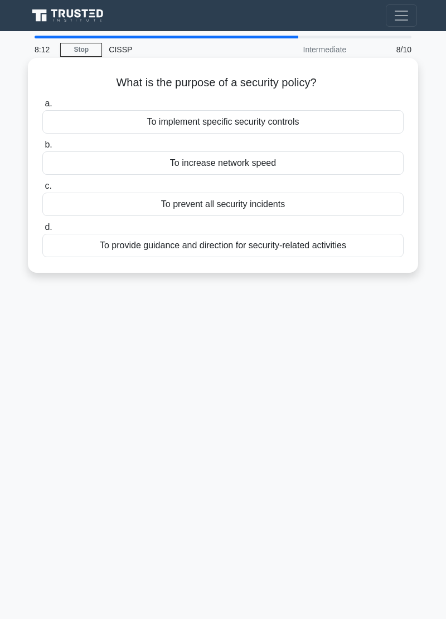
click at [276, 131] on div "To implement specific security controls" at bounding box center [222, 121] width 361 height 23
click at [42, 107] on input "a. To implement specific security controls" at bounding box center [42, 103] width 0 height 7
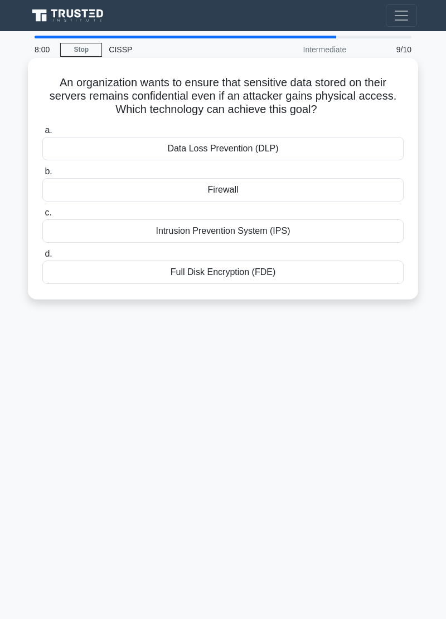
click at [239, 273] on div "Full Disk Encryption (FDE)" at bounding box center [222, 272] width 361 height 23
click at [42, 258] on input "d. Full Disk Encryption (FDE)" at bounding box center [42, 254] width 0 height 7
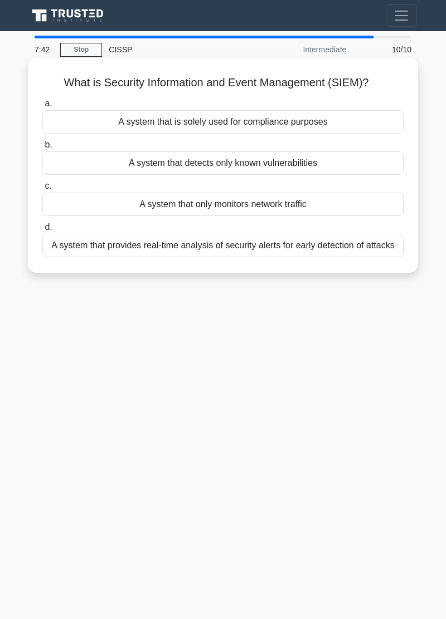
click at [192, 251] on div "A system that provides real-time analysis of security alerts for early detectio…" at bounding box center [222, 245] width 361 height 23
click at [42, 231] on input "d. A system that provides real-time analysis of security alerts for early detec…" at bounding box center [42, 227] width 0 height 7
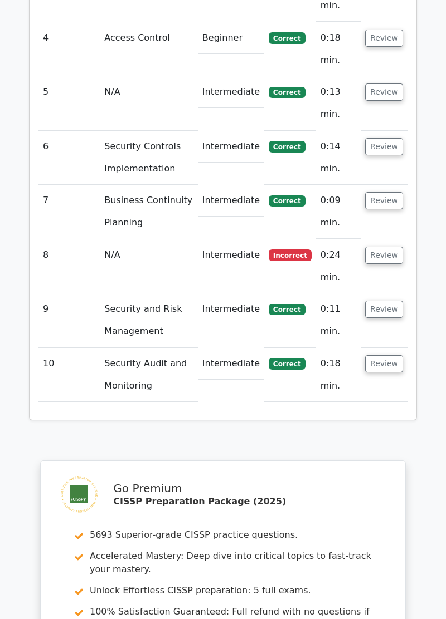
scroll to position [1357, 0]
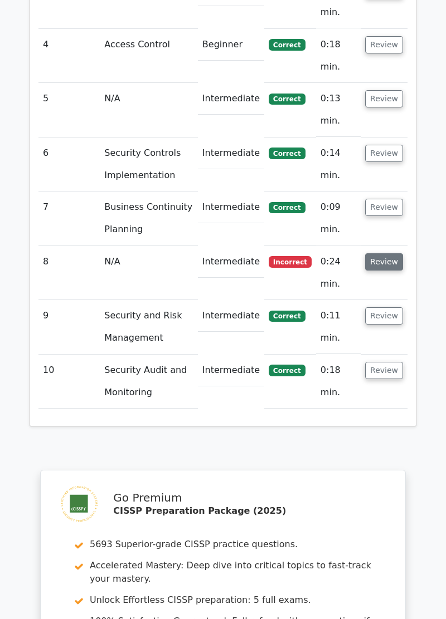
click at [390, 253] on button "Review" at bounding box center [384, 261] width 38 height 17
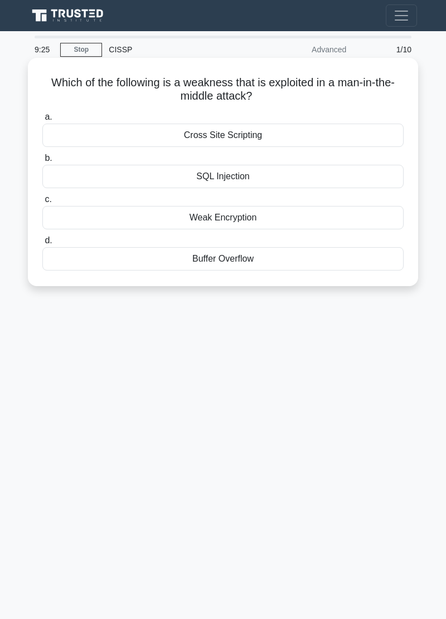
click at [238, 140] on div "Cross Site Scripting" at bounding box center [222, 135] width 361 height 23
click at [42, 121] on input "a. Cross Site Scripting" at bounding box center [42, 117] width 0 height 7
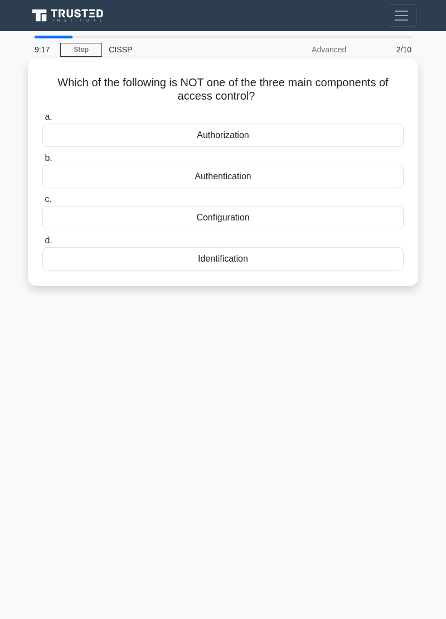
click at [226, 223] on div "Configuration" at bounding box center [222, 217] width 361 height 23
click at [42, 203] on input "c. Configuration" at bounding box center [42, 199] width 0 height 7
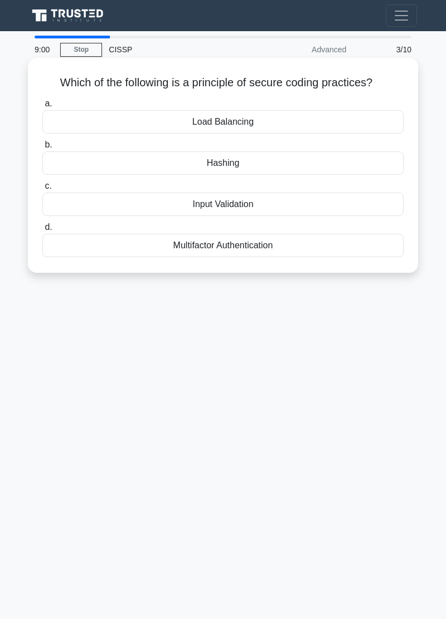
click at [240, 211] on div "Input Validation" at bounding box center [222, 204] width 361 height 23
click at [42, 190] on input "c. Input Validation" at bounding box center [42, 186] width 0 height 7
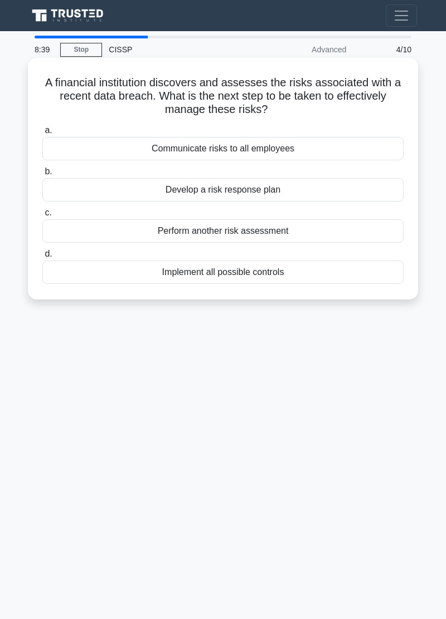
click at [272, 150] on div "Communicate risks to all employees" at bounding box center [222, 148] width 361 height 23
click at [42, 134] on input "a. Communicate risks to all employees" at bounding box center [42, 130] width 0 height 7
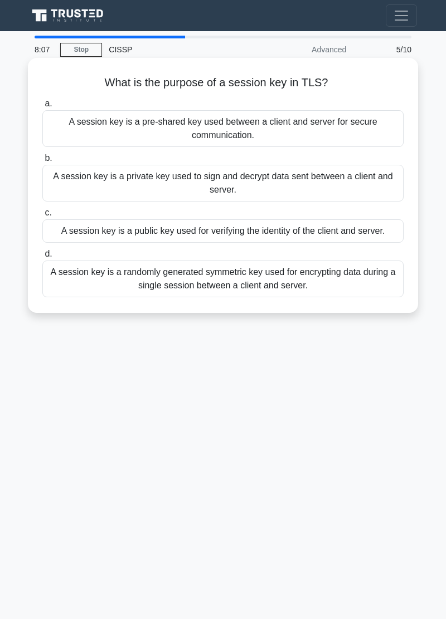
click at [269, 287] on div "A session key is a randomly generated symmetric key used for encrypting data du…" at bounding box center [222, 279] width 361 height 37
click at [42, 258] on input "d. A session key is a randomly generated symmetric key used for encrypting data…" at bounding box center [42, 254] width 0 height 7
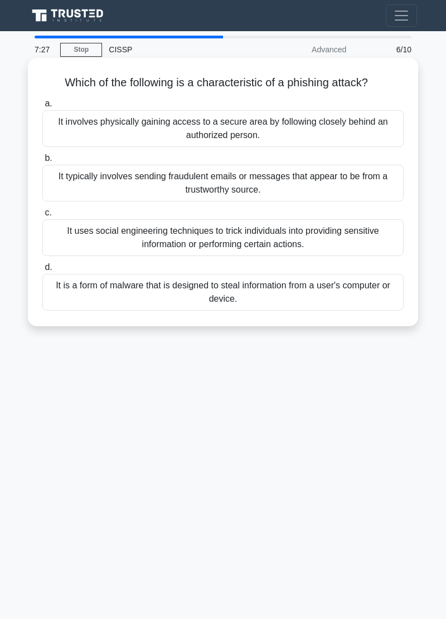
click at [288, 195] on div "It typically involves sending fraudulent emails or messages that appear to be f…" at bounding box center [222, 183] width 361 height 37
click at [42, 162] on input "b. It typically involves sending fraudulent emails or messages that appear to b…" at bounding box center [42, 158] width 0 height 7
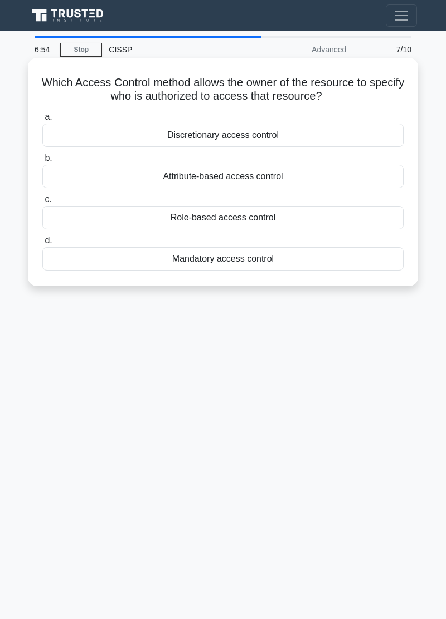
click at [254, 268] on div "Mandatory access control" at bounding box center [222, 258] width 361 height 23
click at [42, 244] on input "d. Mandatory access control" at bounding box center [42, 240] width 0 height 7
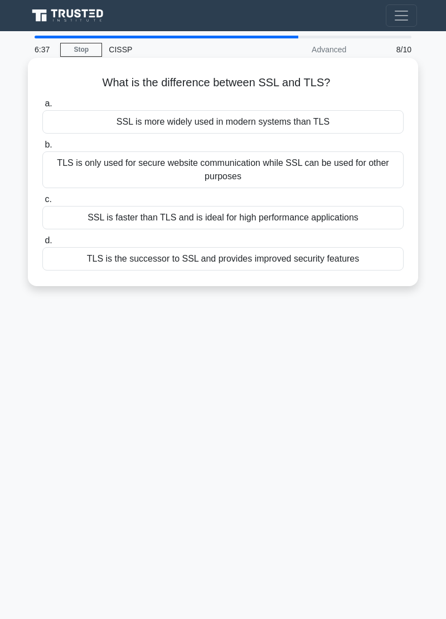
click at [285, 133] on div "SSL is more widely used in modern systems than TLS" at bounding box center [222, 121] width 361 height 23
click at [42, 107] on input "a. SSL is more widely used in modern systems than TLS" at bounding box center [42, 103] width 0 height 7
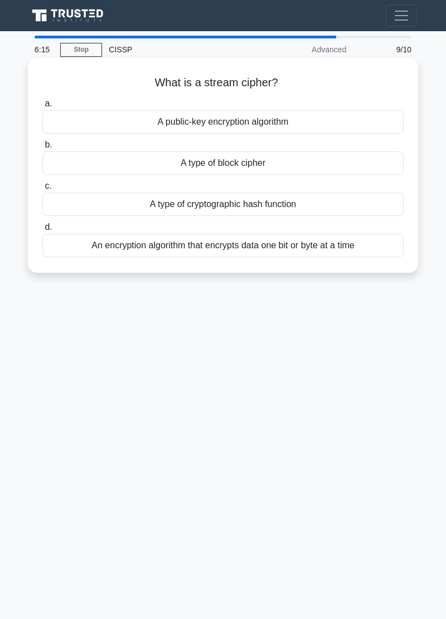
click at [269, 213] on div "A type of cryptographic hash function" at bounding box center [222, 204] width 361 height 23
click at [42, 190] on input "c. A type of cryptographic hash function" at bounding box center [42, 186] width 0 height 7
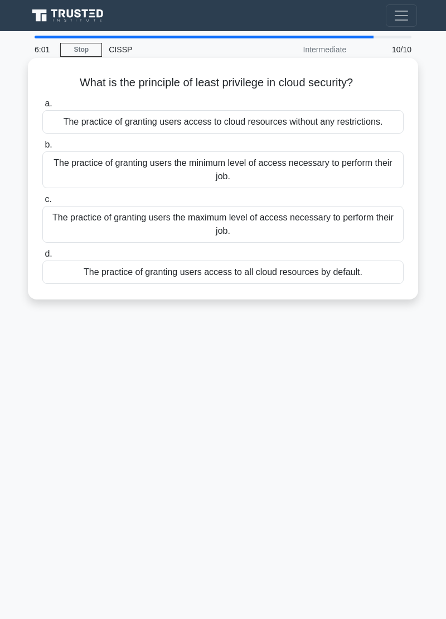
click at [354, 158] on div "The practice of granting users the minimum level of access necessary to perform…" at bounding box center [222, 169] width 361 height 37
click at [42, 149] on input "b. The practice of granting users the minimum level of access necessary to perf…" at bounding box center [42, 144] width 0 height 7
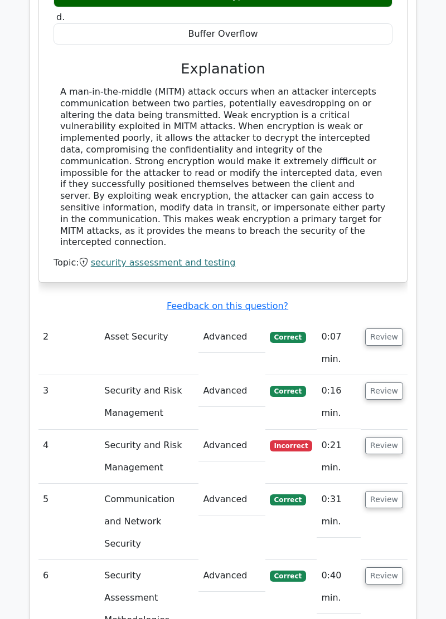
scroll to position [1243, 0]
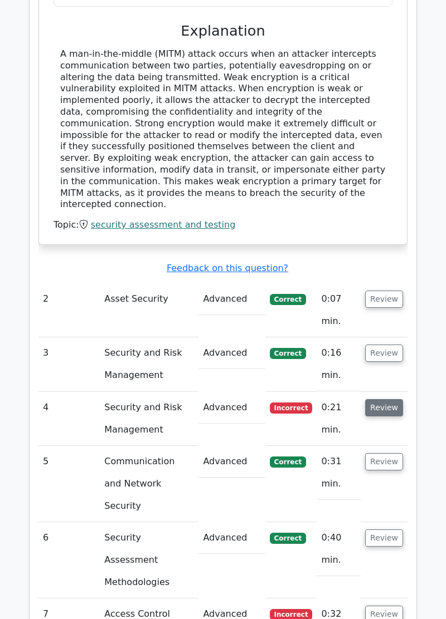
click at [387, 399] on button "Review" at bounding box center [384, 407] width 38 height 17
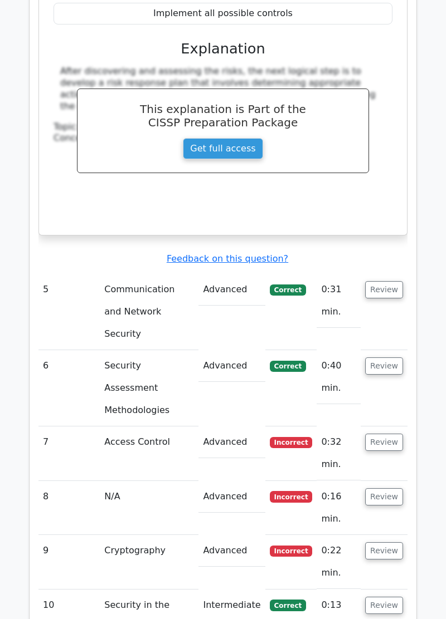
scroll to position [1880, 0]
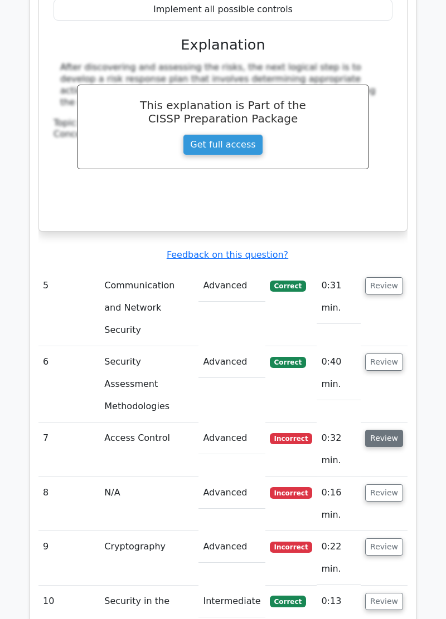
click at [382, 430] on button "Review" at bounding box center [384, 438] width 38 height 17
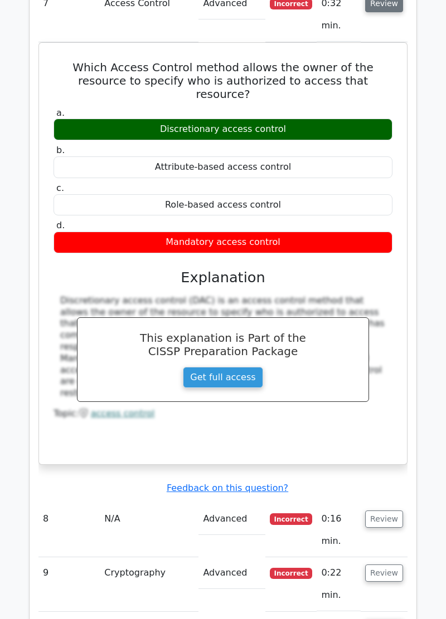
scroll to position [2330, 0]
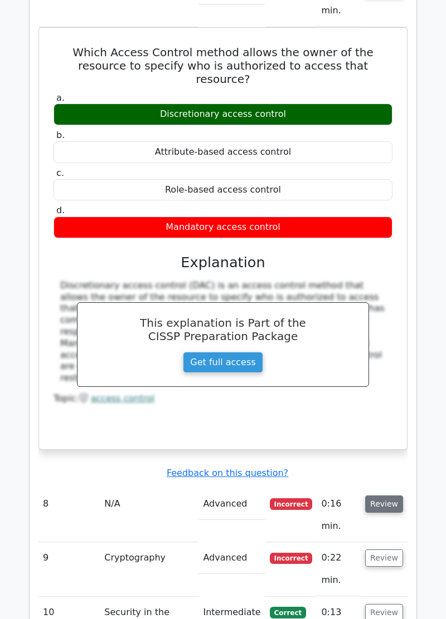
click at [387, 496] on button "Review" at bounding box center [384, 504] width 38 height 17
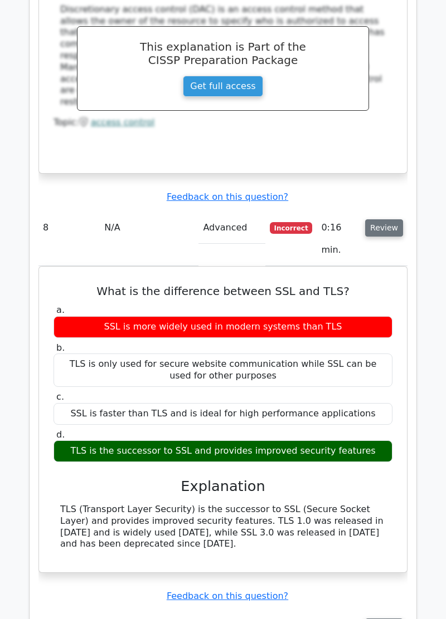
scroll to position [2628, 0]
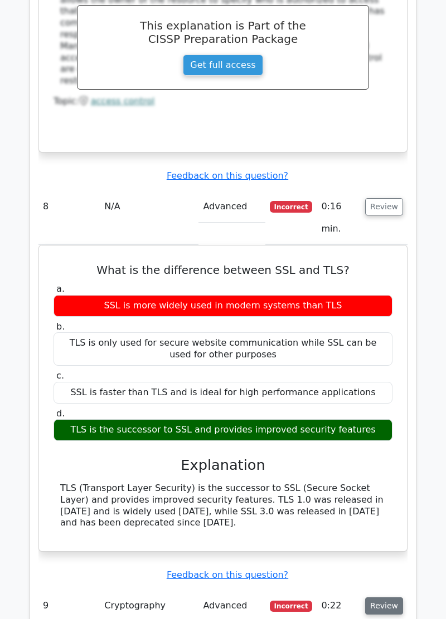
click at [393, 598] on button "Review" at bounding box center [384, 606] width 38 height 17
